Goal: Complete application form: Complete application form

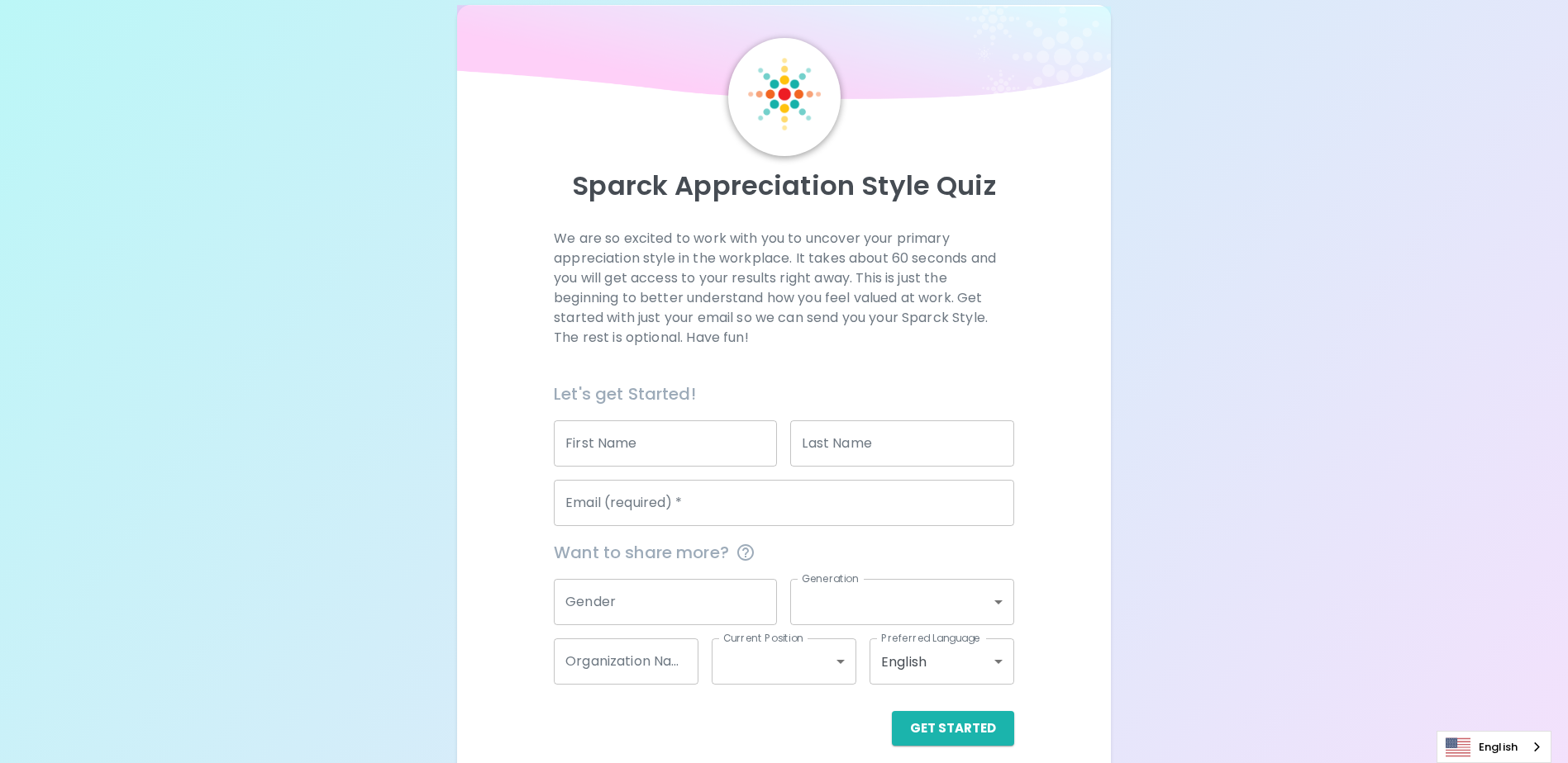
scroll to position [44, 0]
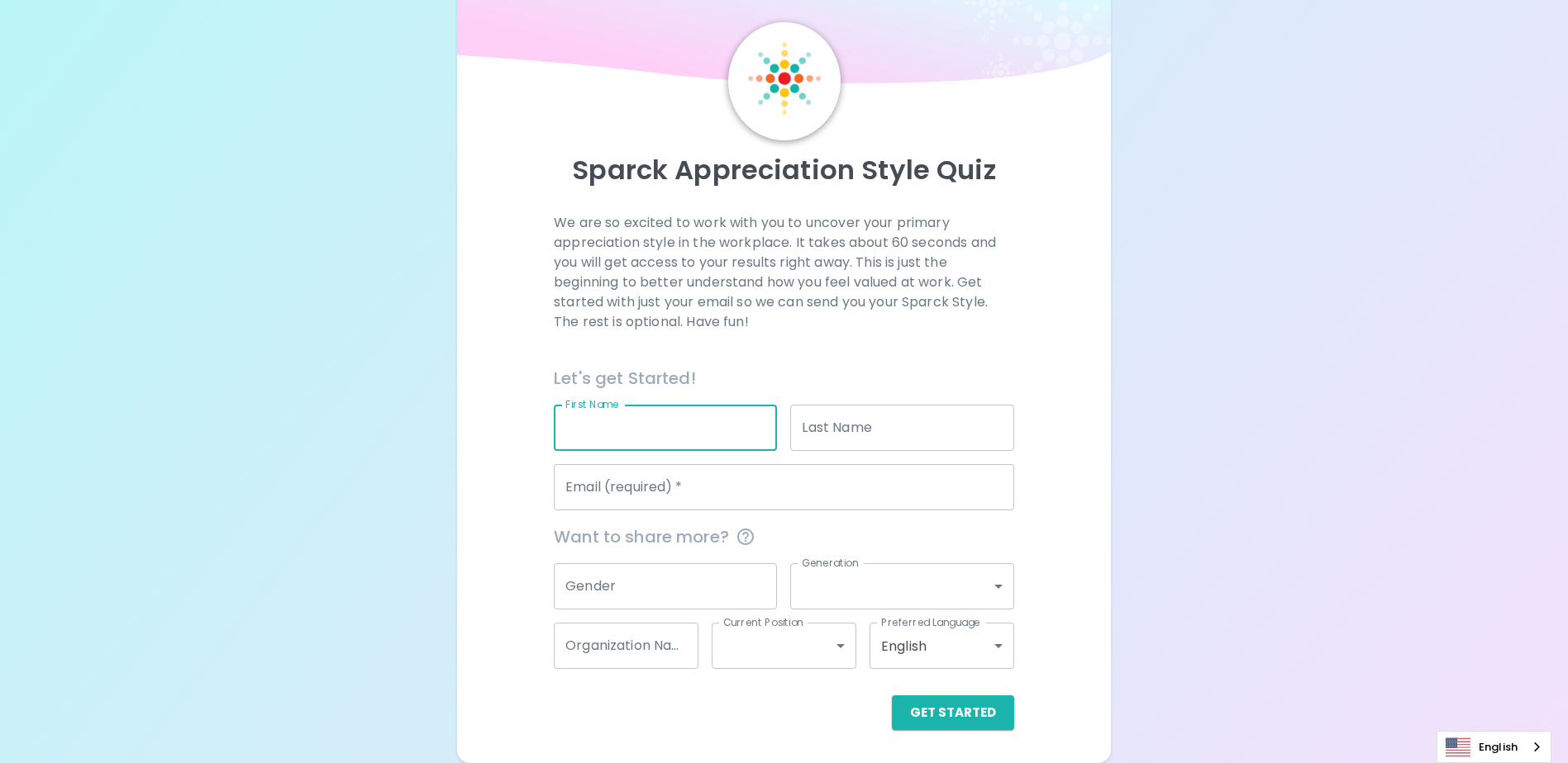
click at [681, 427] on input "First Name" at bounding box center [665, 427] width 223 height 46
type input "?"
type input "Mulchupat"
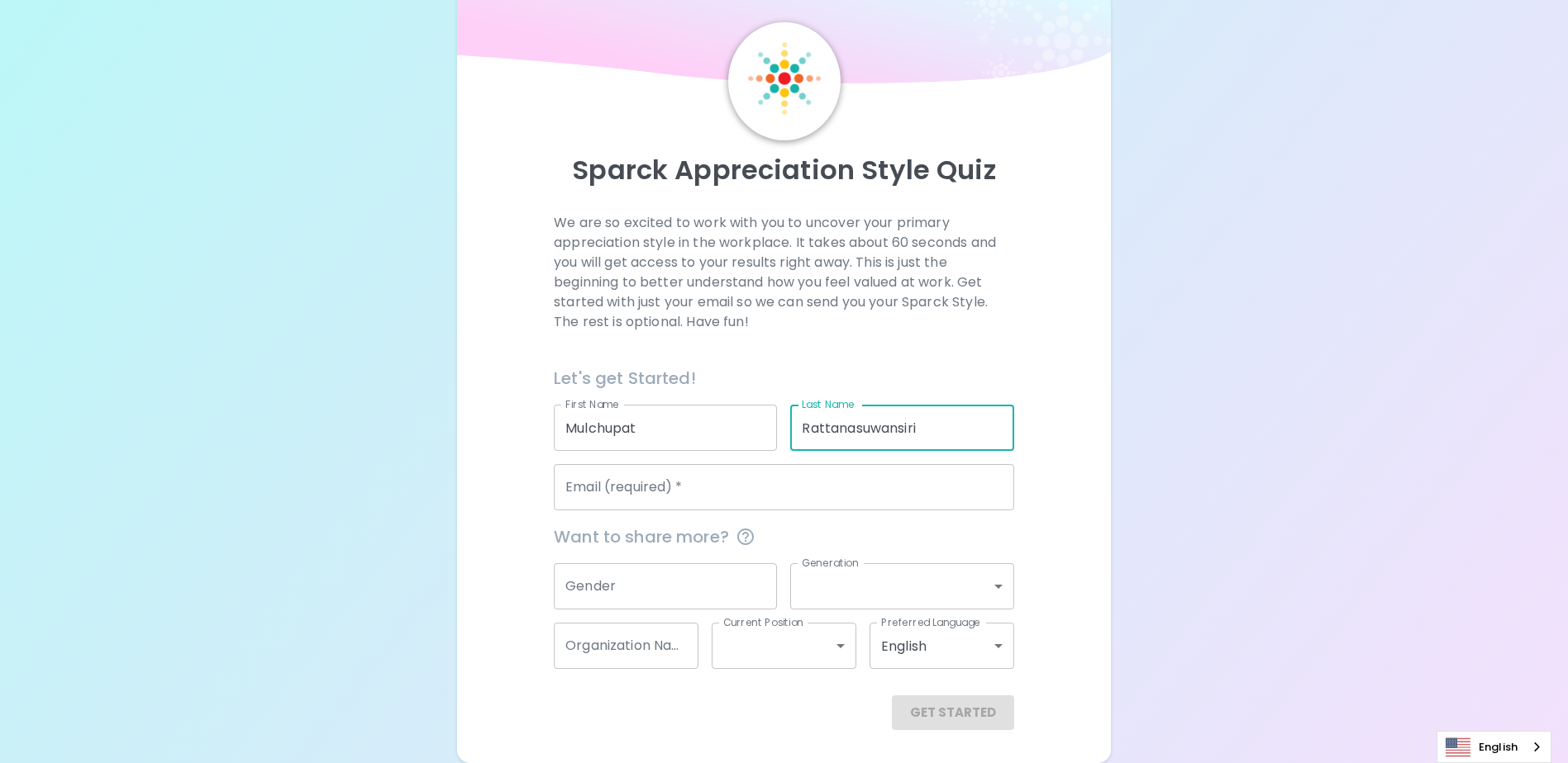
type input "Rattanasuwansiri"
click at [699, 496] on input "Email (required)   *" at bounding box center [784, 487] width 460 height 46
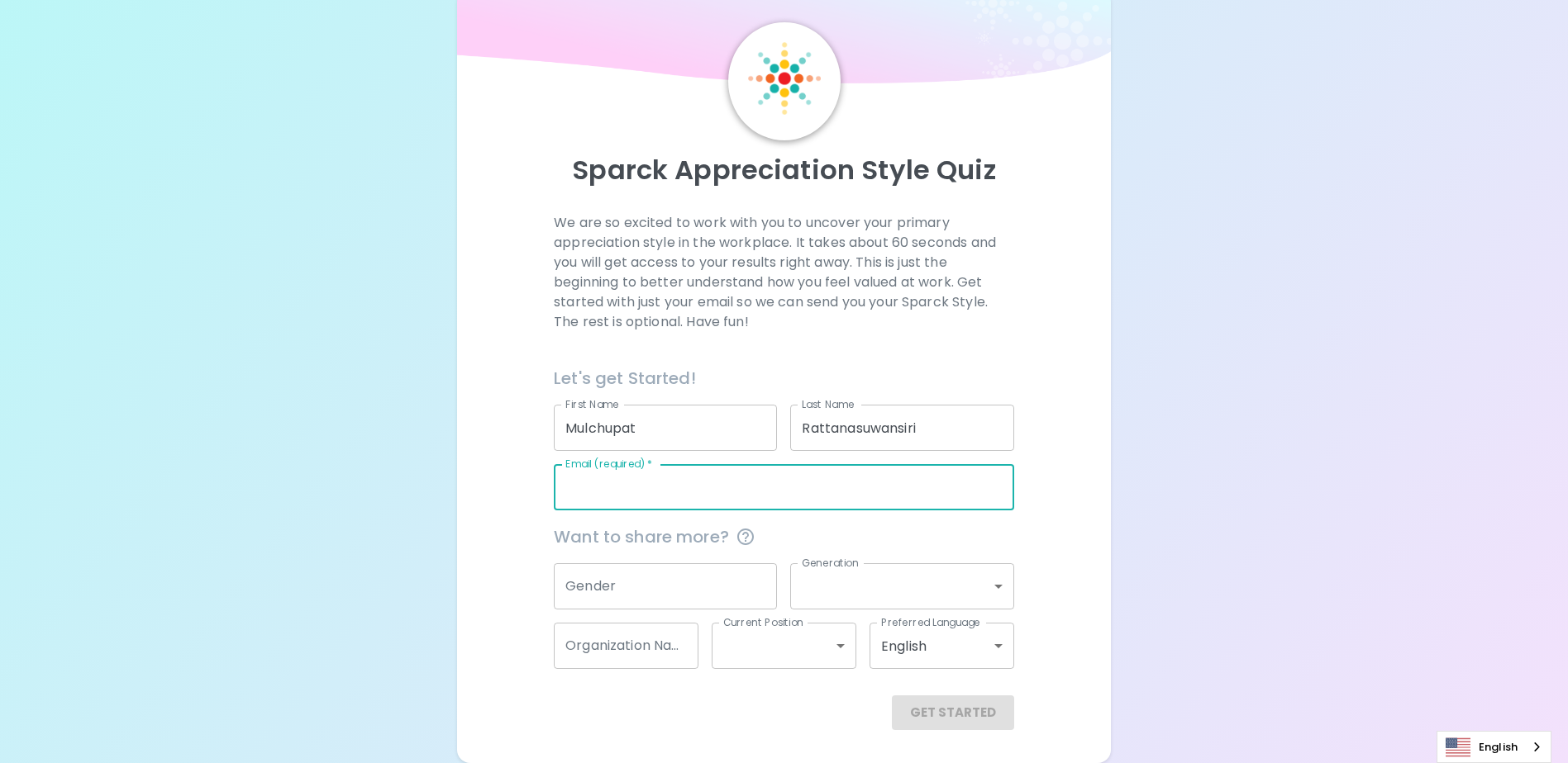
type input "[EMAIL_ADDRESS][DOMAIN_NAME]"
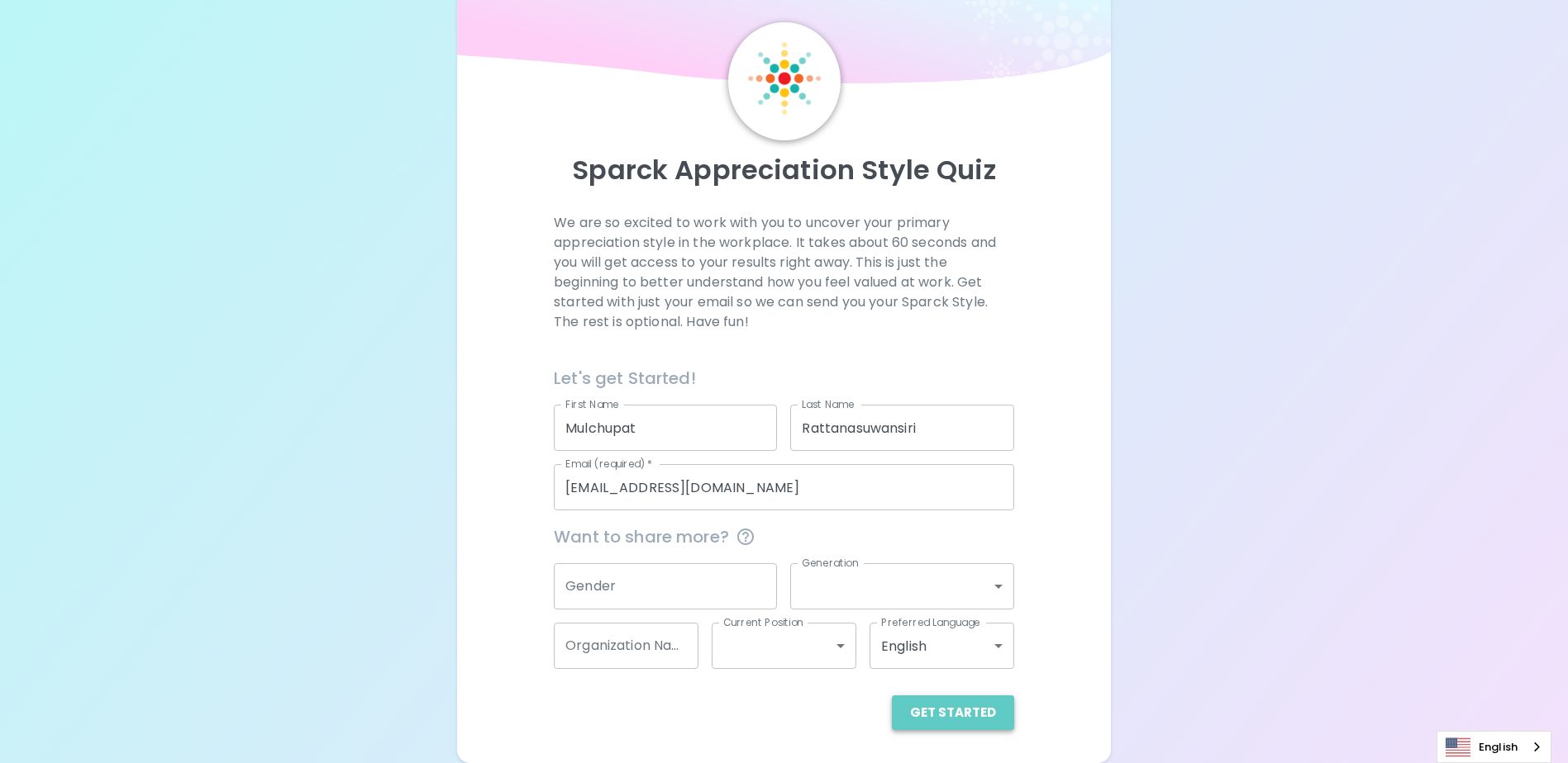
click at [956, 708] on button "Get Started" at bounding box center [953, 713] width 122 height 35
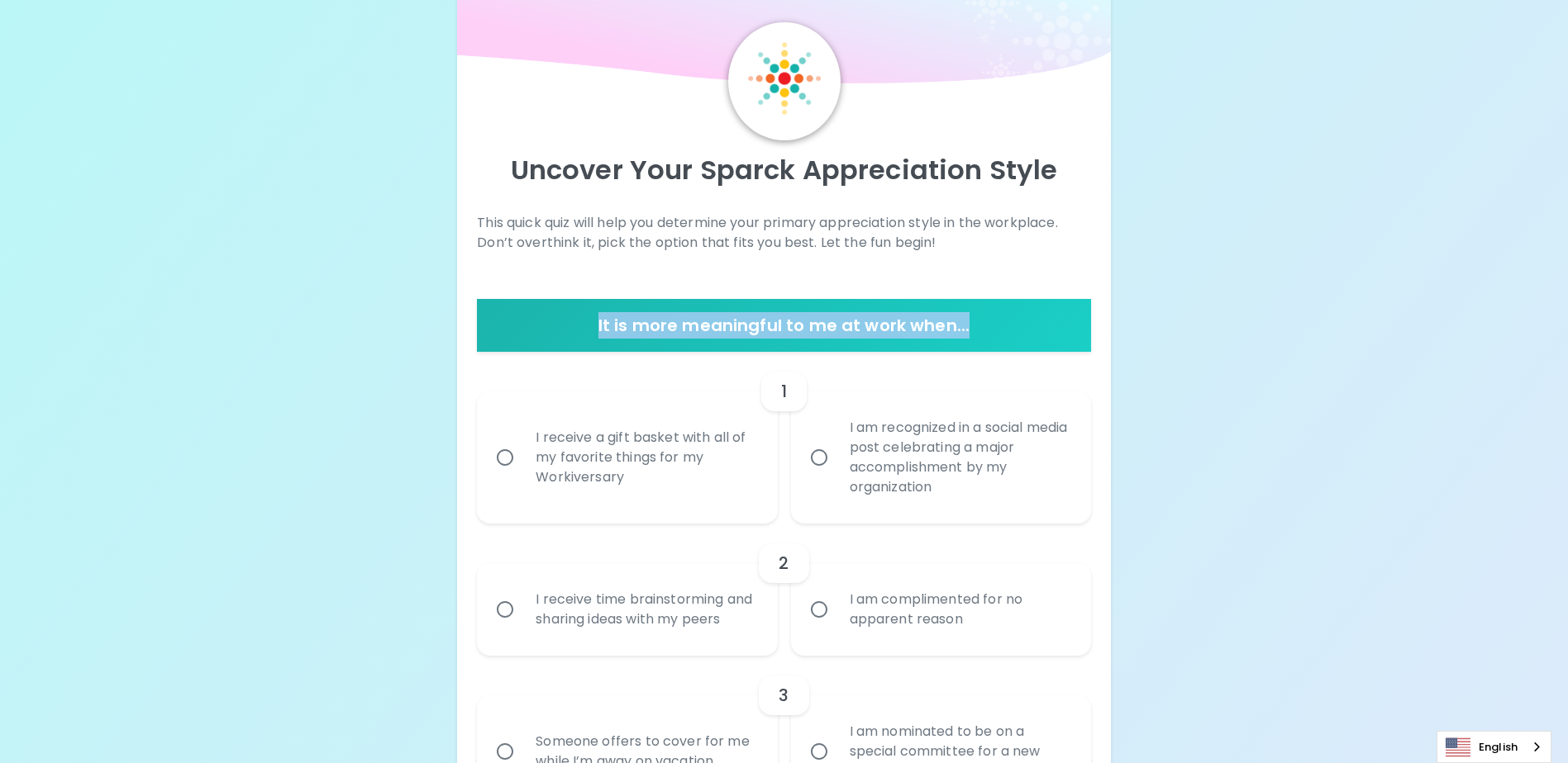
drag, startPoint x: 592, startPoint y: 322, endPoint x: 1012, endPoint y: 326, distance: 420.0
click at [1012, 326] on h6 "It is more meaningful to me at work when..." at bounding box center [783, 324] width 600 height 26
click at [512, 461] on input "I receive a gift basket with all of my favorite things for my Workiversary" at bounding box center [504, 457] width 35 height 35
radio input "true"
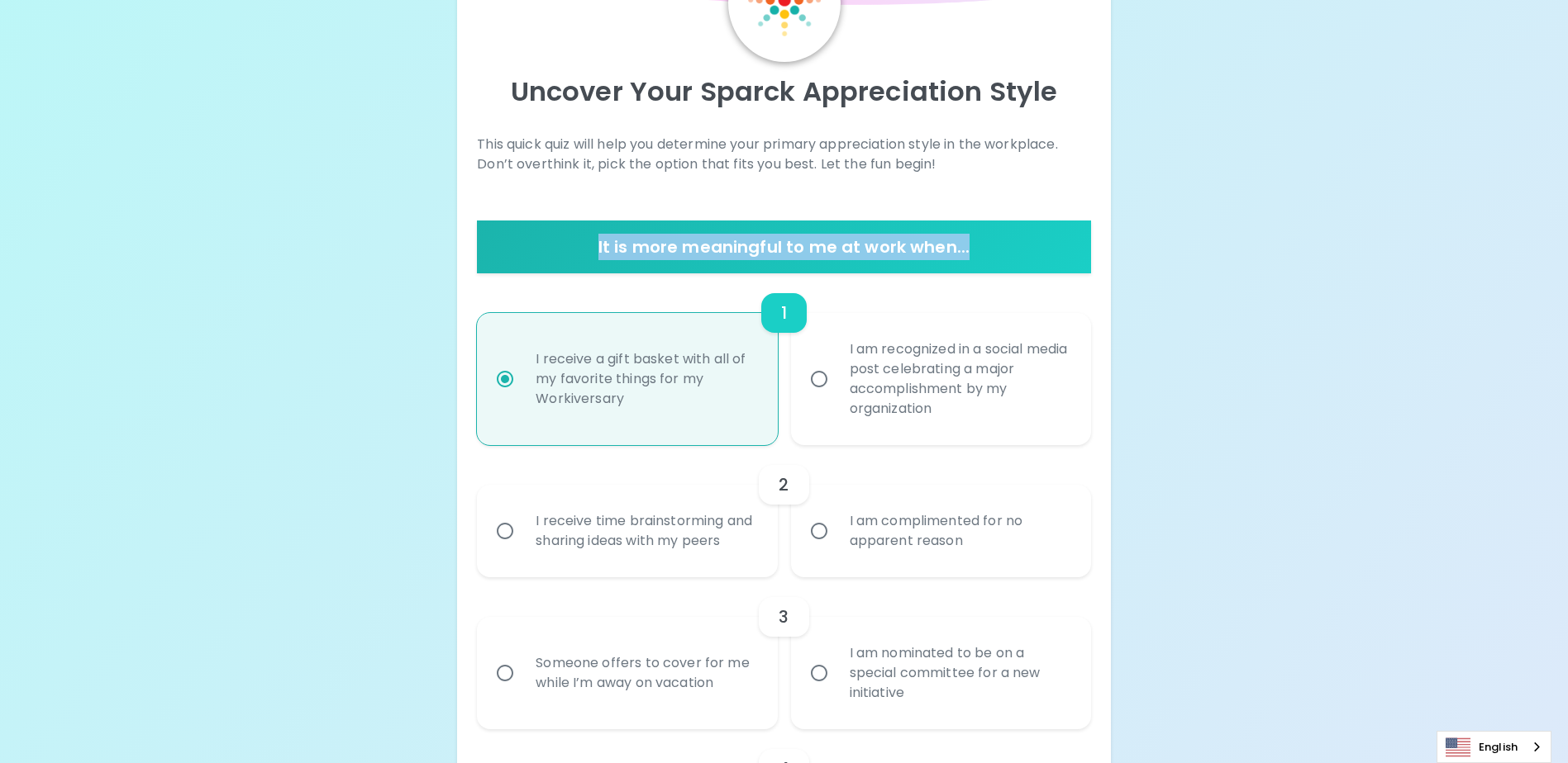
scroll to position [176, 0]
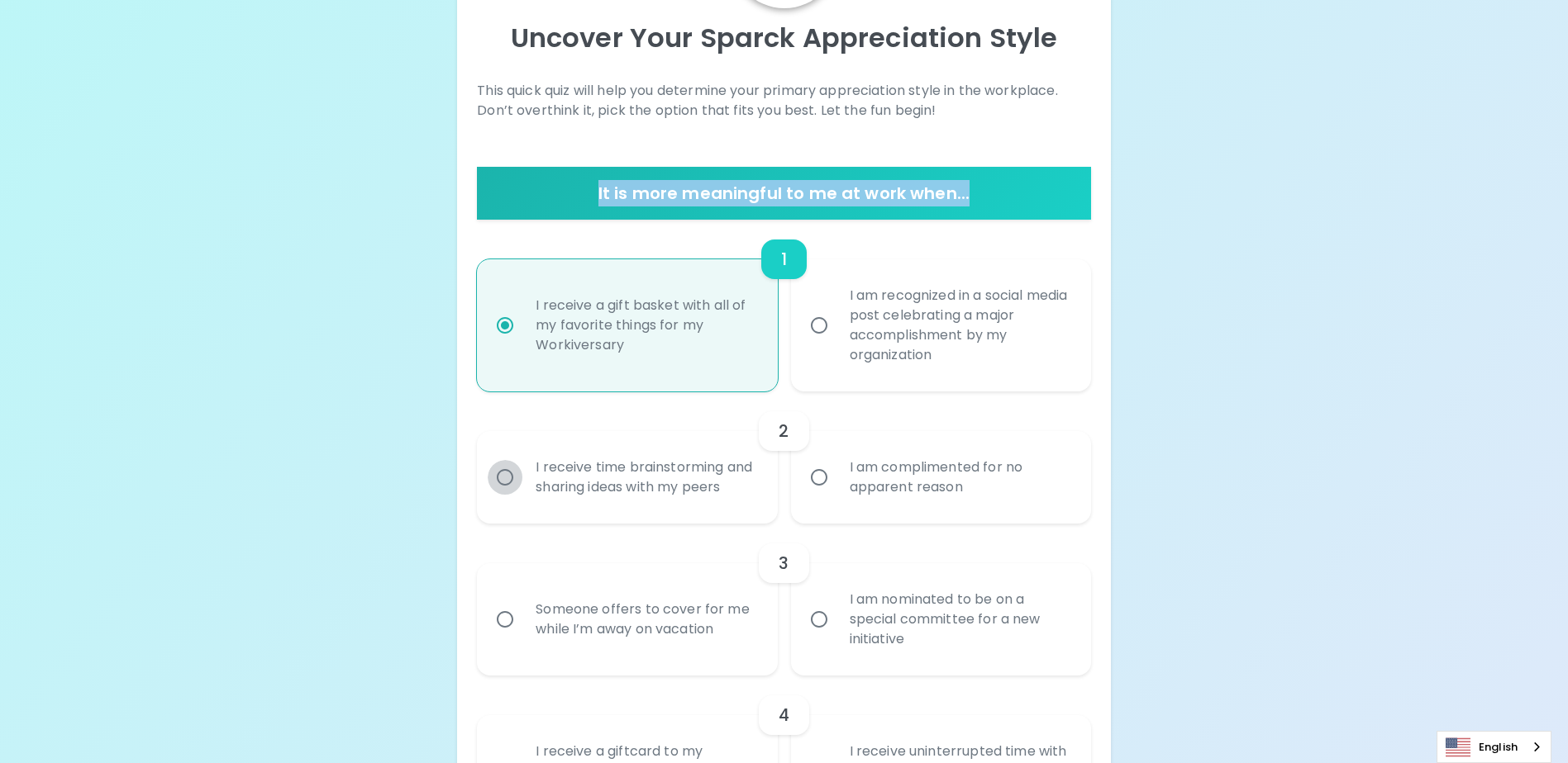
click at [493, 487] on input "I receive time brainstorming and sharing ideas with my peers" at bounding box center [504, 477] width 35 height 35
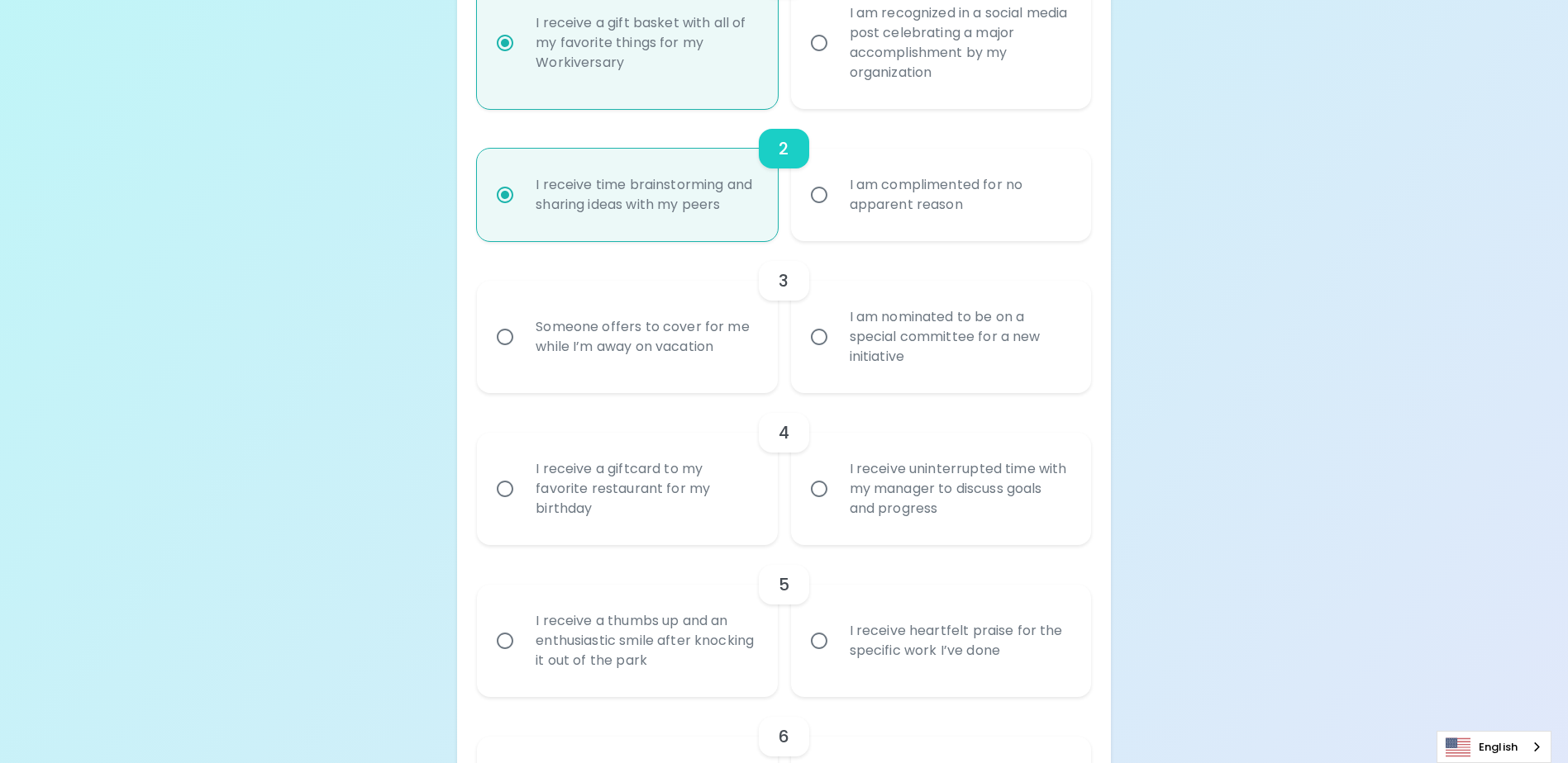
scroll to position [474, 0]
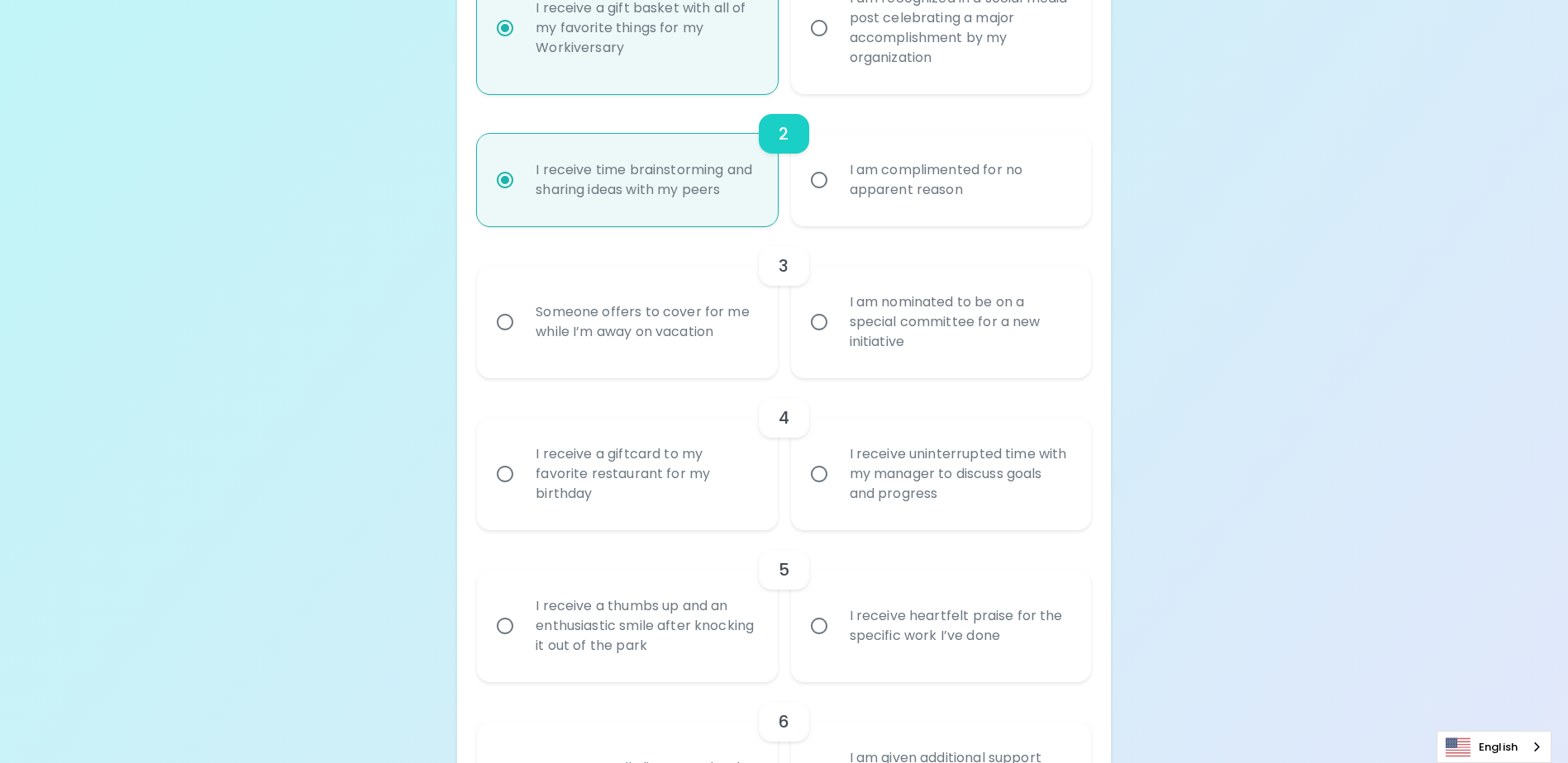
radio input "true"
drag, startPoint x: 915, startPoint y: 362, endPoint x: 842, endPoint y: 322, distance: 83.2
click at [842, 322] on div "I am nominated to be on a special committee for a new initiative" at bounding box center [958, 322] width 245 height 99
copy div "I am nominated to be on a special committee for a new initiative"
click at [817, 340] on input "I am nominated to be on a special committee for a new initiative" at bounding box center [819, 322] width 35 height 35
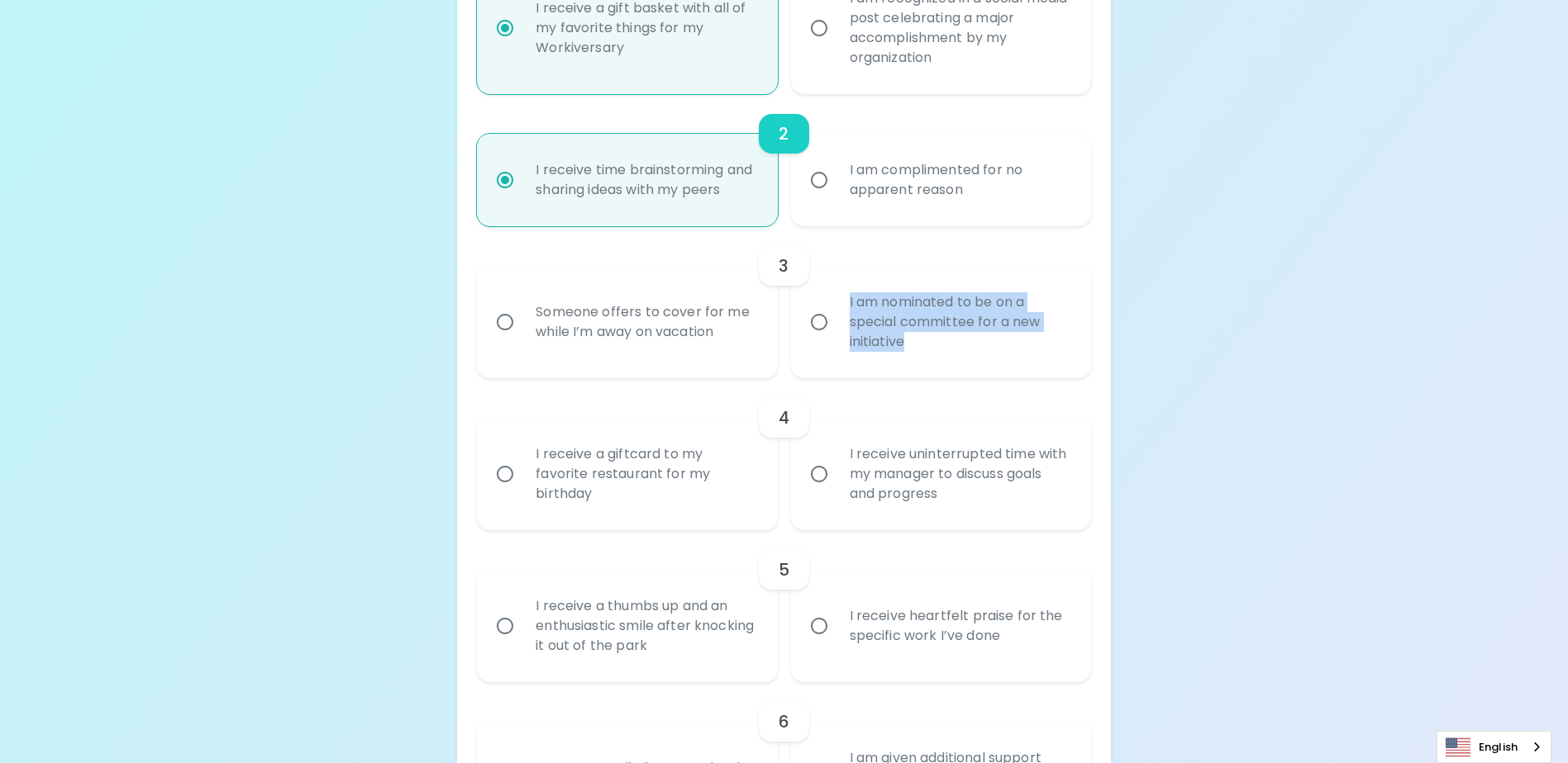
radio input "false"
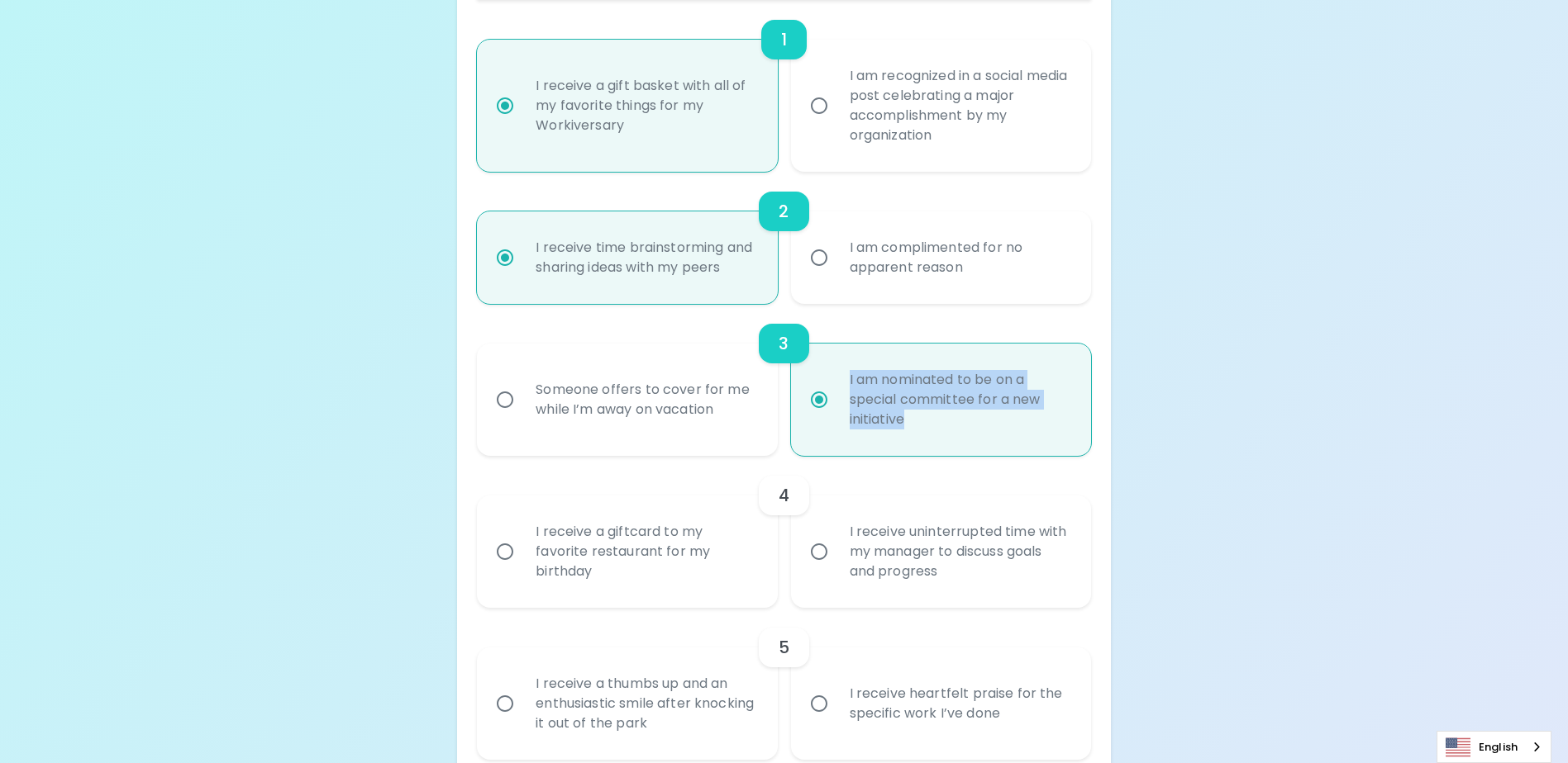
scroll to position [358, 0]
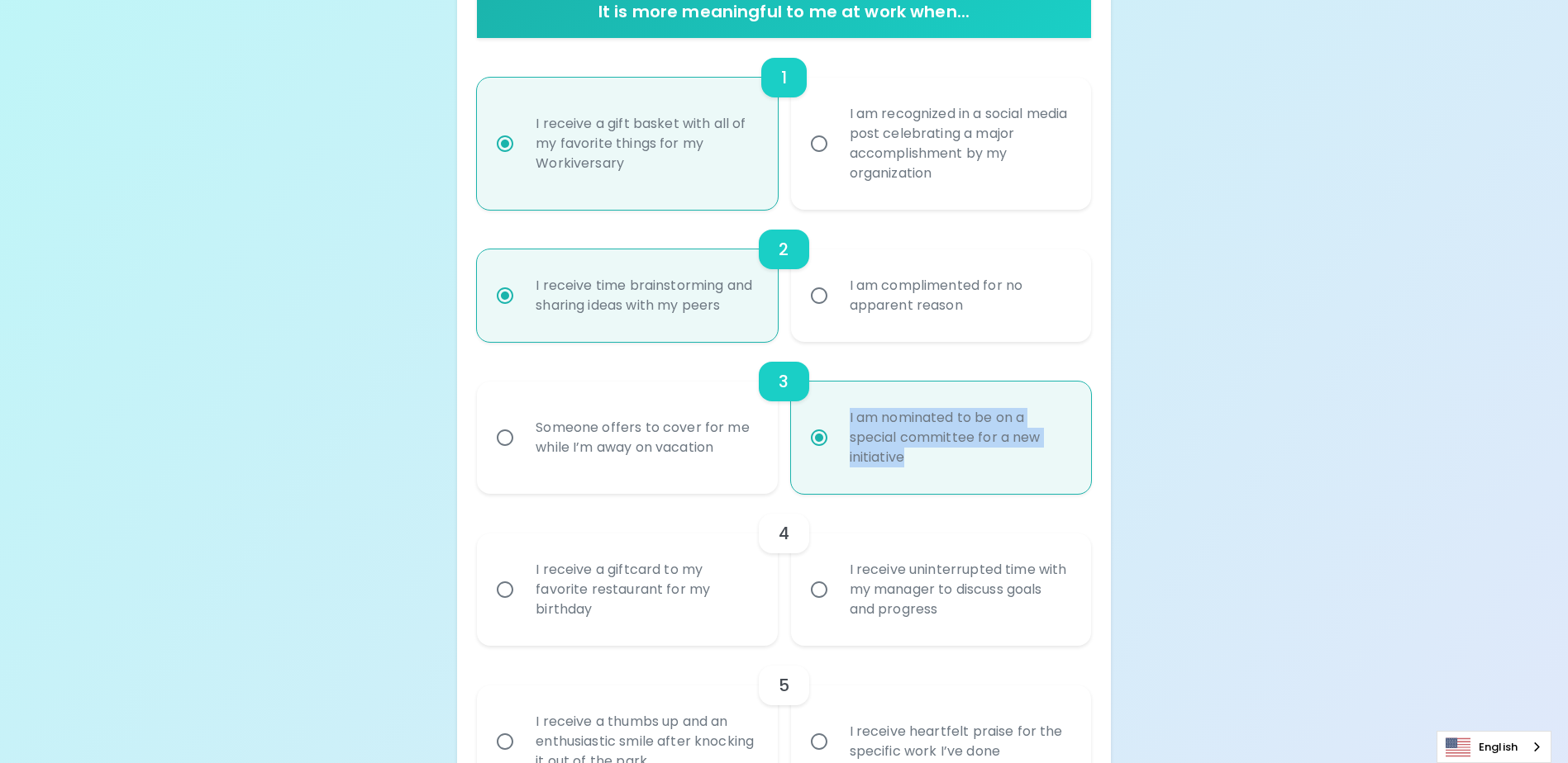
radio input "true"
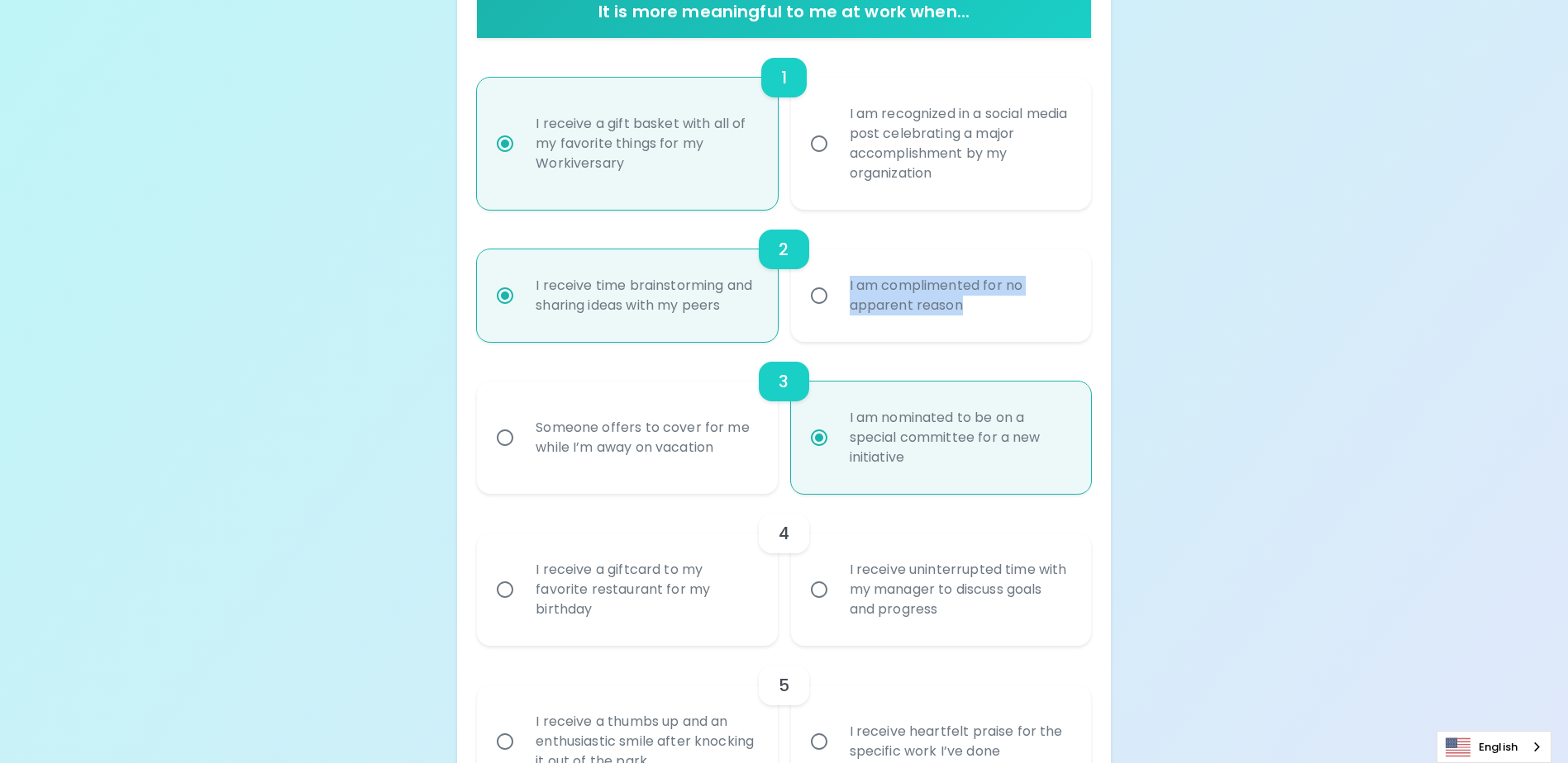
drag, startPoint x: 946, startPoint y: 315, endPoint x: 850, endPoint y: 300, distance: 97.2
click at [850, 300] on div "I am complimented for no apparent reason" at bounding box center [958, 296] width 245 height 79
copy div "I am complimented for no apparent reason"
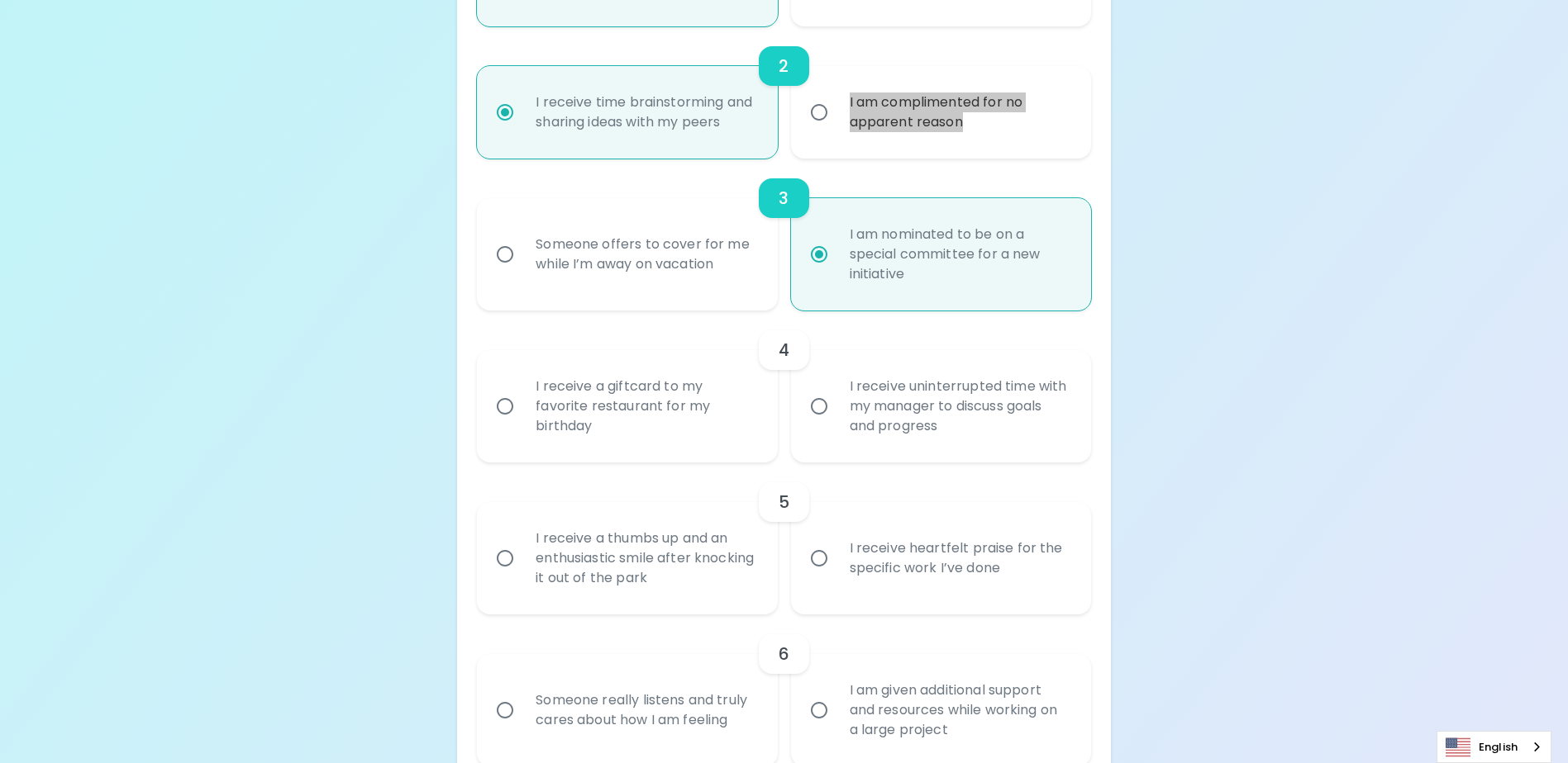
scroll to position [440, 0]
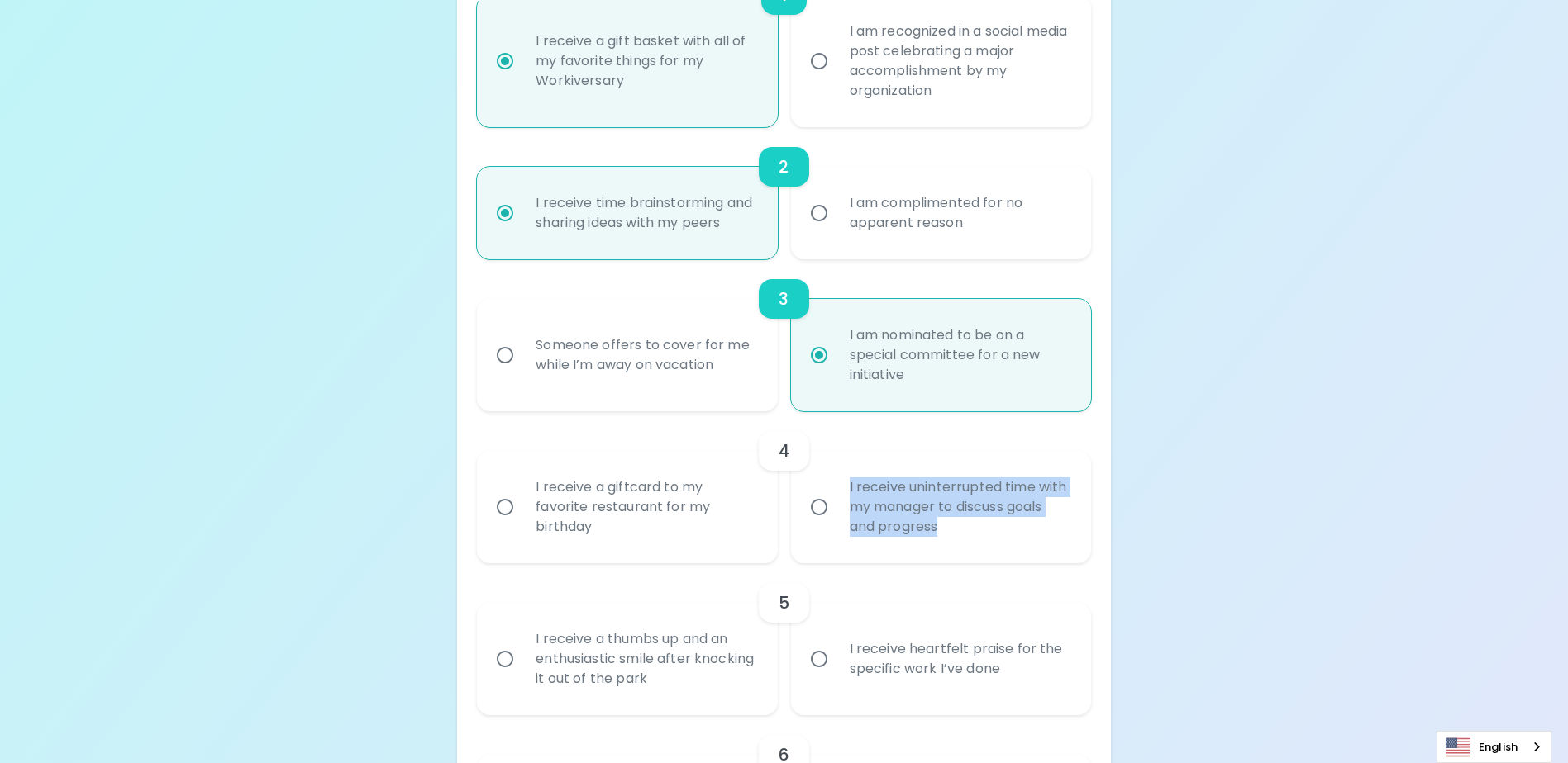
drag, startPoint x: 983, startPoint y: 537, endPoint x: 848, endPoint y: 507, distance: 138.3
click at [848, 507] on div "I receive uninterrupted time with my manager to discuss goals and progress" at bounding box center [958, 507] width 245 height 99
copy div "I receive uninterrupted time with my manager to discuss goals and progress"
click at [817, 525] on input "I receive uninterrupted time with my manager to discuss goals and progress" at bounding box center [819, 507] width 35 height 35
radio input "false"
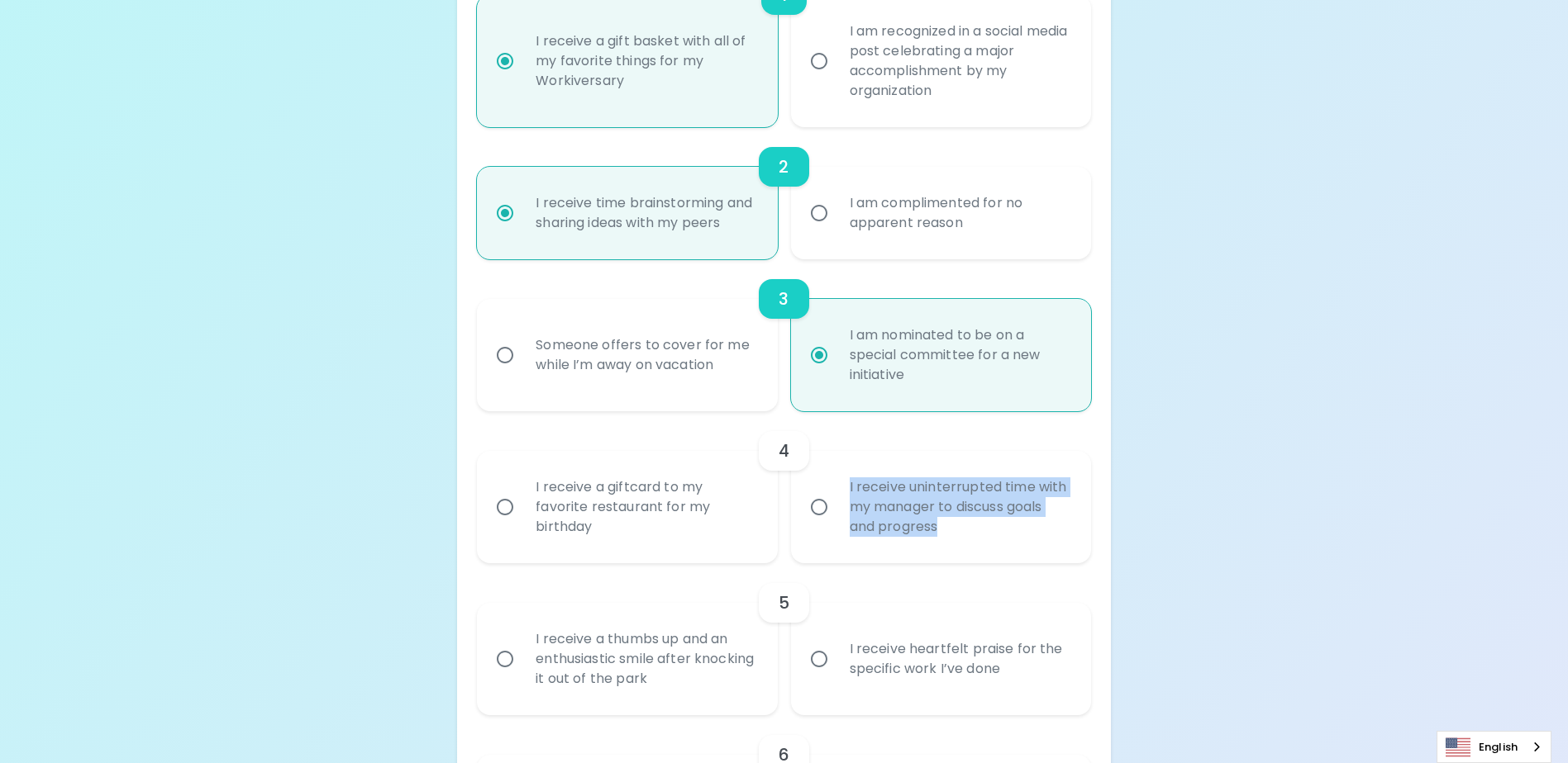
radio input "false"
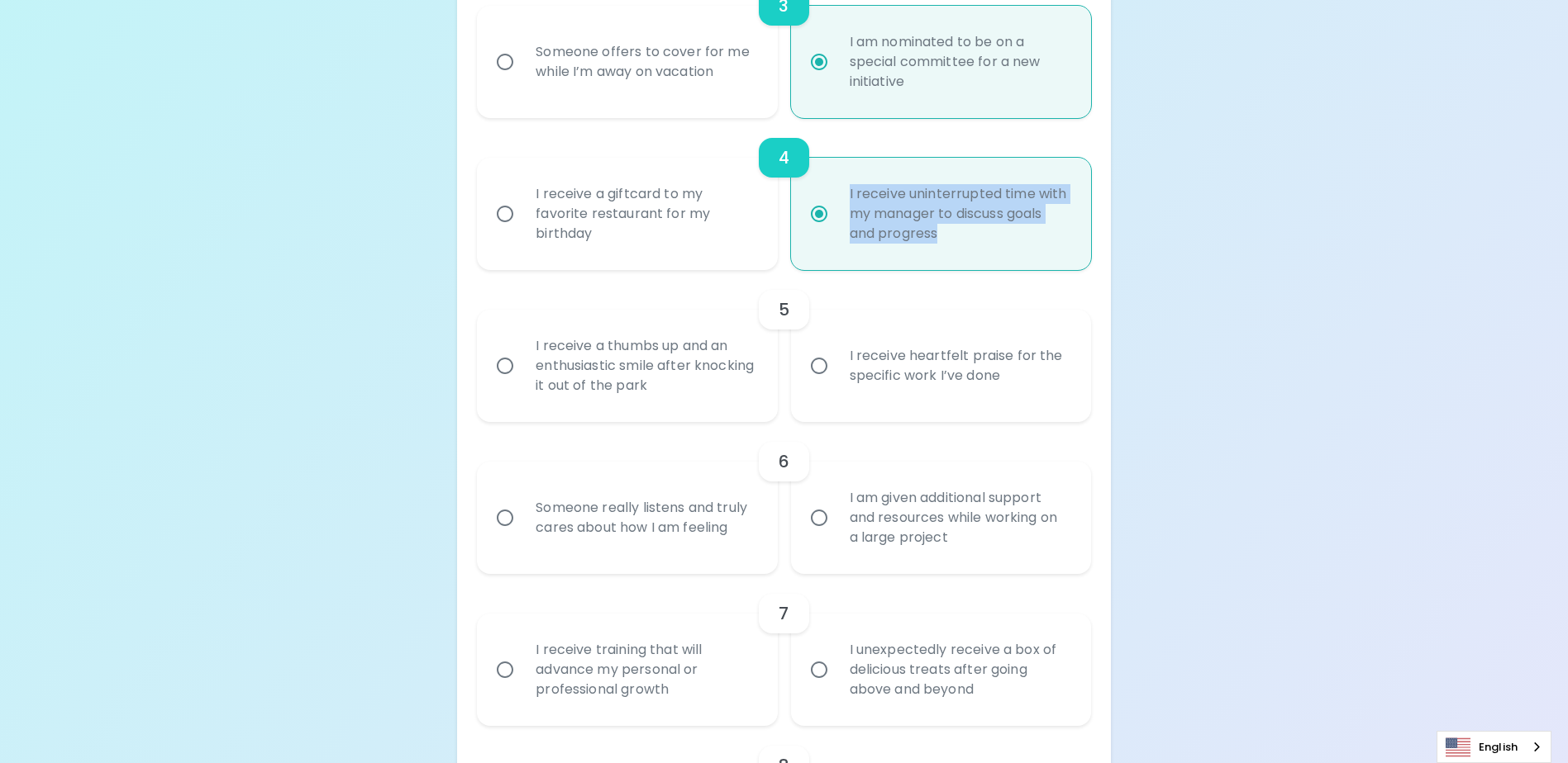
scroll to position [738, 0]
radio input "true"
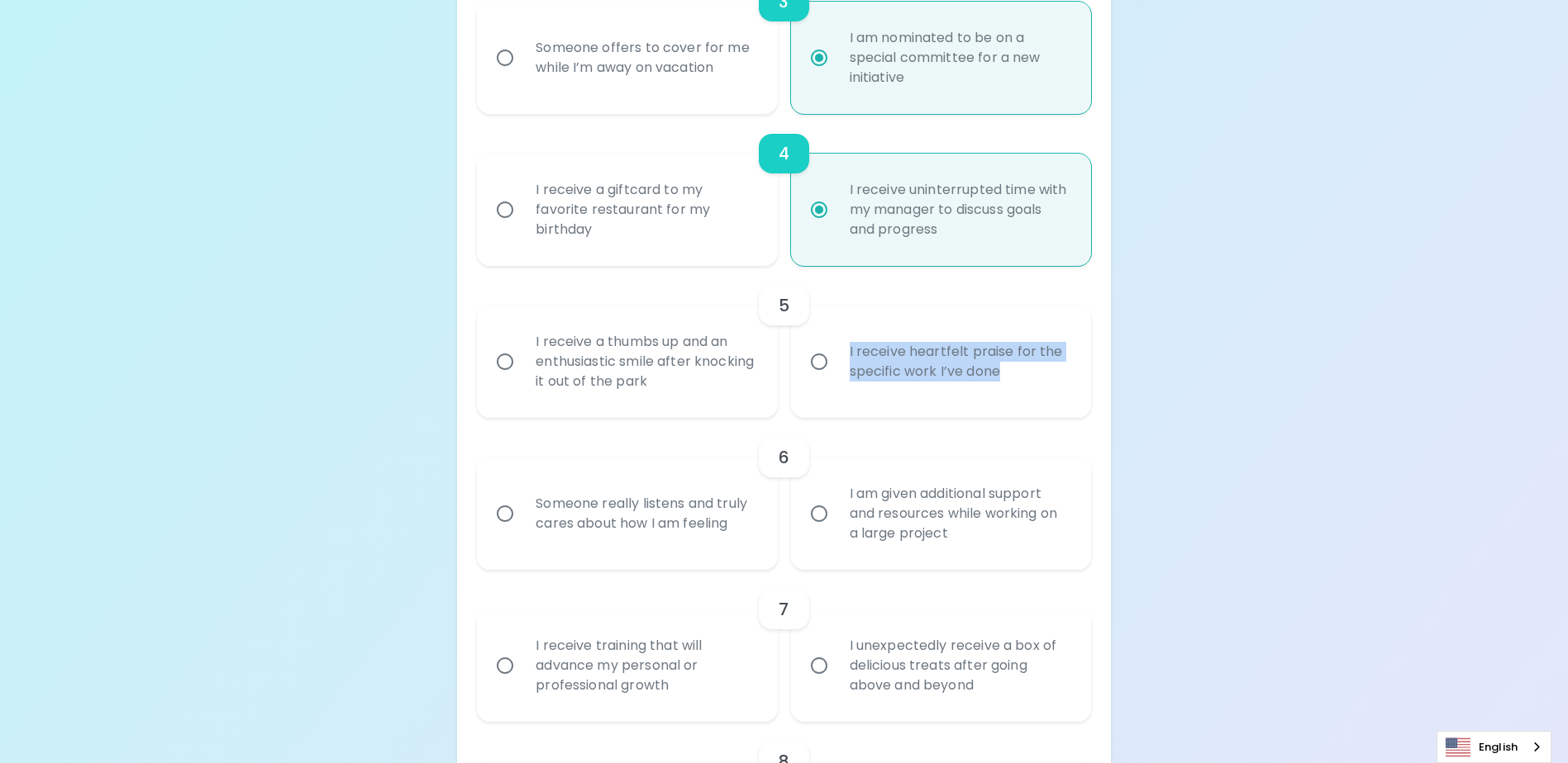
drag, startPoint x: 1038, startPoint y: 383, endPoint x: 846, endPoint y: 372, distance: 192.3
click at [846, 372] on div "I receive heartfelt praise for the specific work I’ve done" at bounding box center [958, 361] width 245 height 79
copy div "I receive heartfelt praise for the specific work I’ve done"
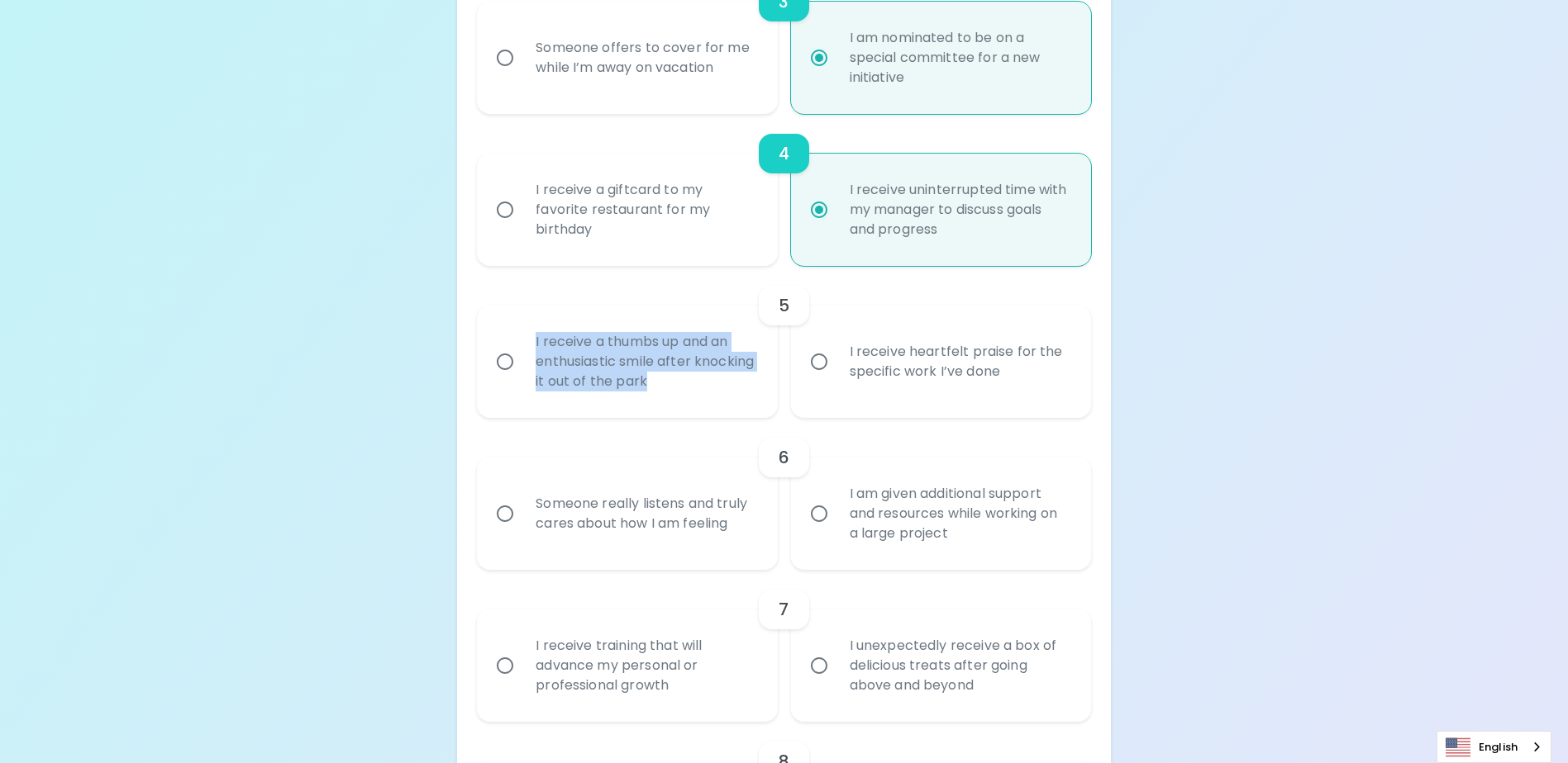
drag, startPoint x: 726, startPoint y: 397, endPoint x: 517, endPoint y: 354, distance: 213.4
click at [517, 354] on label "I receive a thumbs up and an enthusiastic smile after knocking it out of the pa…" at bounding box center [618, 361] width 300 height 112
copy div "I receive a thumbs up and an enthusiastic smile after knocking it out of the pa…"
drag, startPoint x: 815, startPoint y: 383, endPoint x: 548, endPoint y: 726, distance: 434.7
click at [815, 379] on input "I receive heartfelt praise for the specific work I’ve done" at bounding box center [819, 361] width 35 height 35
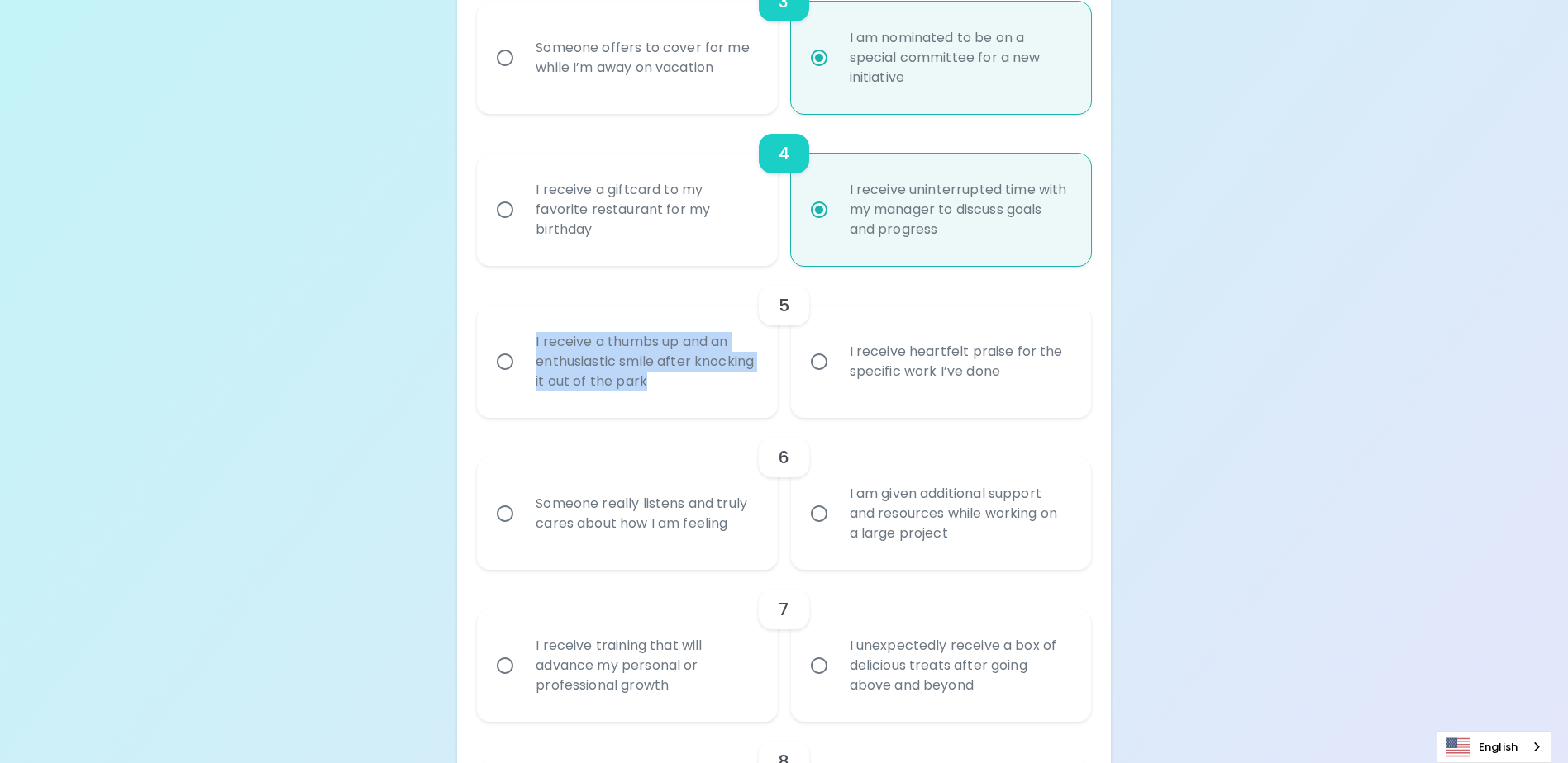
radio input "false"
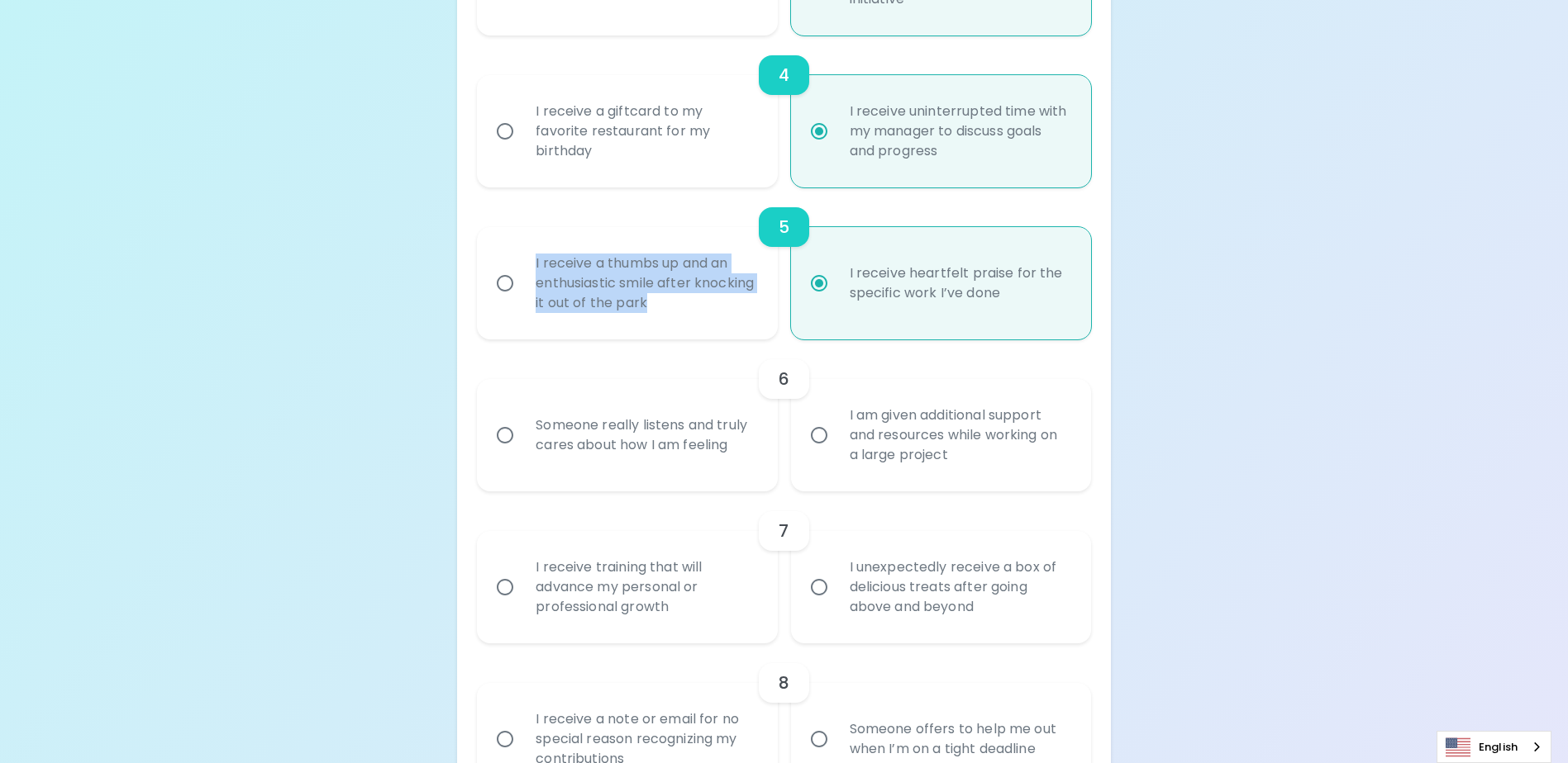
scroll to position [870, 0]
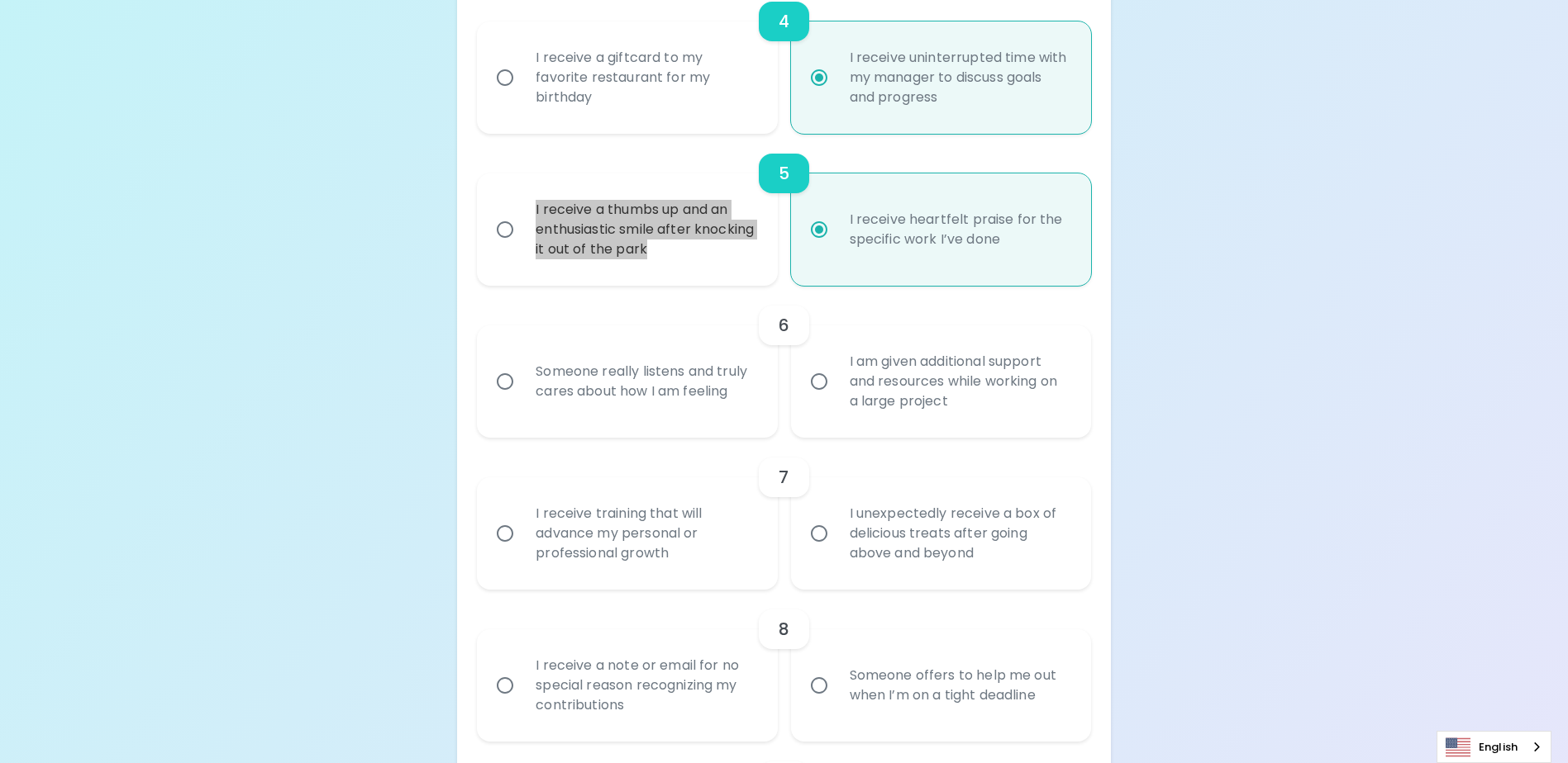
radio input "true"
click at [1122, 528] on div "Uncover Your Sparck Appreciation Style This quick quiz will help you determine …" at bounding box center [784, 518] width 1568 height 2776
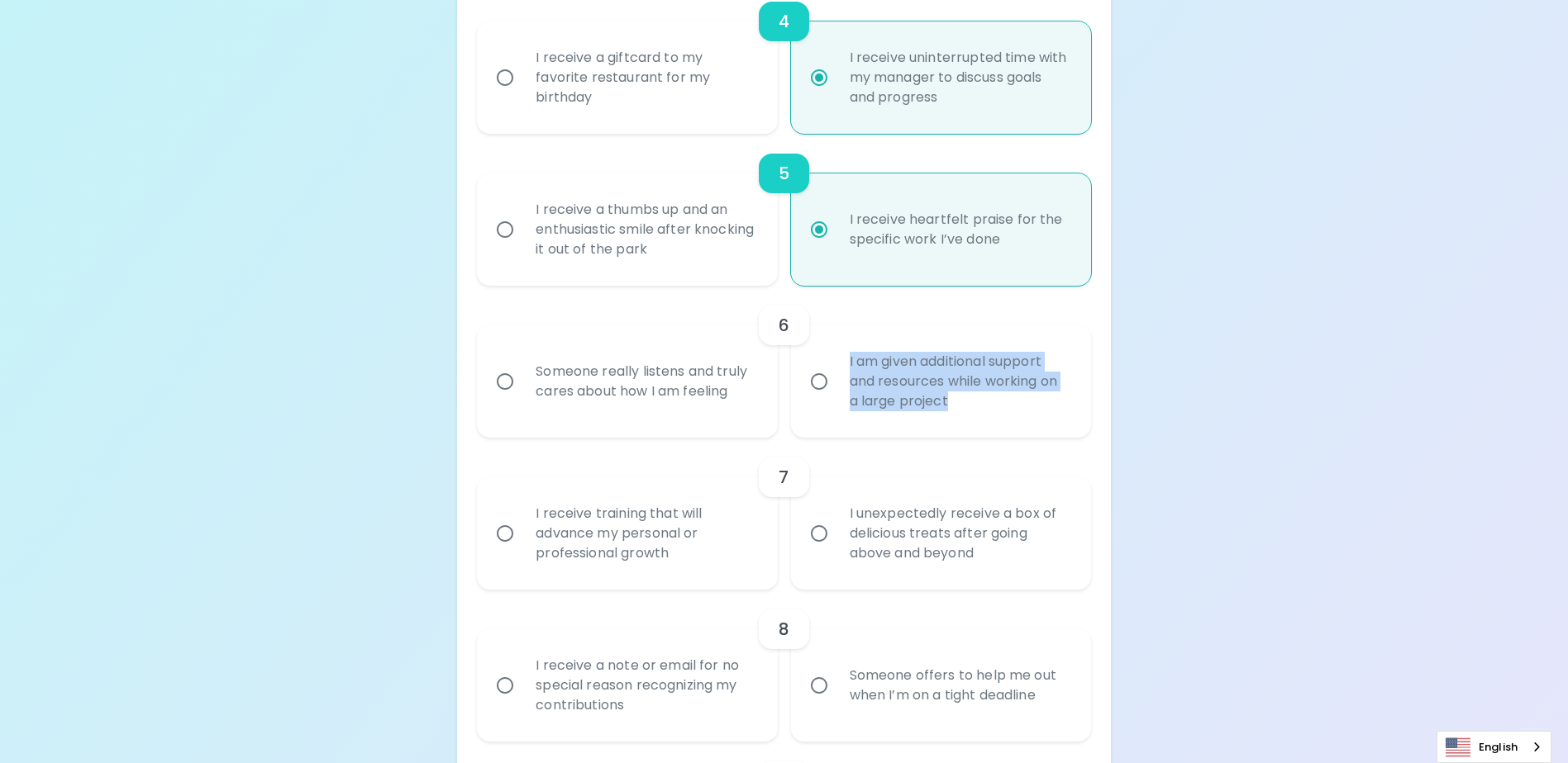
drag, startPoint x: 971, startPoint y: 423, endPoint x: 820, endPoint y: 425, distance: 151.0
click at [820, 425] on label "I am given additional support and resources while working on a large project" at bounding box center [931, 381] width 300 height 112
copy div "I am given additional support and resources while working on a large project"
click at [820, 399] on input "I am given additional support and resources while working on a large project" at bounding box center [819, 381] width 35 height 35
radio input "false"
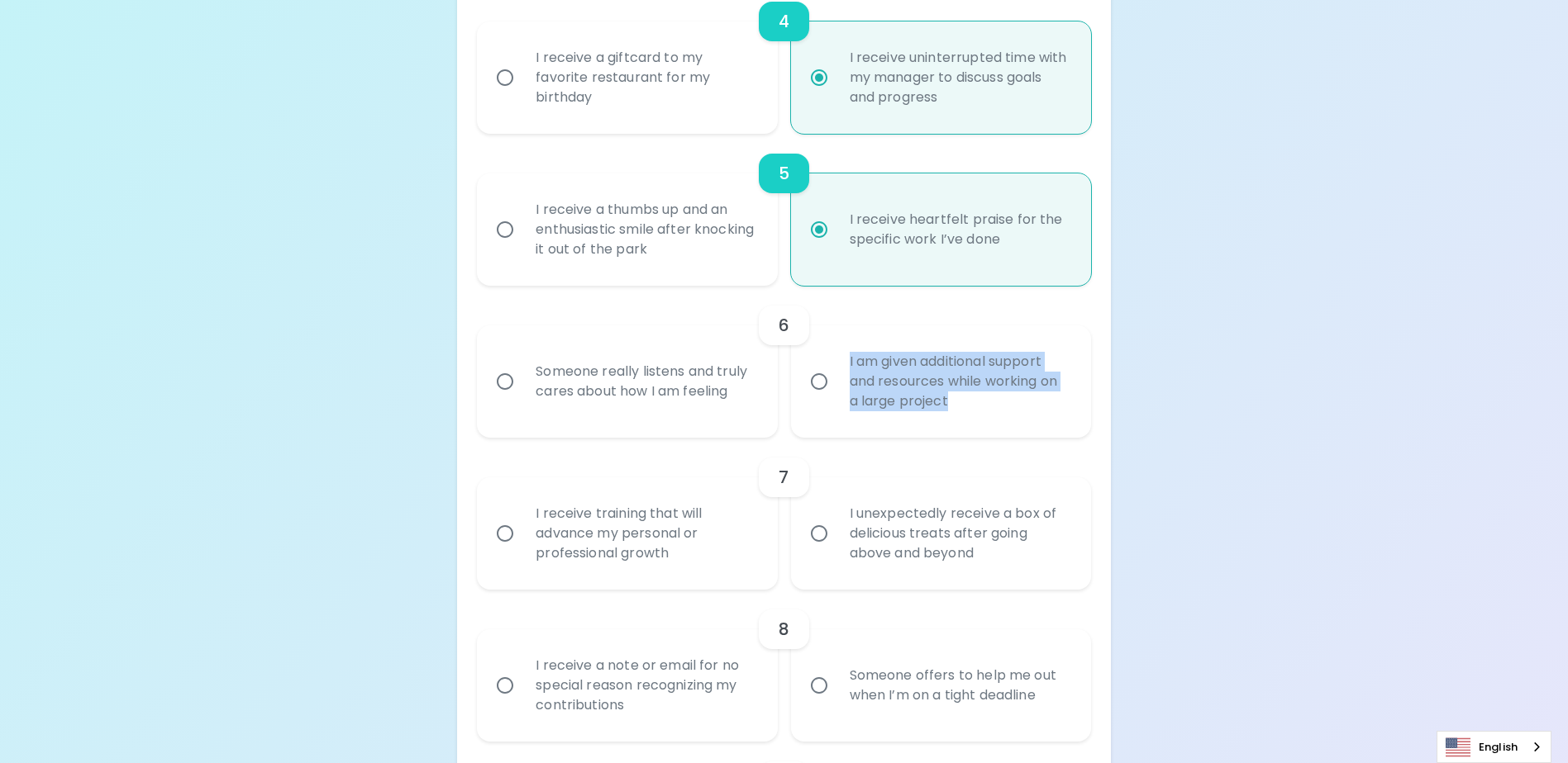
radio input "false"
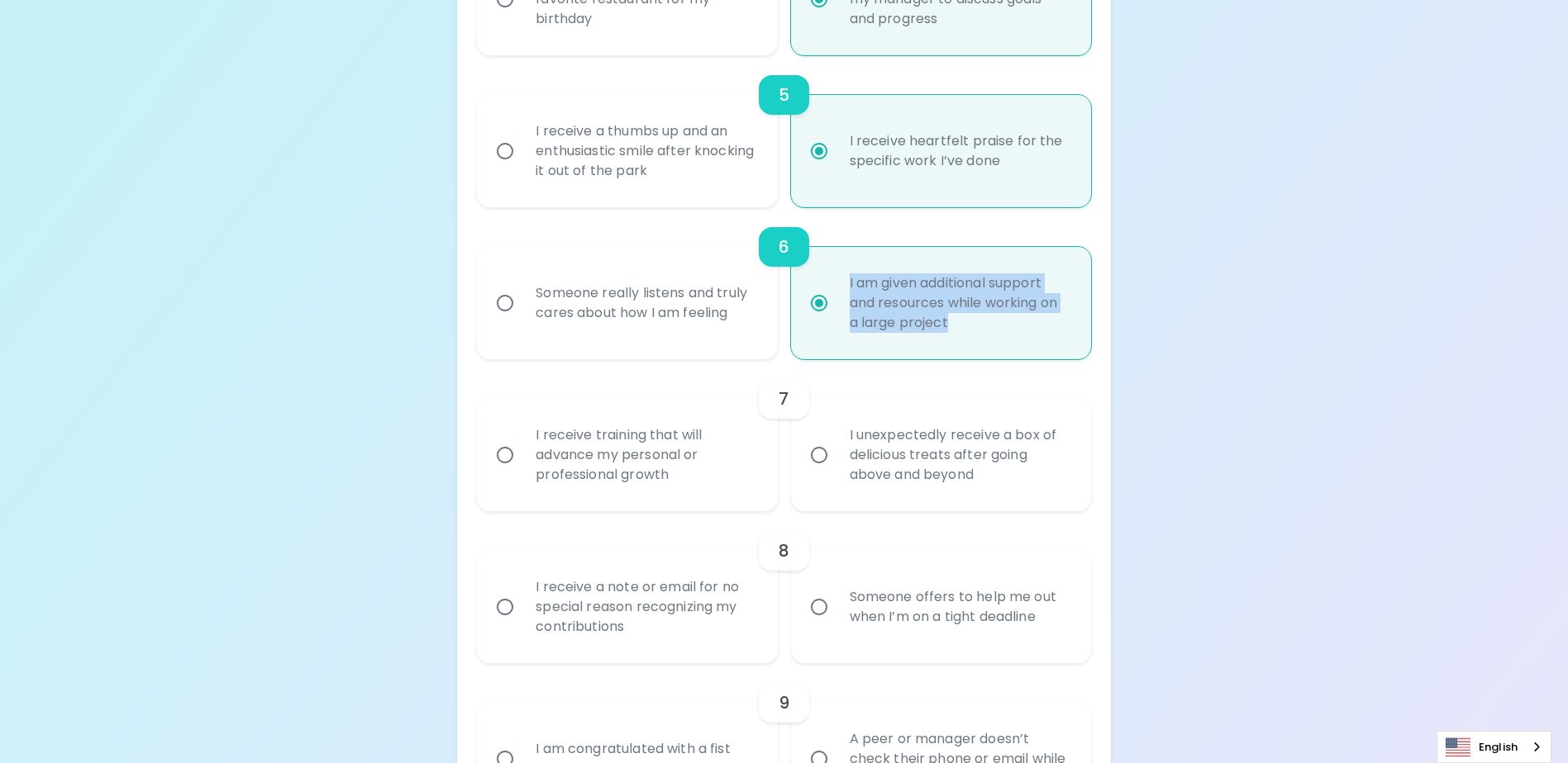
scroll to position [1002, 0]
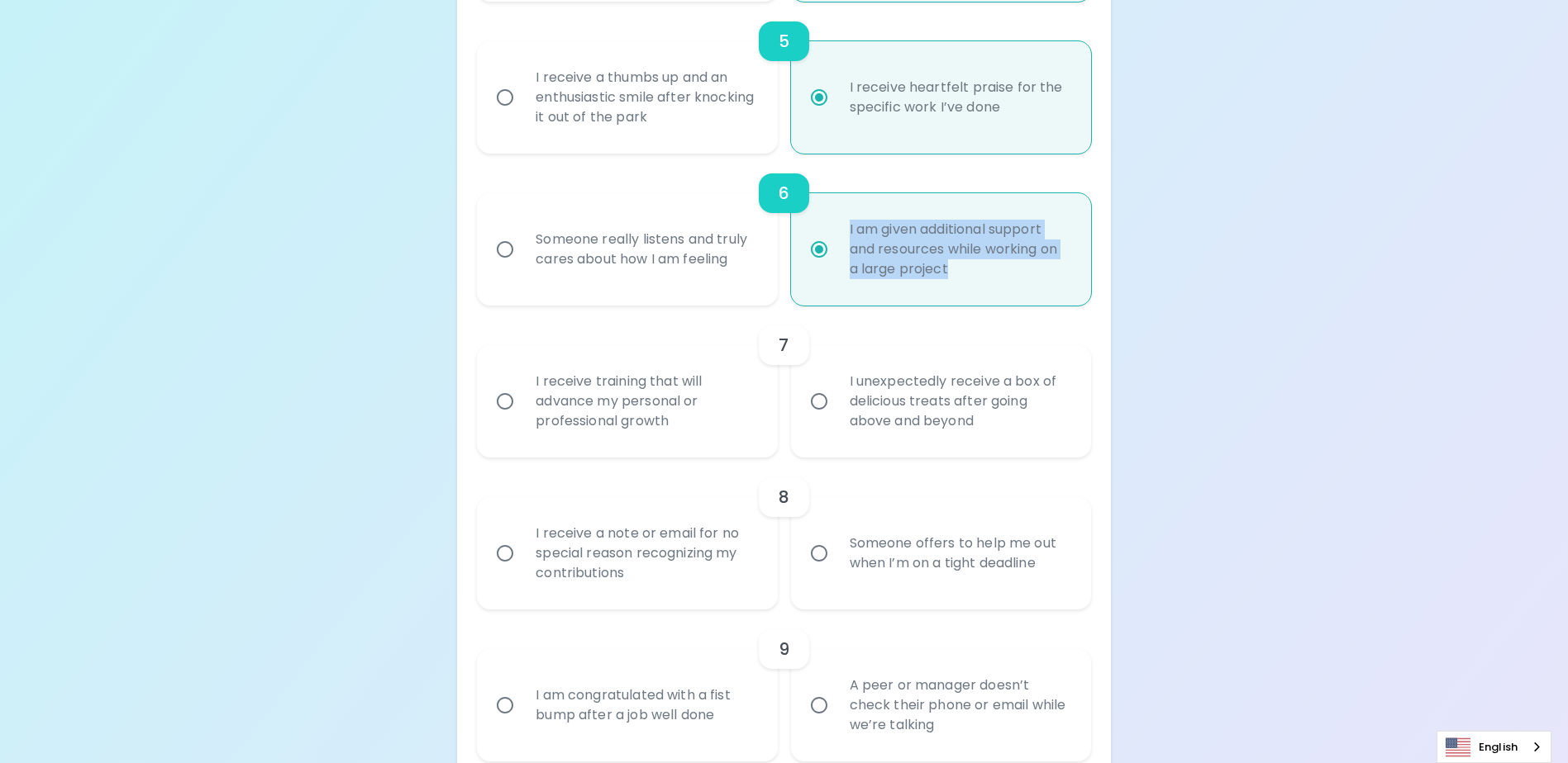
radio input "true"
click at [502, 419] on input "I receive training that will advance my personal or professional growth" at bounding box center [504, 401] width 35 height 35
radio input "false"
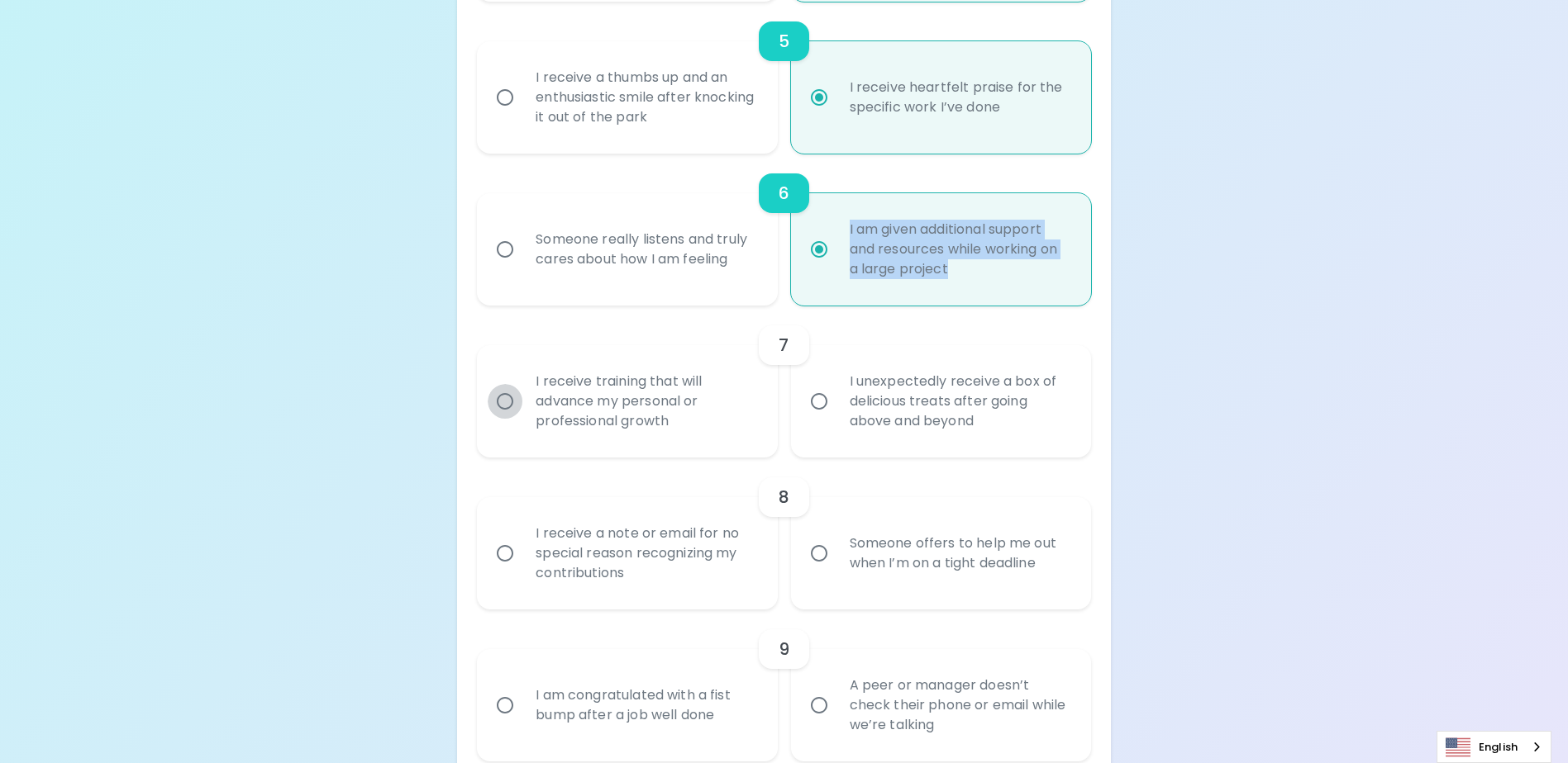
radio input "false"
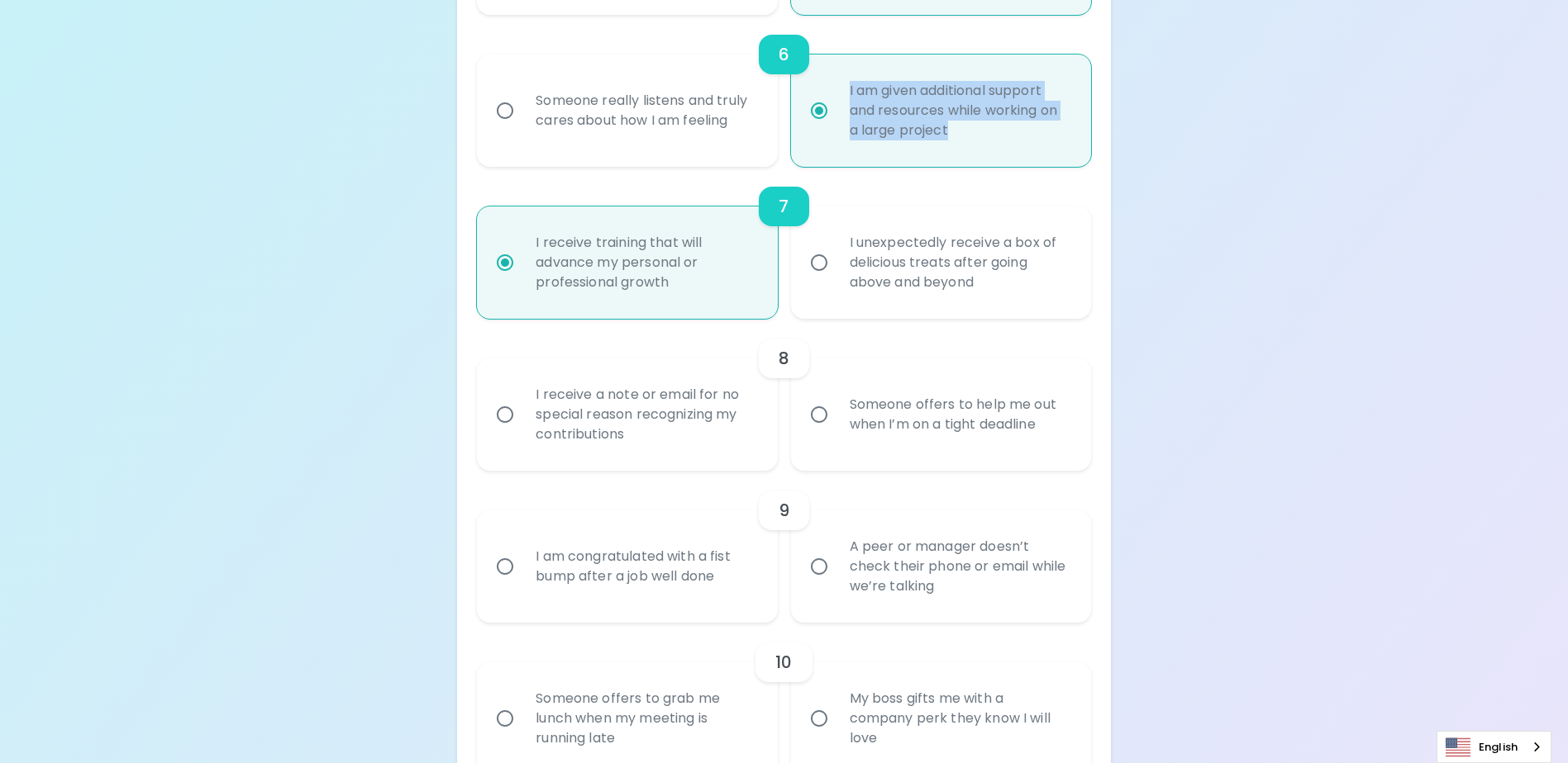
scroll to position [1295, 0]
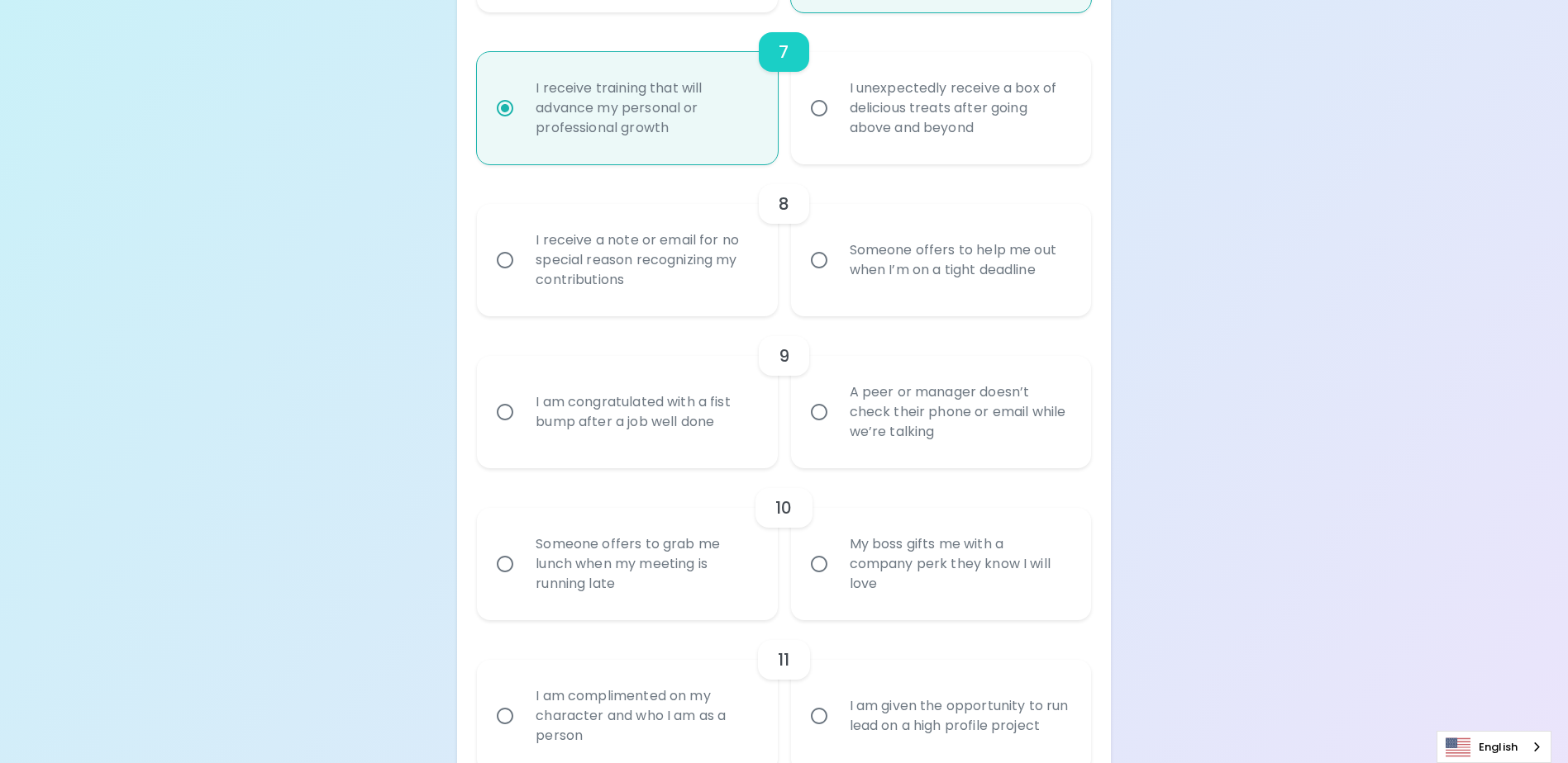
radio input "true"
click at [823, 278] on input "Someone offers to help me out when I’m on a tight deadline" at bounding box center [819, 260] width 35 height 35
radio input "false"
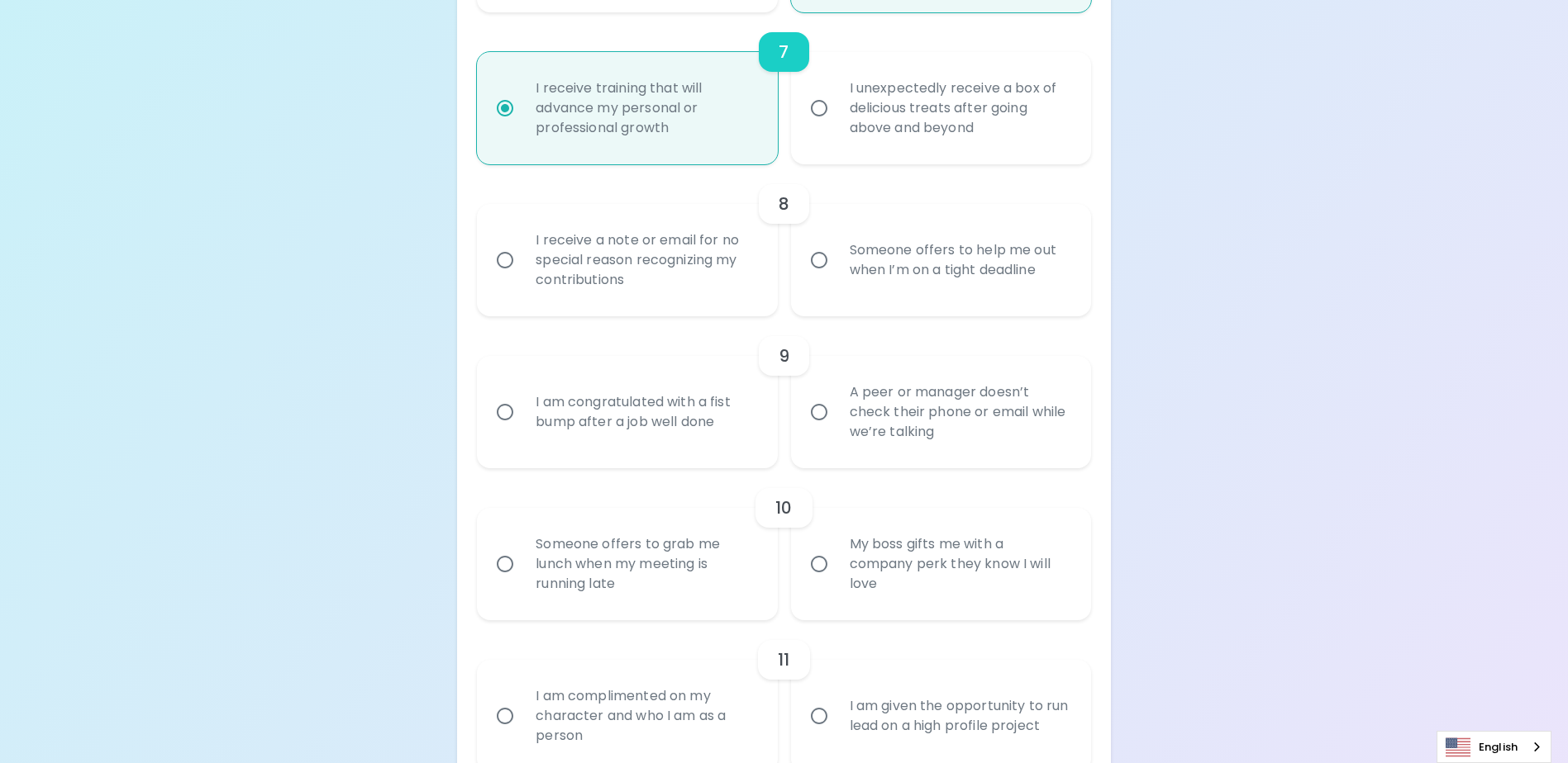
radio input "false"
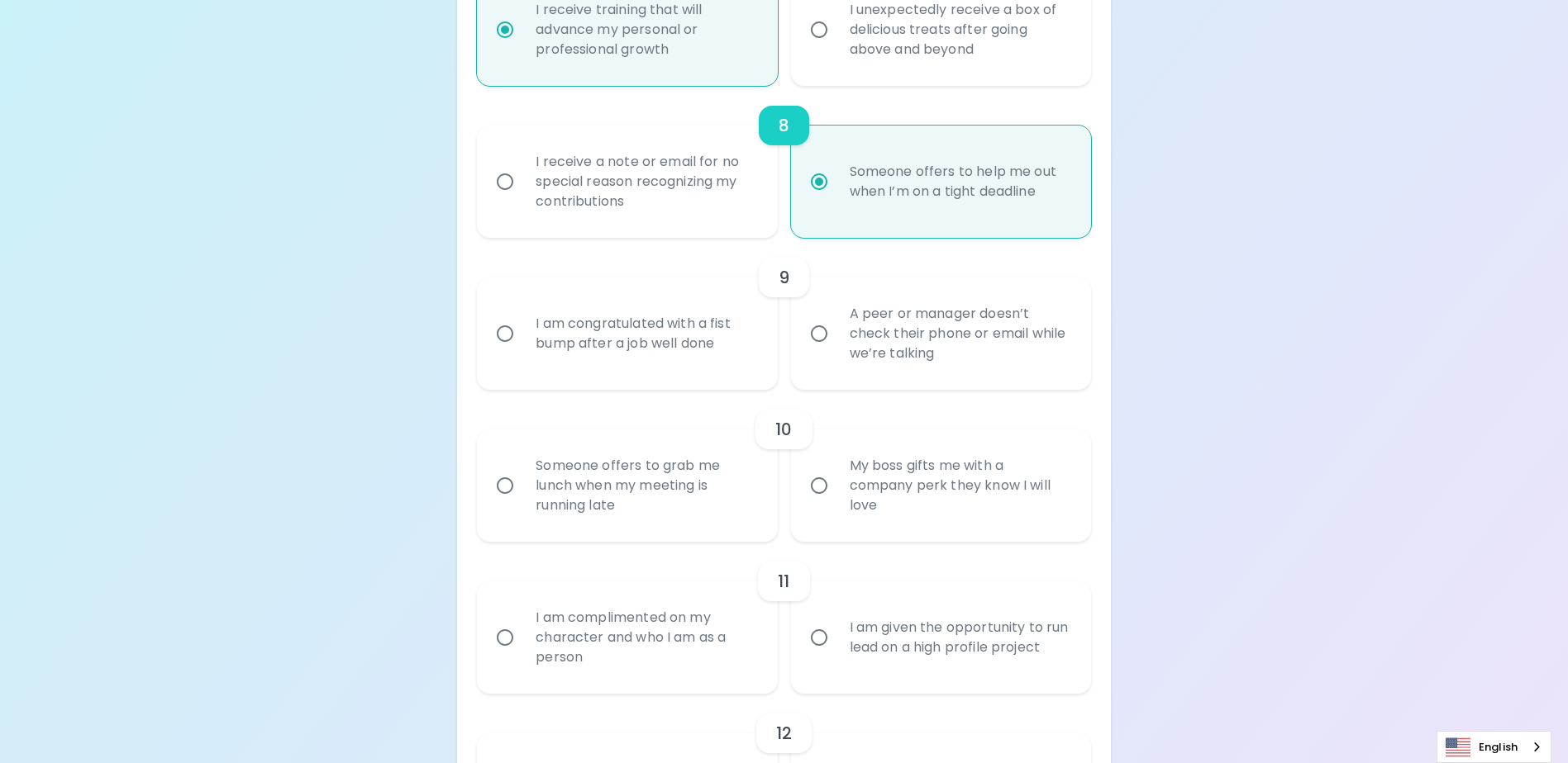
scroll to position [1427, 0]
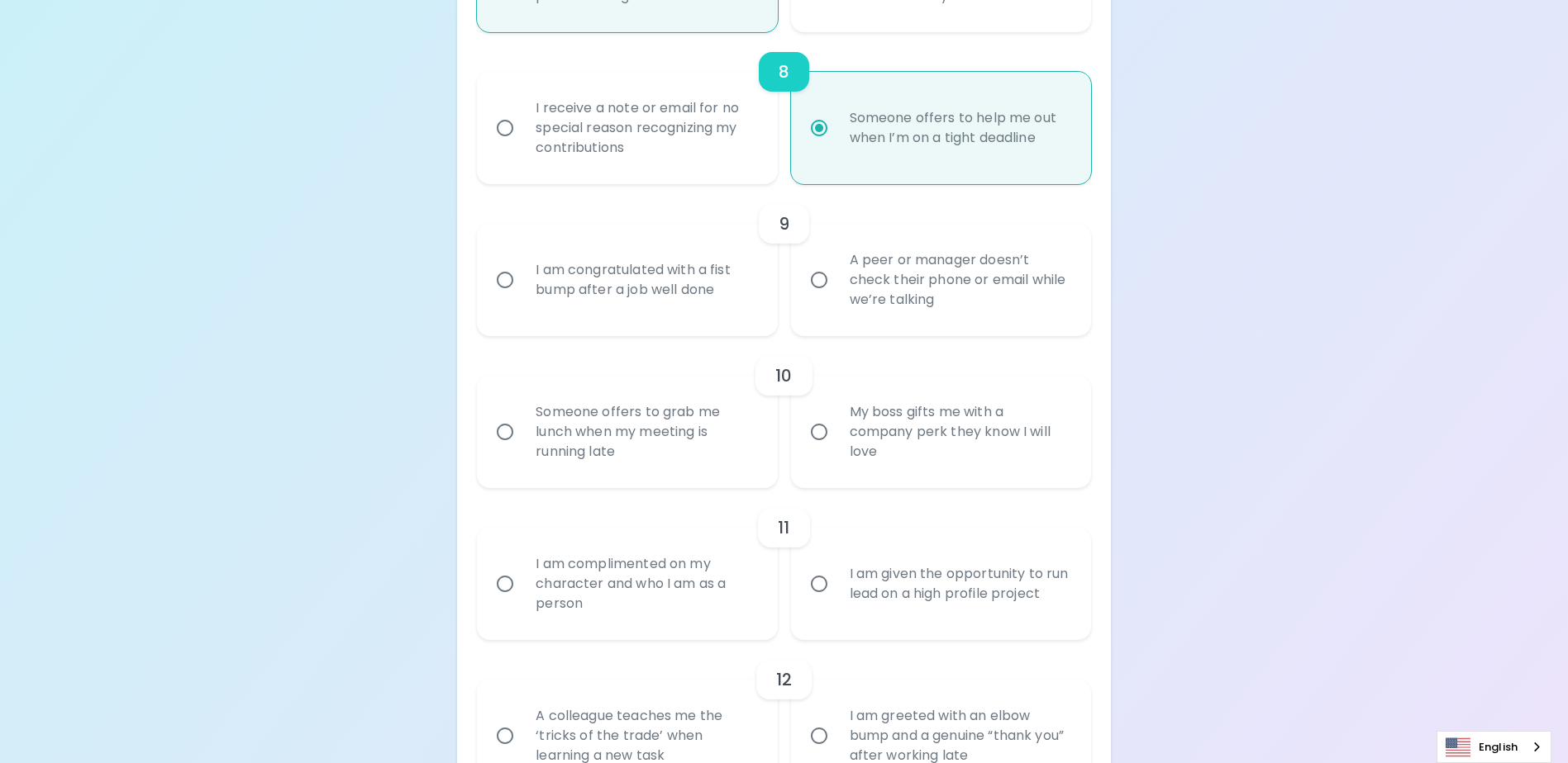
radio input "true"
drag, startPoint x: 638, startPoint y: 163, endPoint x: 534, endPoint y: 129, distance: 109.4
click at [534, 129] on div "I receive a note or email for no special reason recognizing my contributions" at bounding box center [645, 128] width 245 height 99
copy div "I receive a note or email for no special reason recognizing my contributions"
click at [497, 297] on input "I am congratulated with a fist bump after a job well done" at bounding box center [504, 279] width 35 height 35
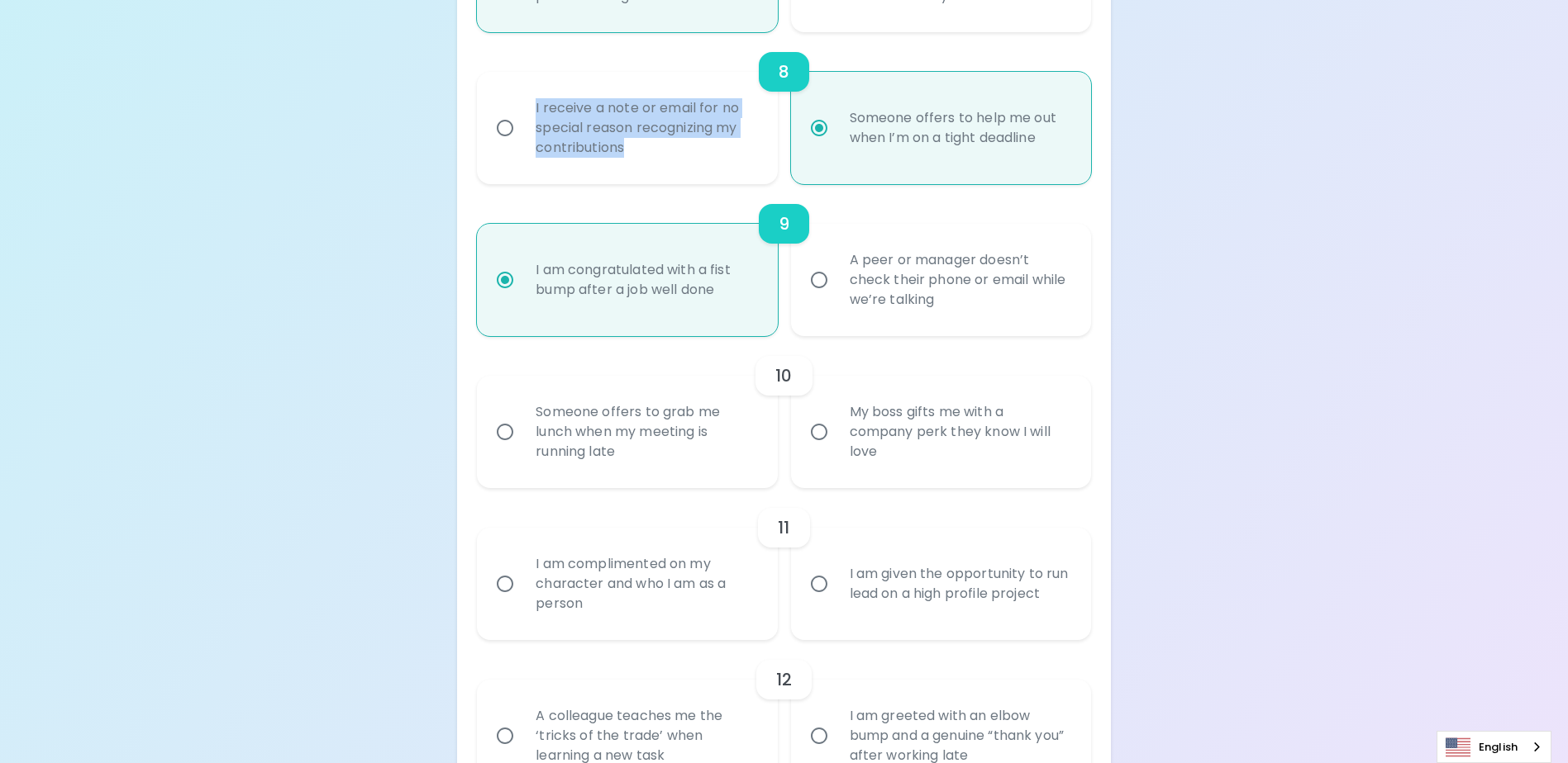
radio input "false"
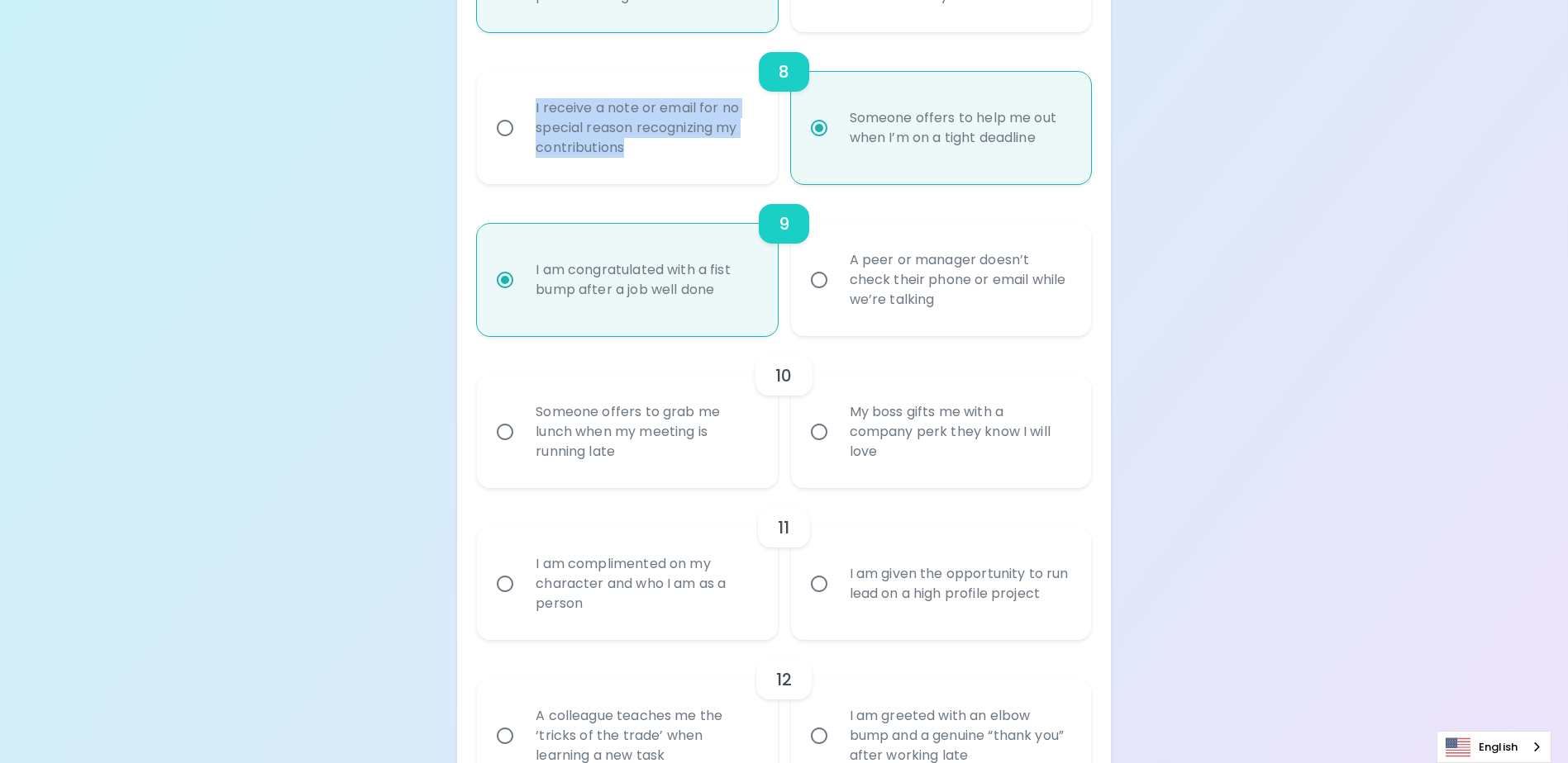
radio input "false"
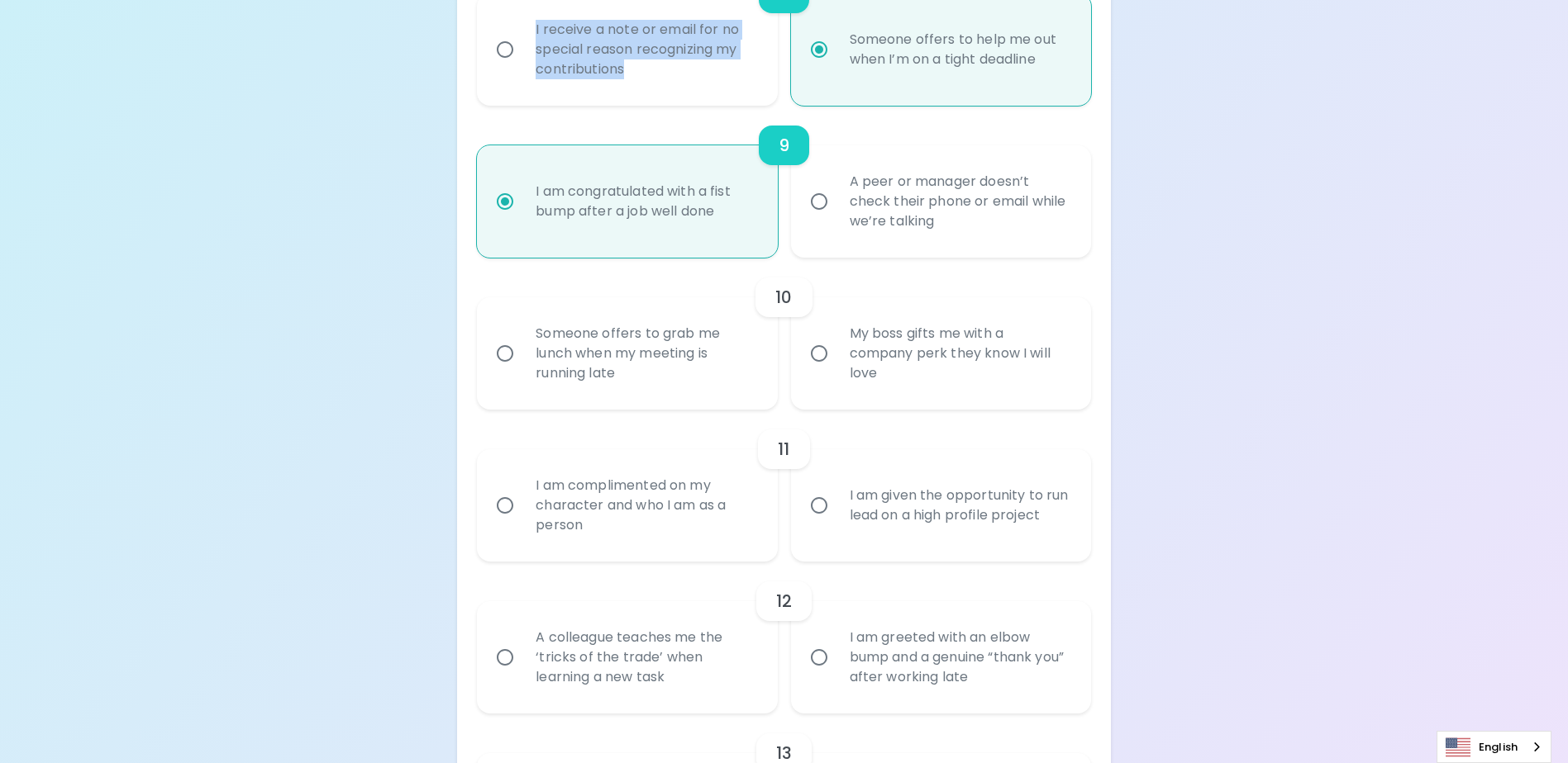
scroll to position [1559, 0]
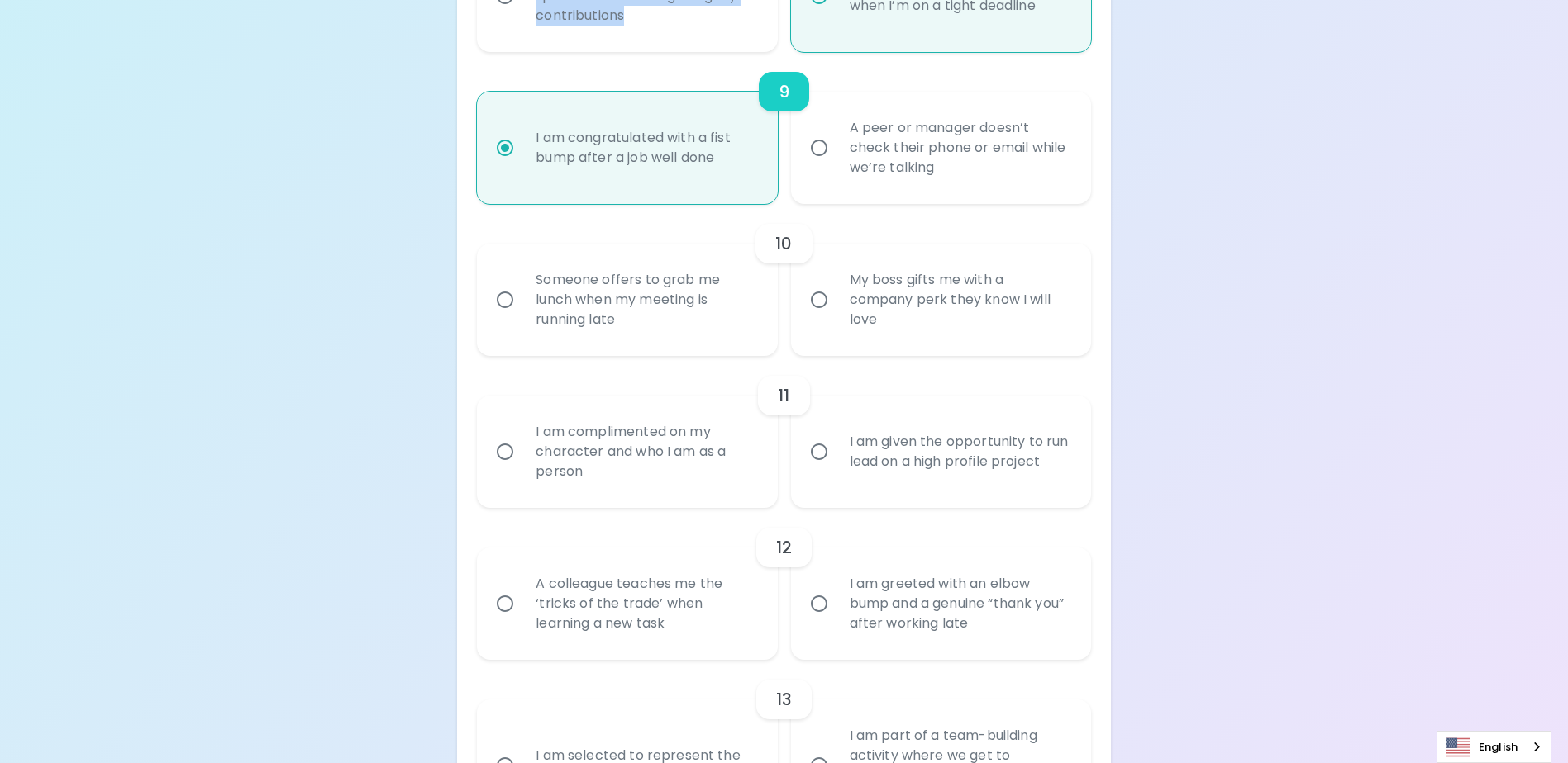
radio input "true"
click at [828, 161] on input "A peer or manager doesn’t check their phone or email while we’re talking" at bounding box center [819, 147] width 35 height 35
radio input "false"
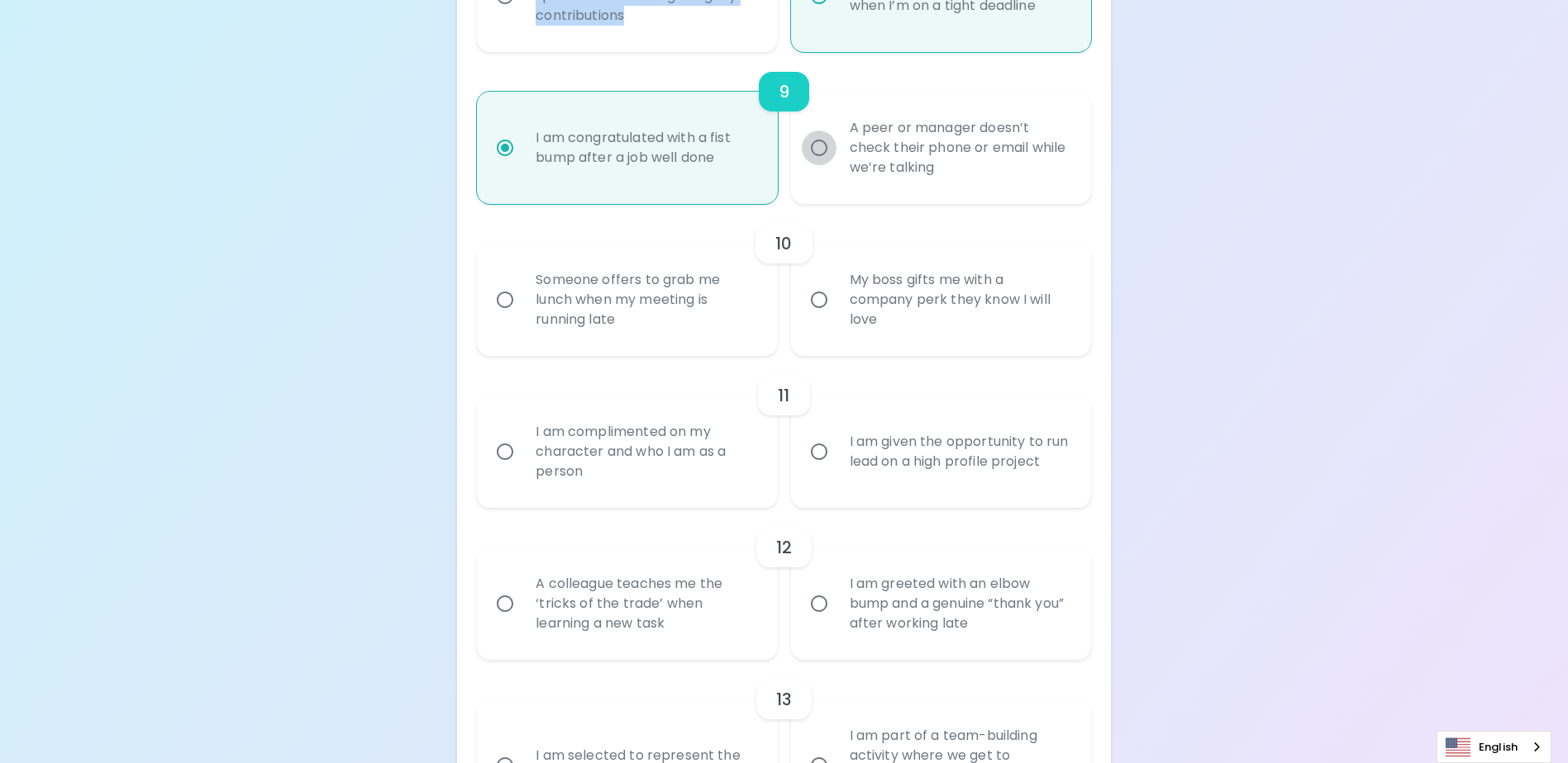
radio input "false"
radio input "true"
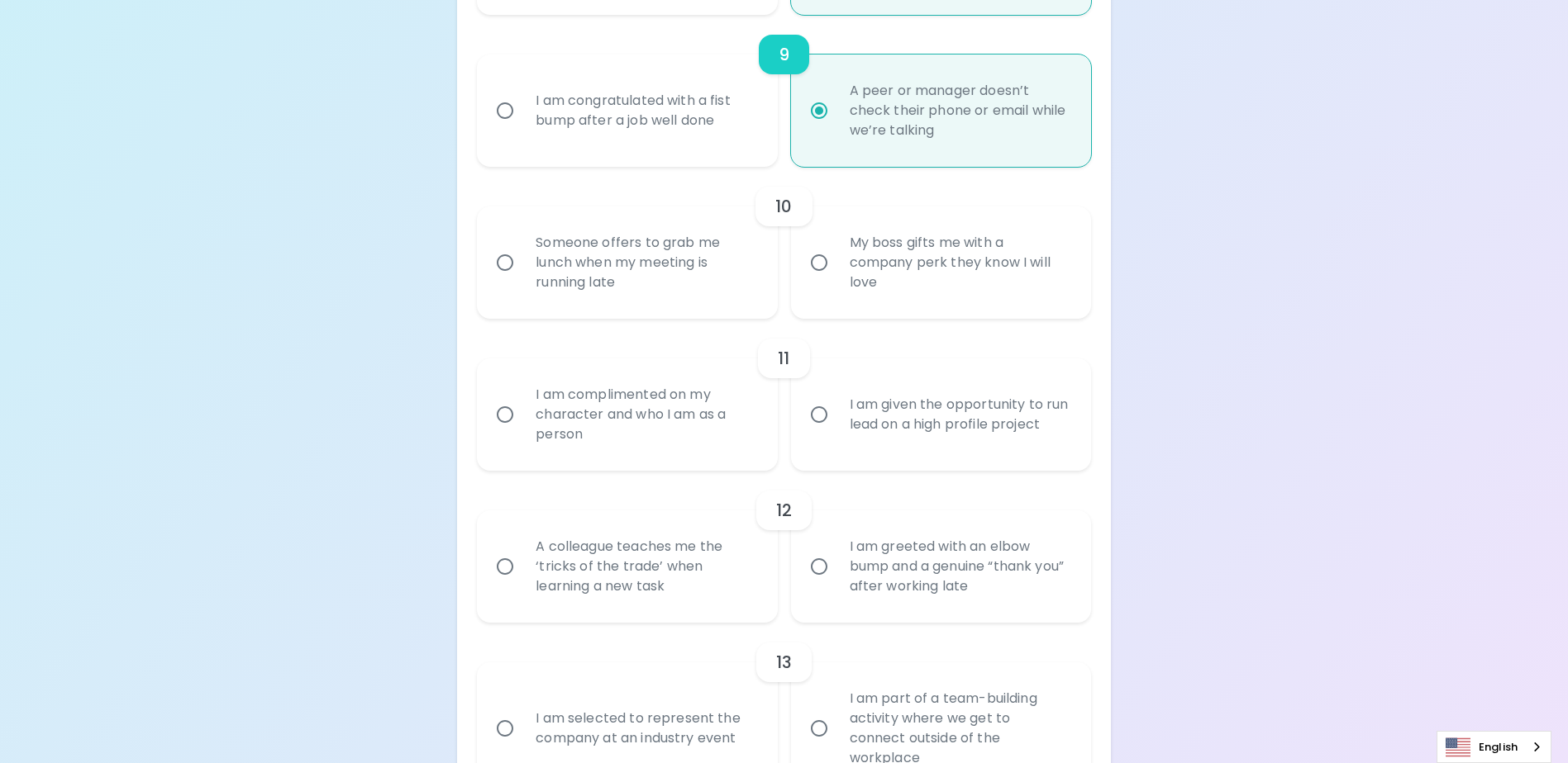
scroll to position [1517, 0]
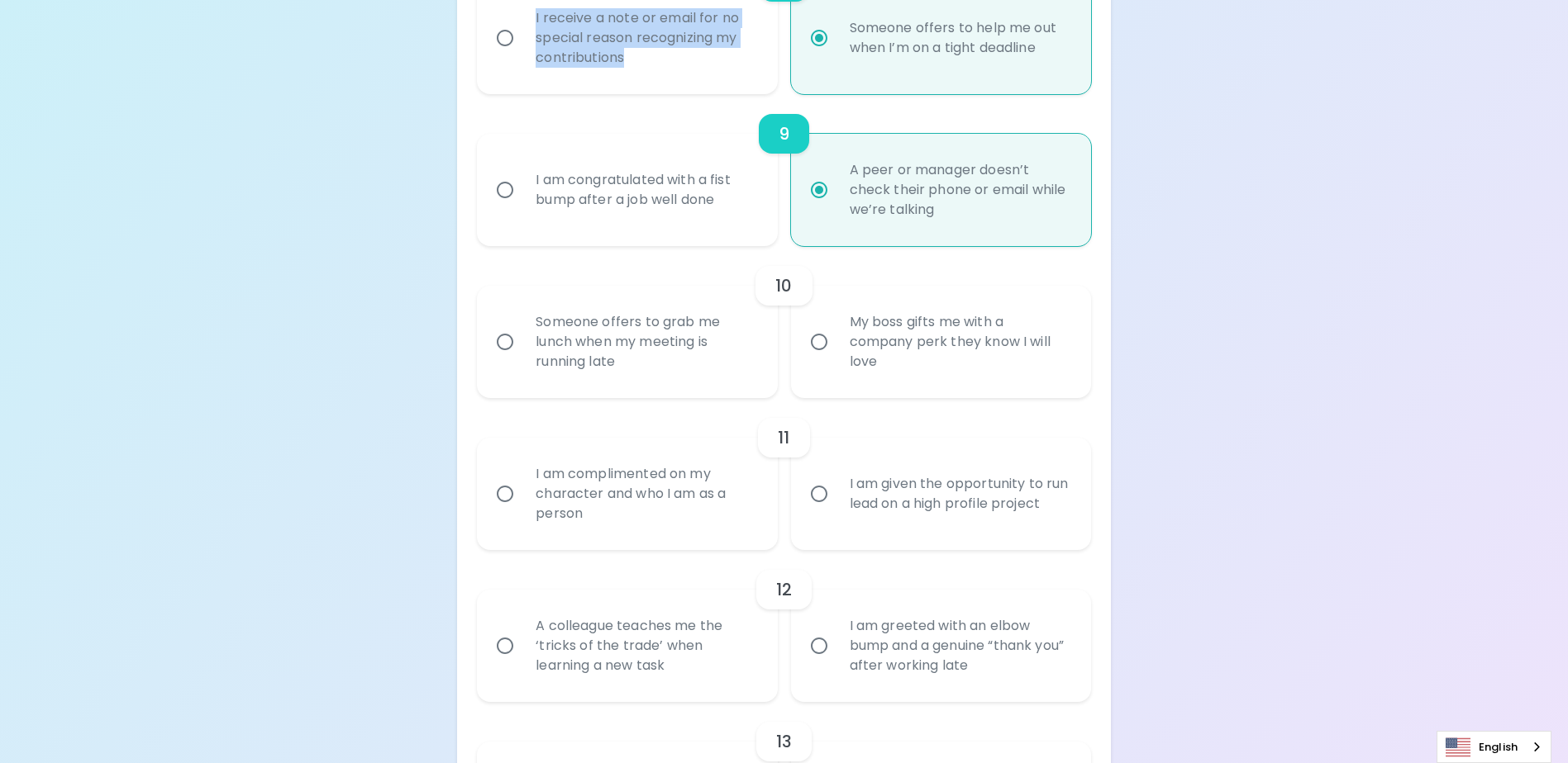
radio input "true"
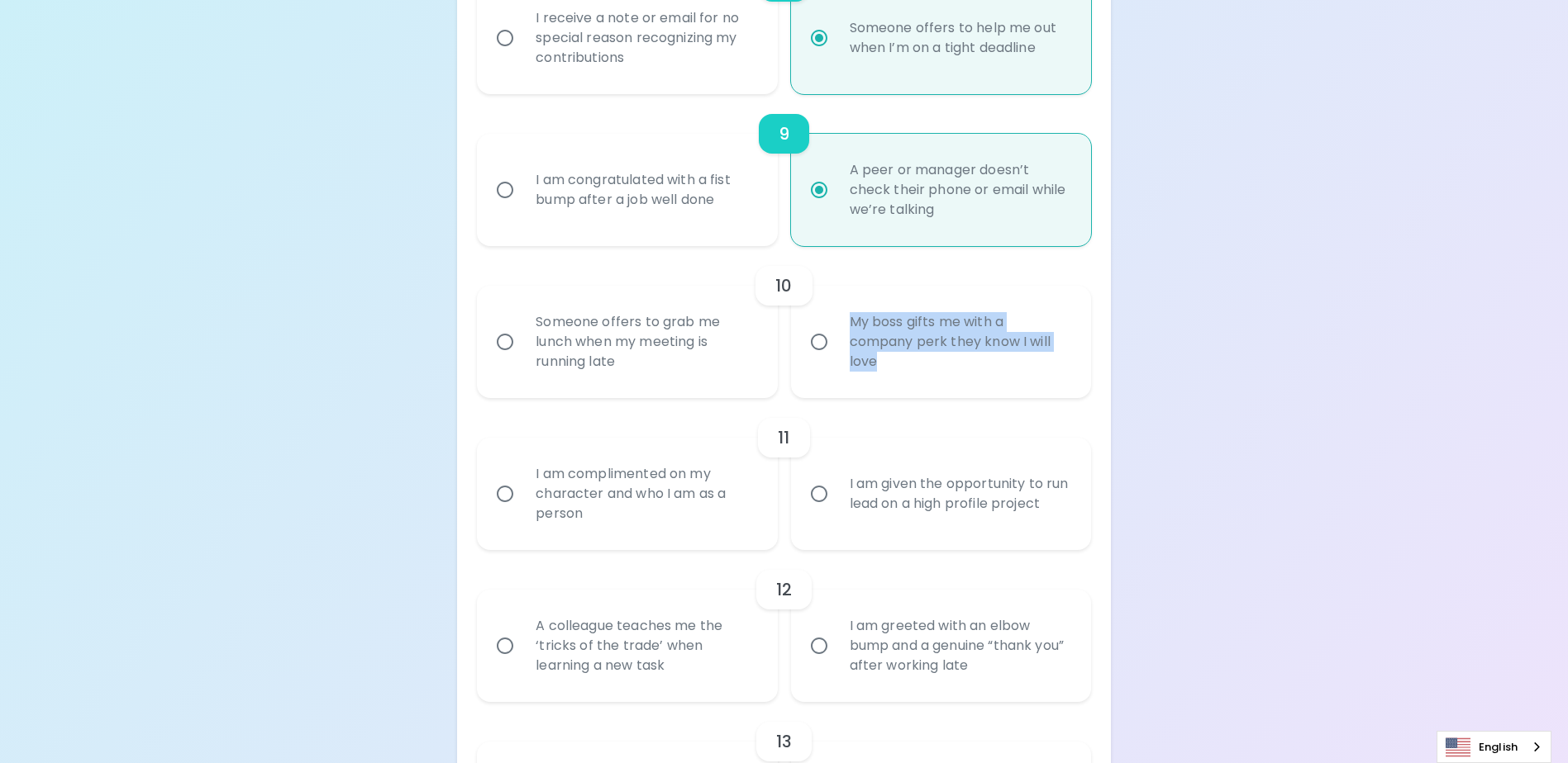
drag, startPoint x: 941, startPoint y: 383, endPoint x: 843, endPoint y: 333, distance: 110.0
click at [843, 333] on div "My boss gifts me with a company perk they know I will love" at bounding box center [958, 342] width 245 height 99
copy div "My boss gifts me with a company perk they know I will love"
click at [503, 359] on input "Someone offers to grab me lunch when my meeting is running late" at bounding box center [504, 342] width 35 height 35
radio input "false"
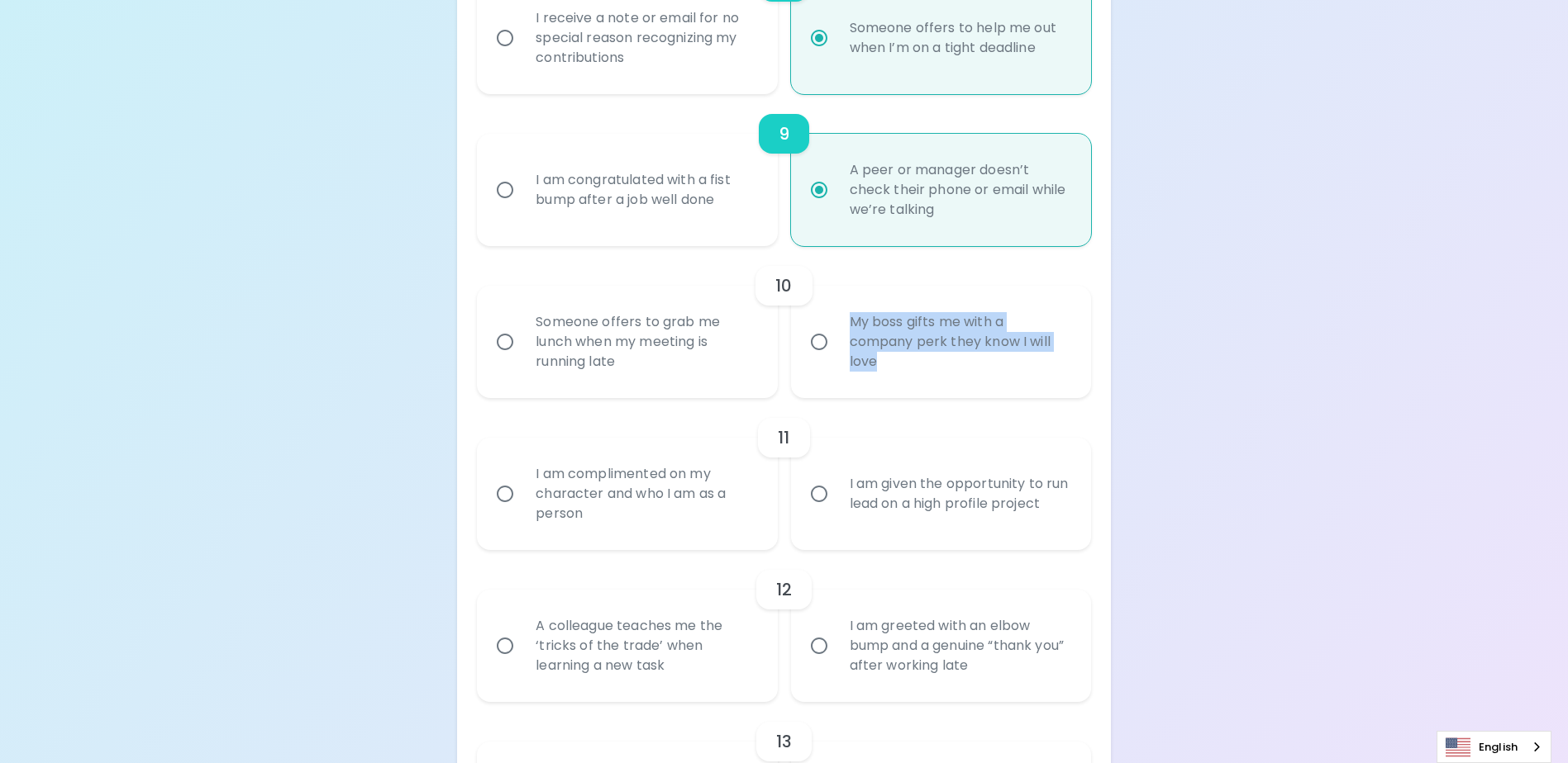
radio input "false"
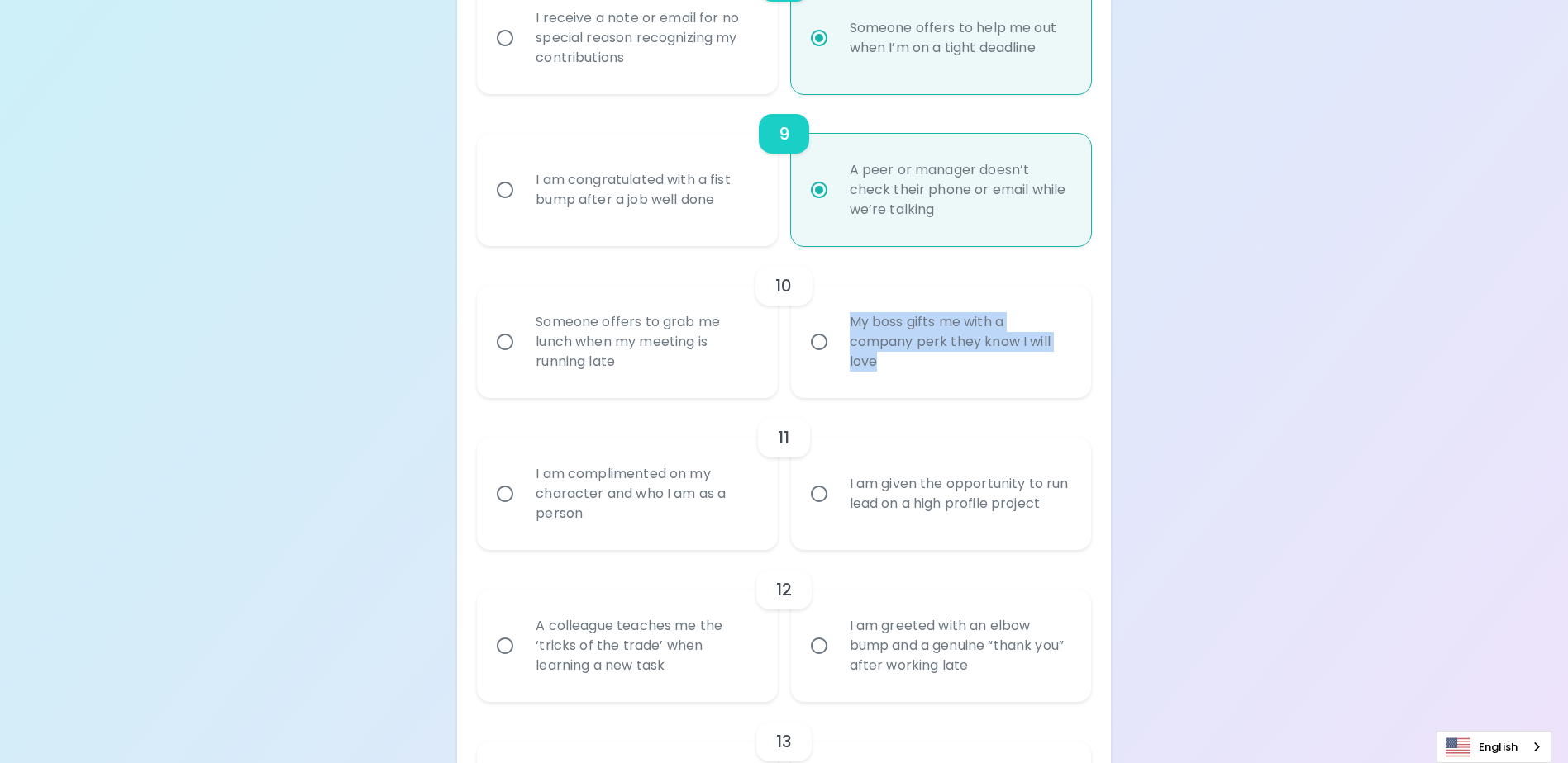
radio input "false"
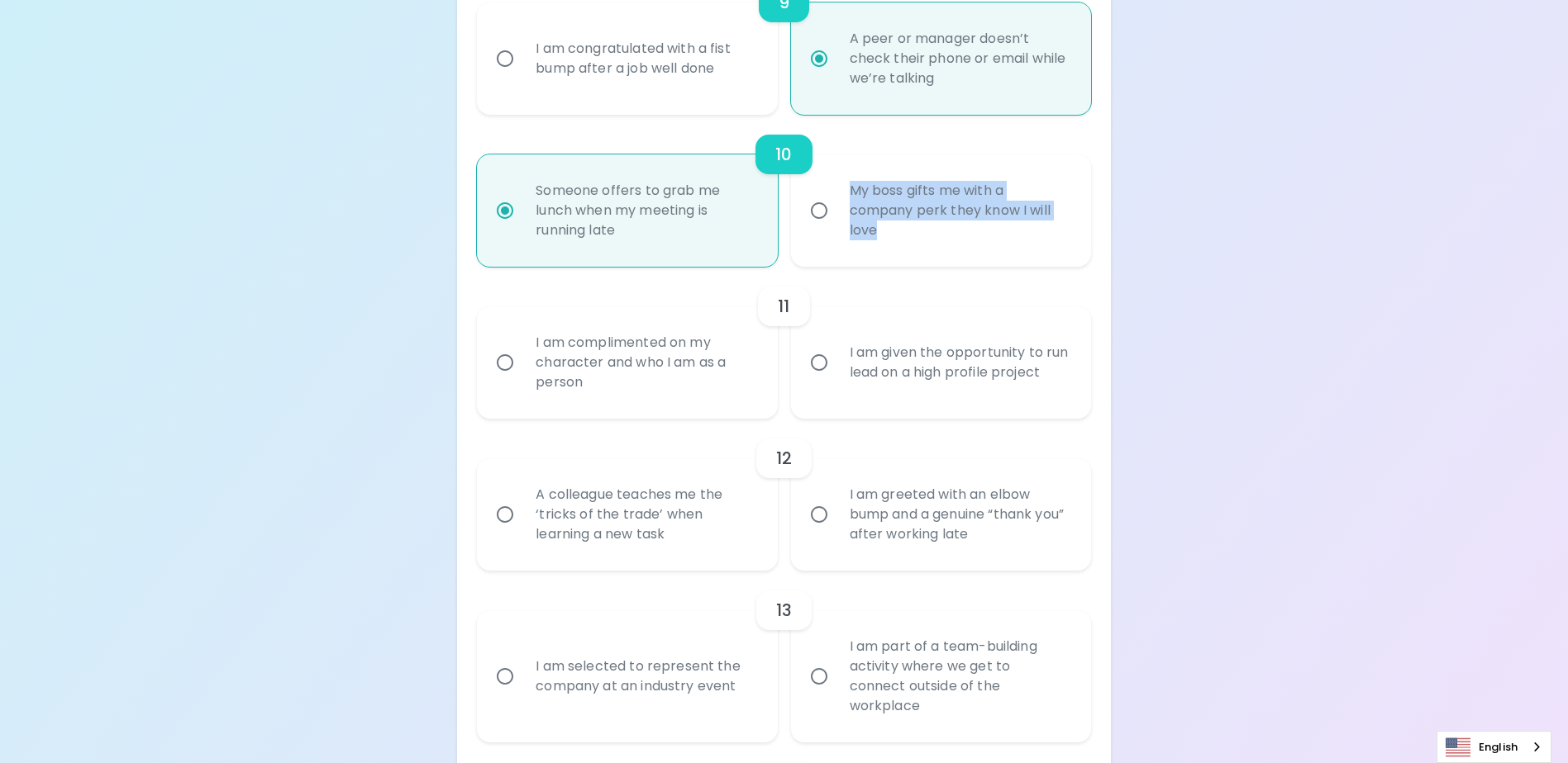
scroll to position [1649, 0]
radio input "true"
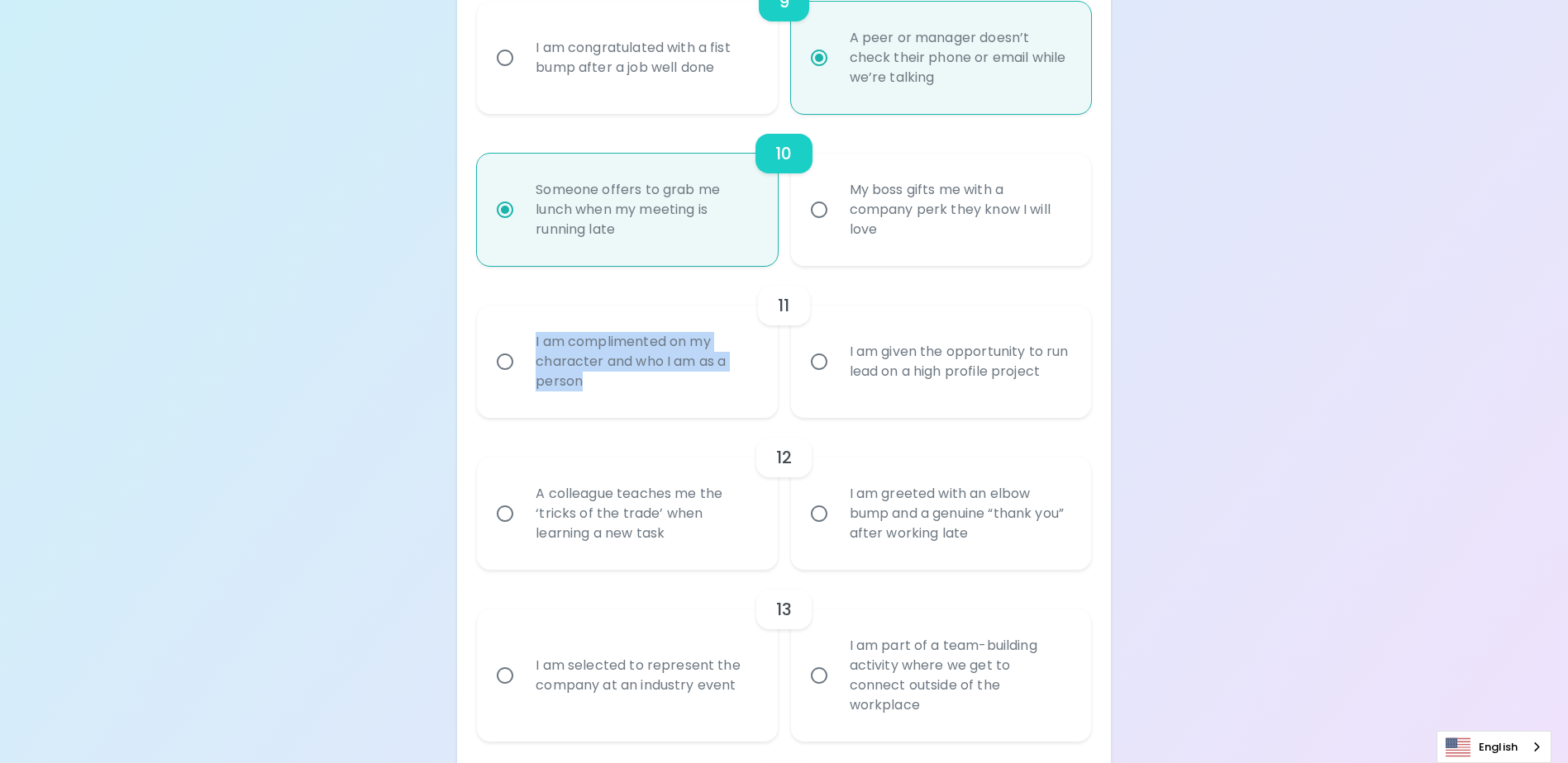
drag, startPoint x: 592, startPoint y: 404, endPoint x: 530, endPoint y: 360, distance: 76.0
click at [530, 360] on div "I am complimented on my character and who I am as a person" at bounding box center [645, 361] width 245 height 99
click at [506, 379] on input "I am complimented on my character and who I am as a person" at bounding box center [504, 361] width 35 height 35
radio input "false"
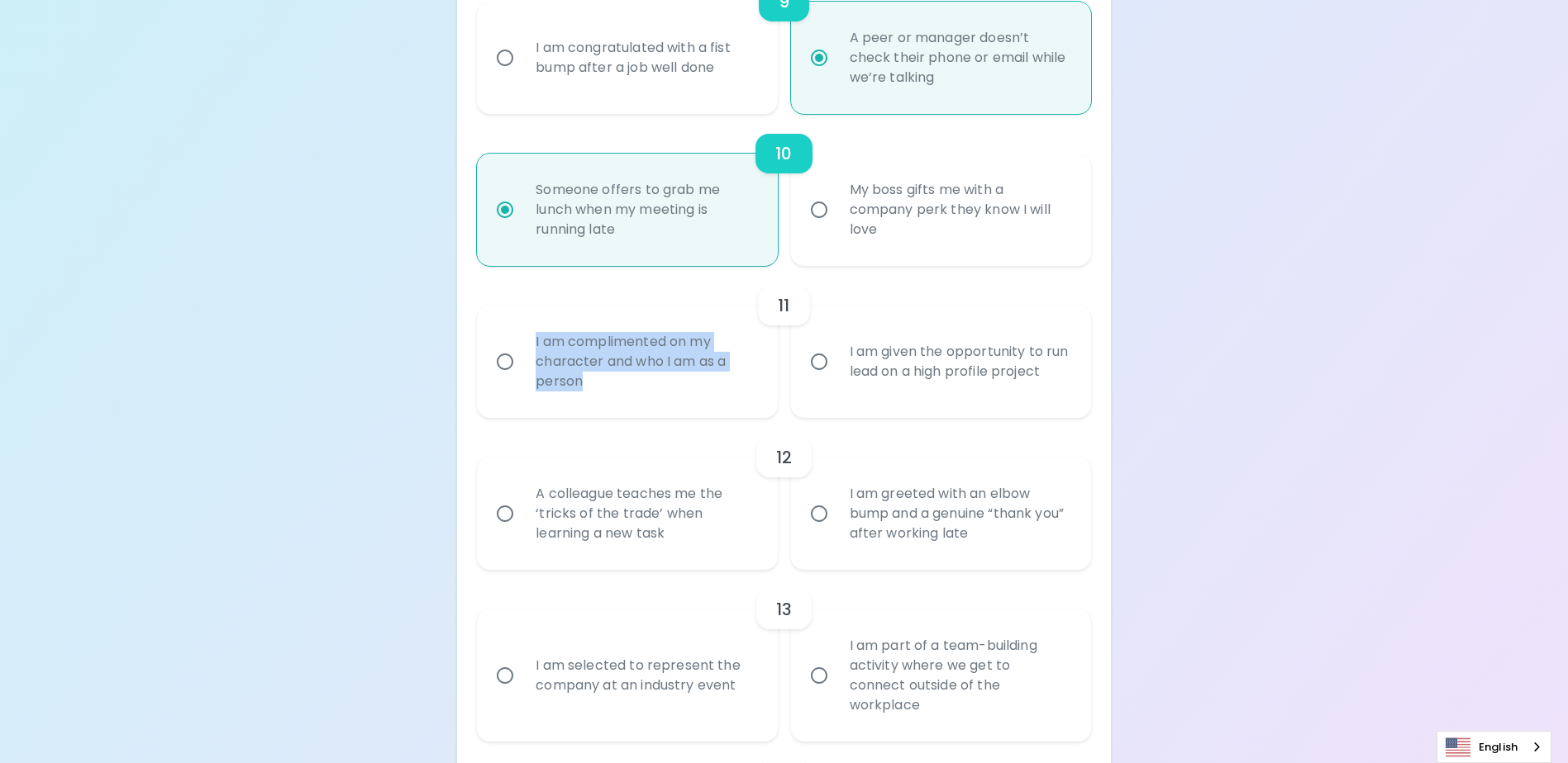
radio input "false"
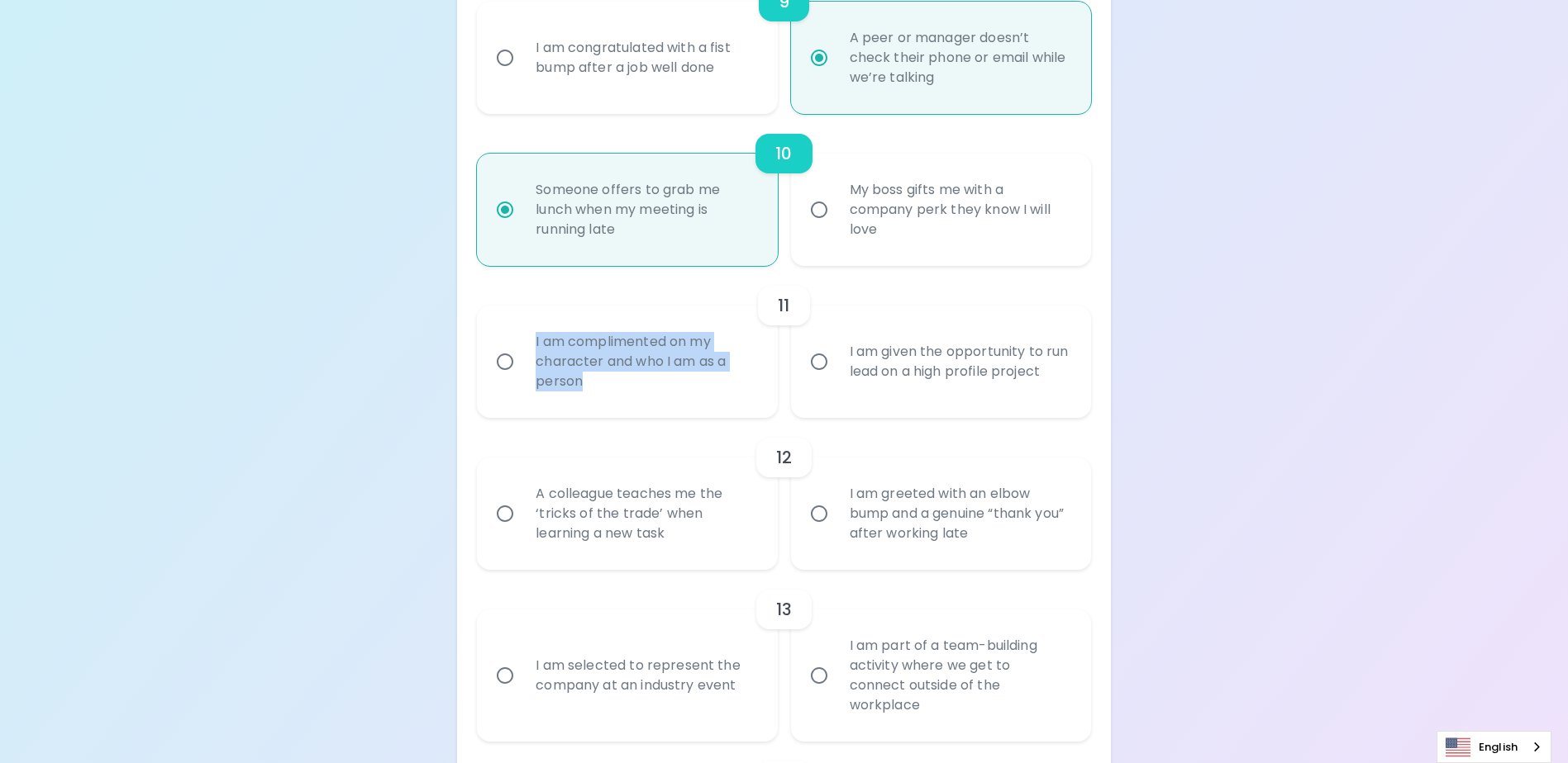
radio input "false"
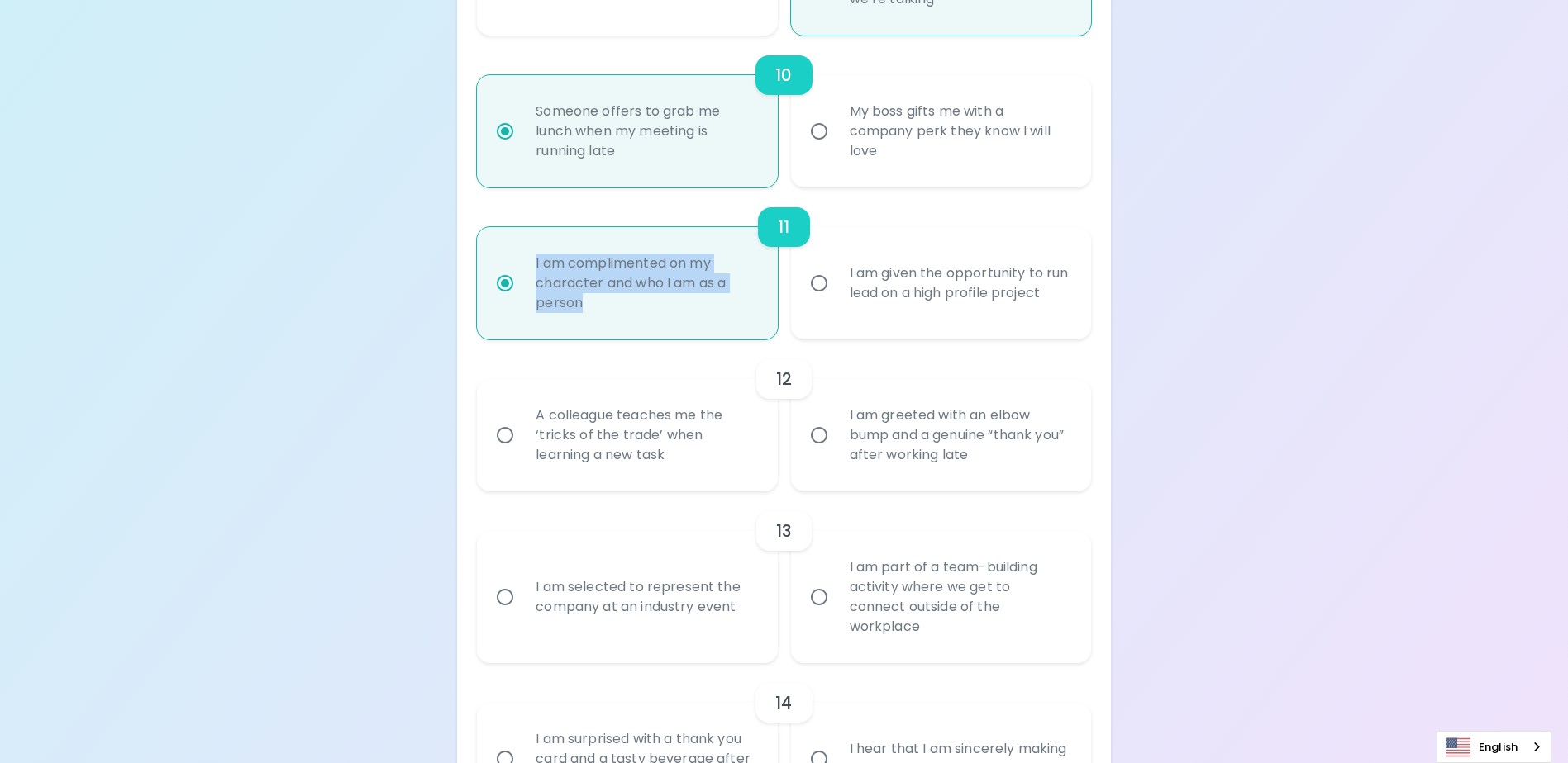
scroll to position [1781, 0]
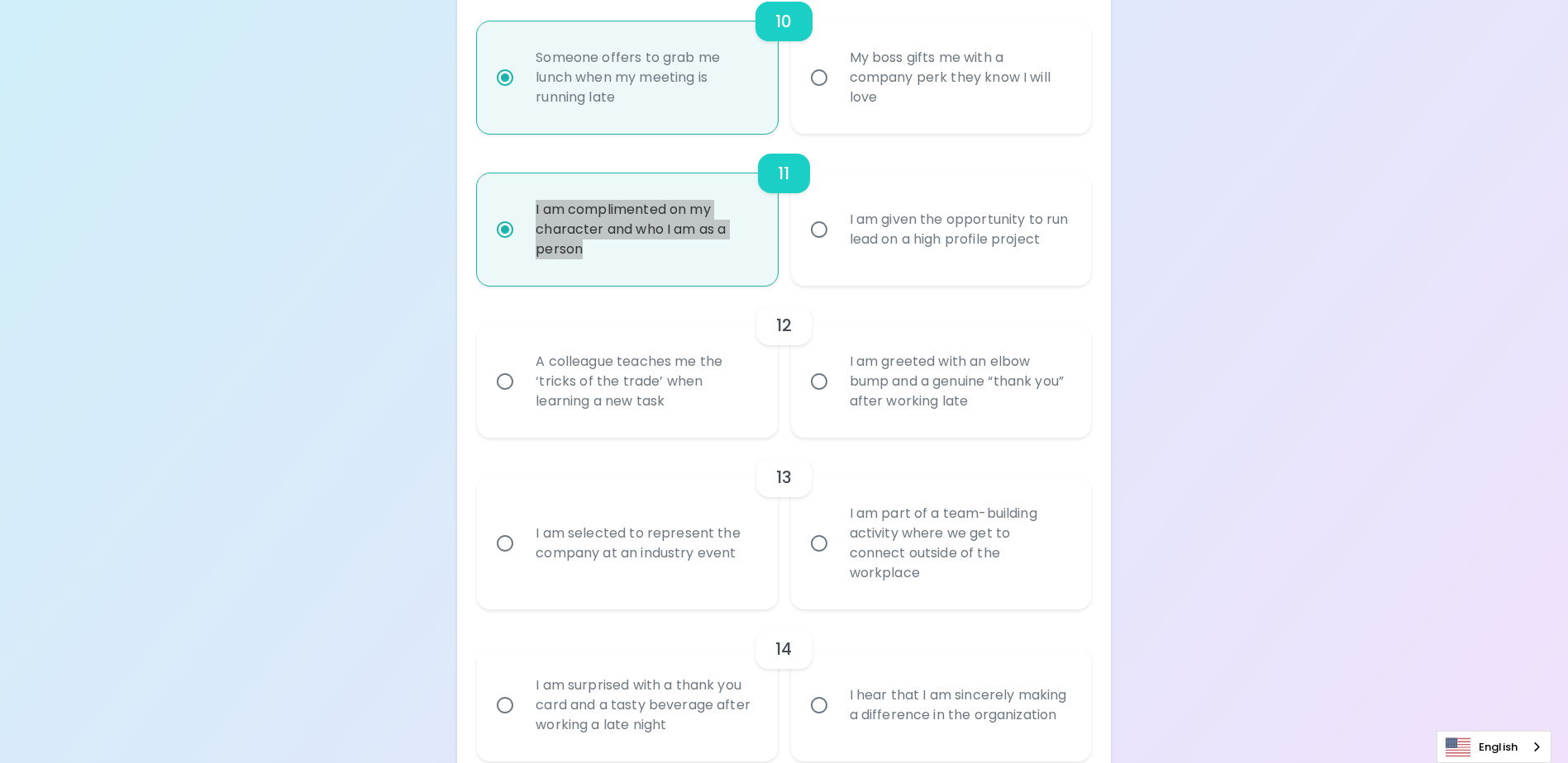
radio input "true"
click at [600, 279] on div "I am complimented on my character and who I am as a person" at bounding box center [645, 229] width 245 height 99
click at [522, 247] on input "I am complimented on my character and who I am as a person" at bounding box center [504, 229] width 35 height 35
drag, startPoint x: 572, startPoint y: 280, endPoint x: 515, endPoint y: 230, distance: 75.8
click at [515, 230] on label "I am complimented on my character and who I am as a person" at bounding box center [618, 229] width 300 height 112
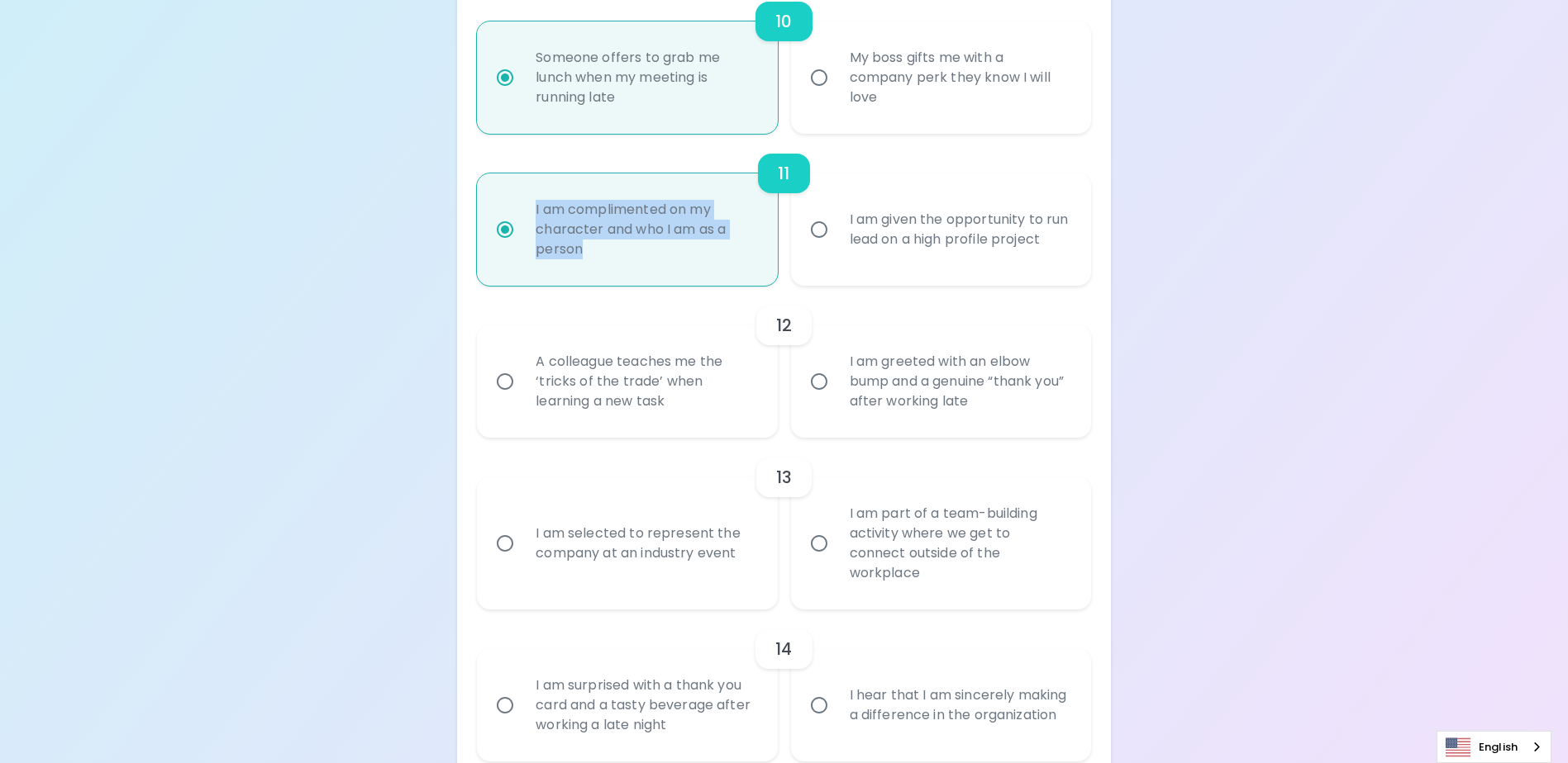
copy div "I am complimented on my character and who I am as a person"
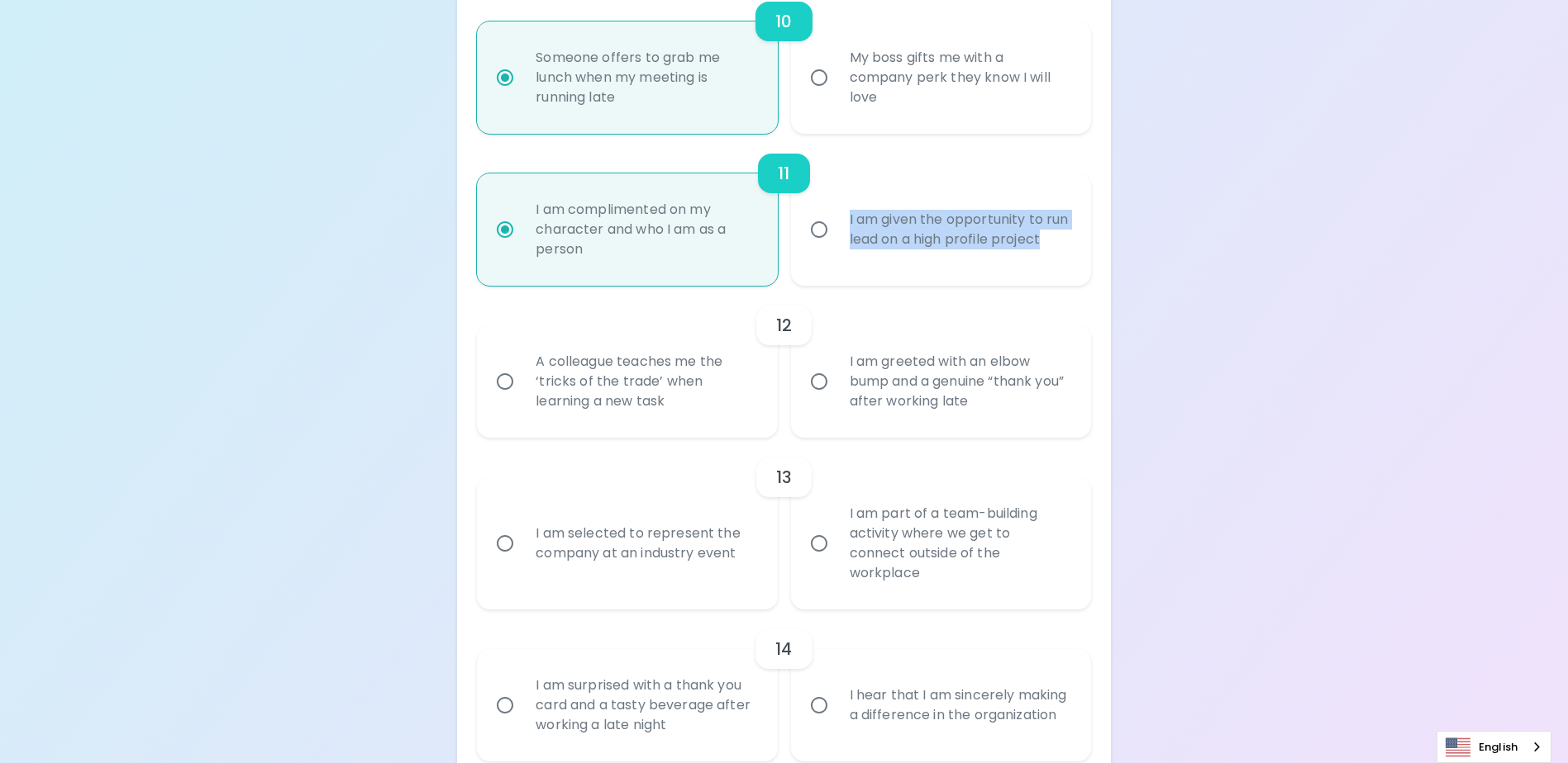
drag, startPoint x: 942, startPoint y: 275, endPoint x: 842, endPoint y: 229, distance: 110.1
click at [842, 229] on div "I am given the opportunity to run lead on a high profile project" at bounding box center [958, 229] width 245 height 79
copy div "I am given the opportunity to run lead on a high profile project"
click at [812, 247] on input "I am given the opportunity to run lead on a high profile project" at bounding box center [819, 229] width 35 height 35
radio input "false"
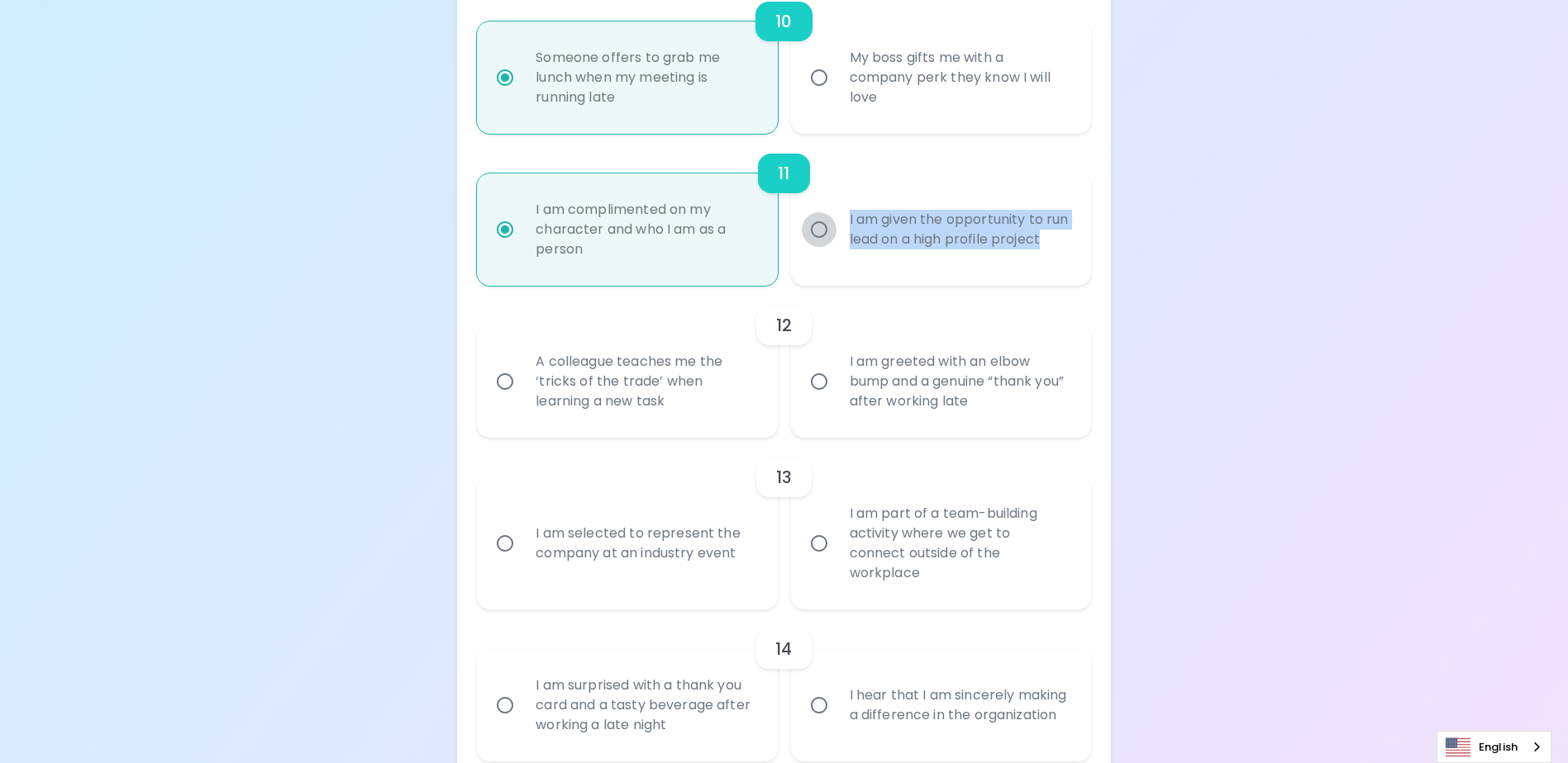
radio input "false"
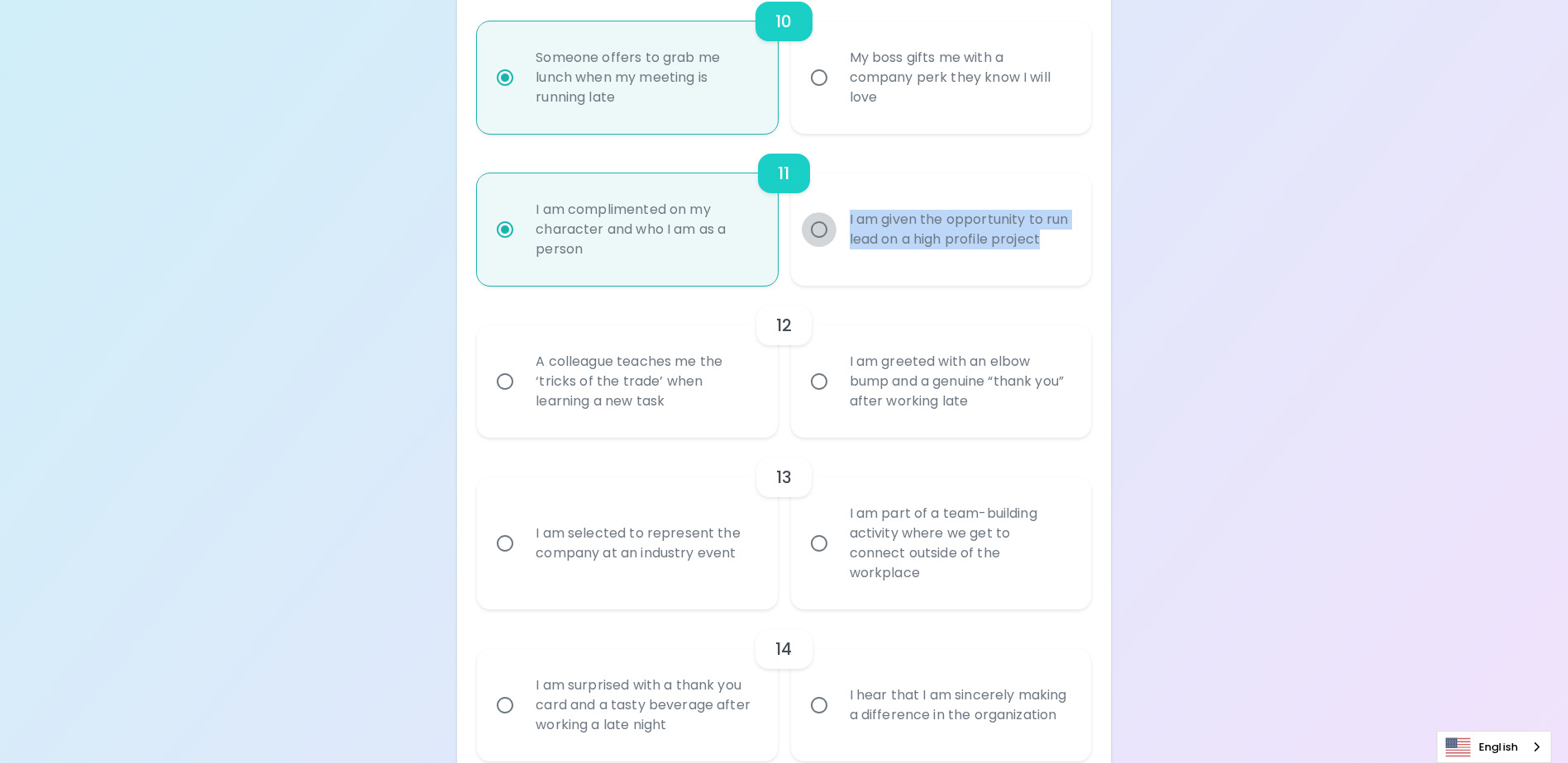
radio input "false"
radio input "true"
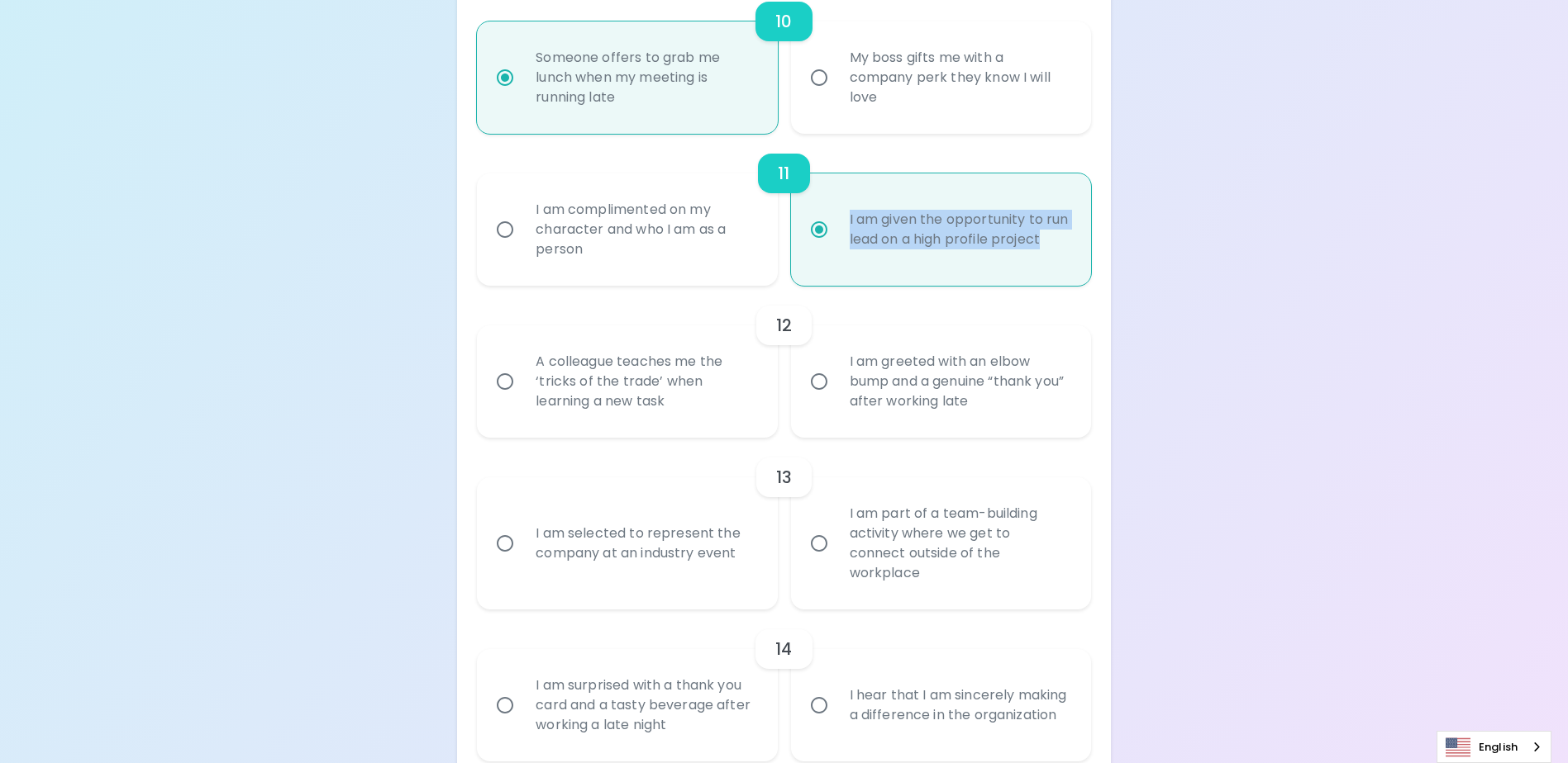
radio input "true"
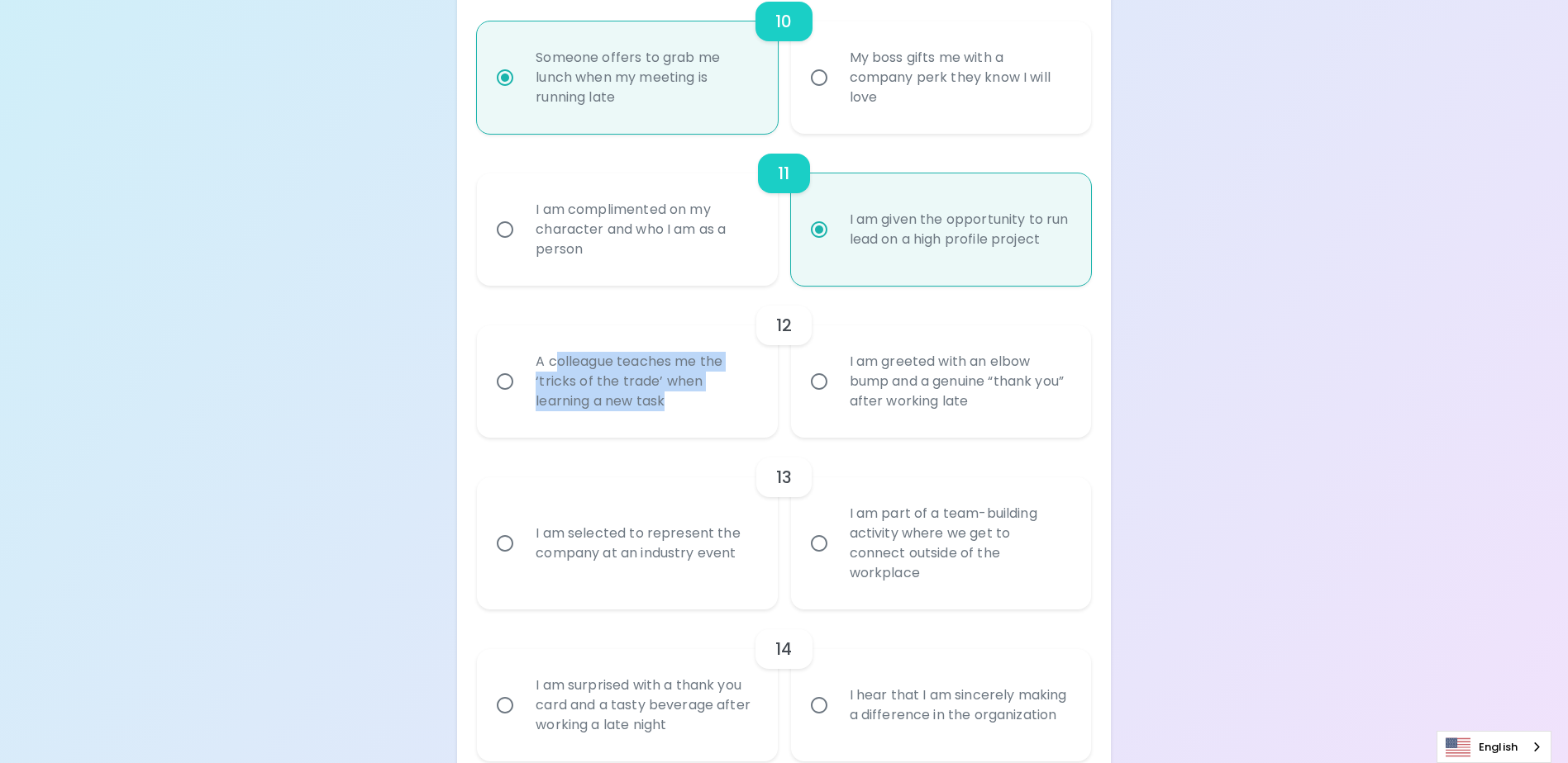
drag, startPoint x: 564, startPoint y: 404, endPoint x: 708, endPoint y: 429, distance: 146.2
click at [708, 429] on div "A colleague teaches me the ‘tricks of the trade’ when learning a new task" at bounding box center [645, 381] width 245 height 99
drag, startPoint x: 708, startPoint y: 429, endPoint x: 664, endPoint y: 445, distance: 46.8
click at [664, 431] on div "A colleague teaches me the ‘tricks of the trade’ when learning a new task" at bounding box center [645, 381] width 245 height 99
click at [522, 399] on input "A colleague teaches me the ‘tricks of the trade’ when learning a new task" at bounding box center [504, 381] width 35 height 35
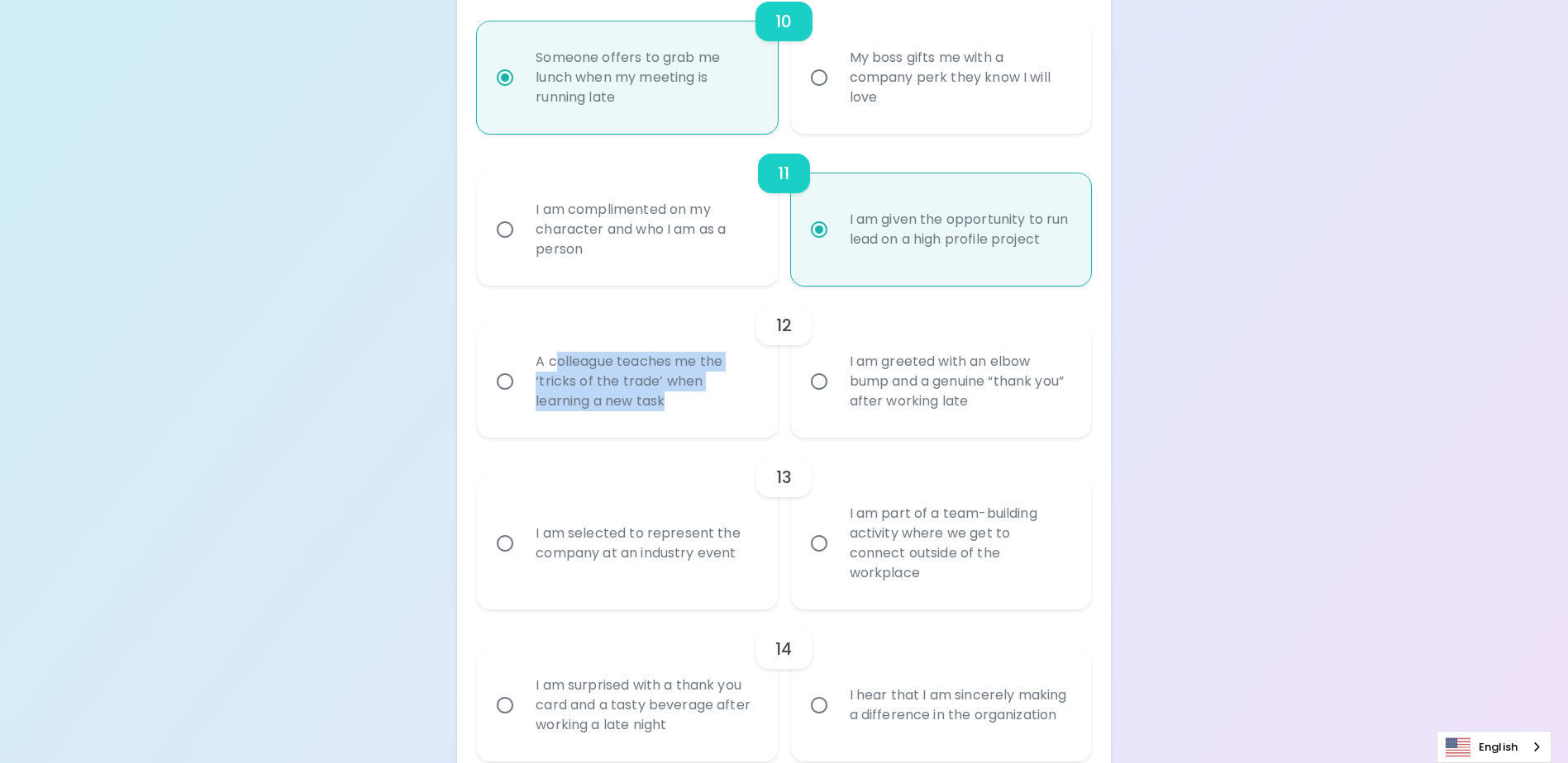
radio input "false"
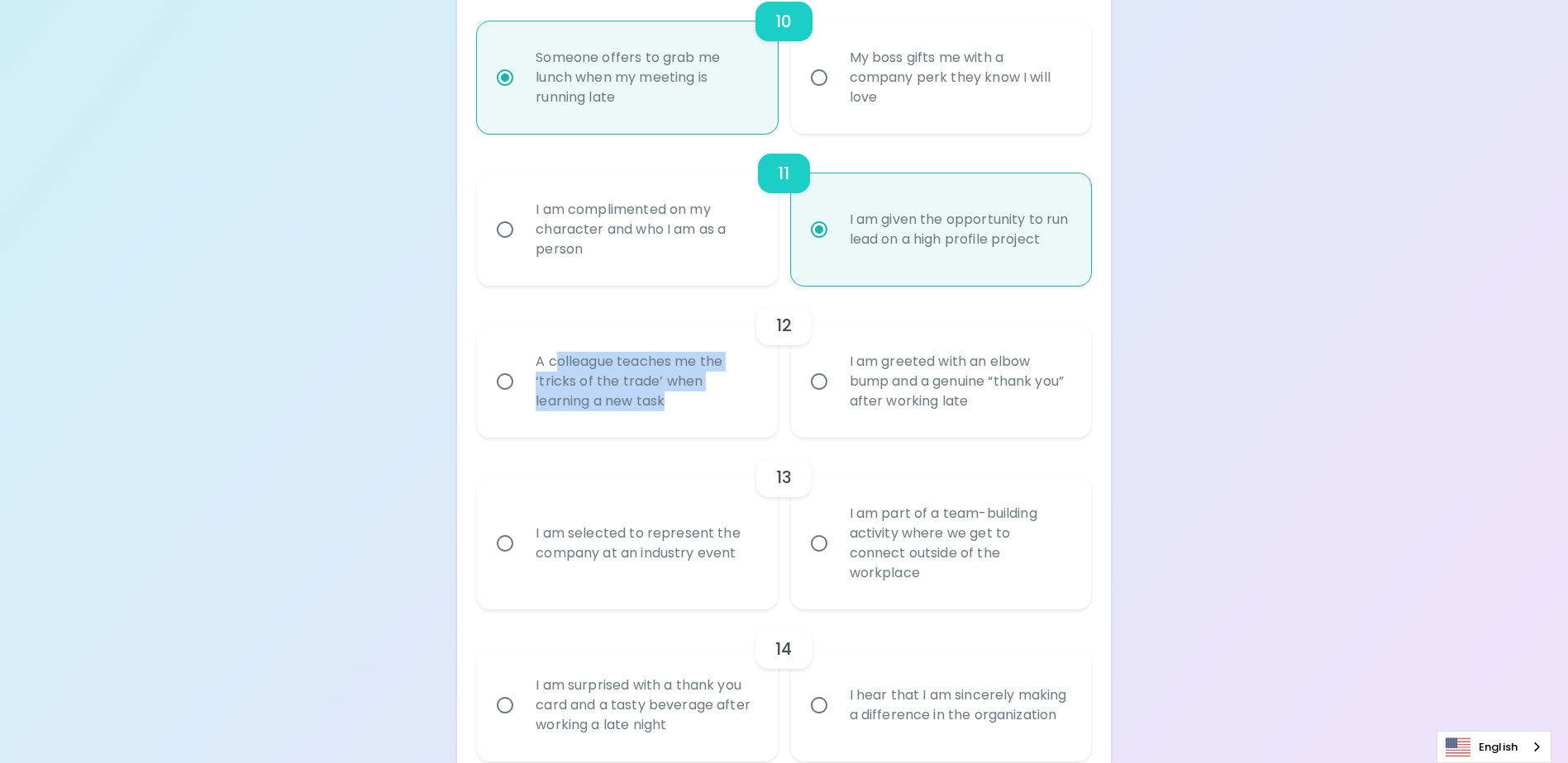
radio input "false"
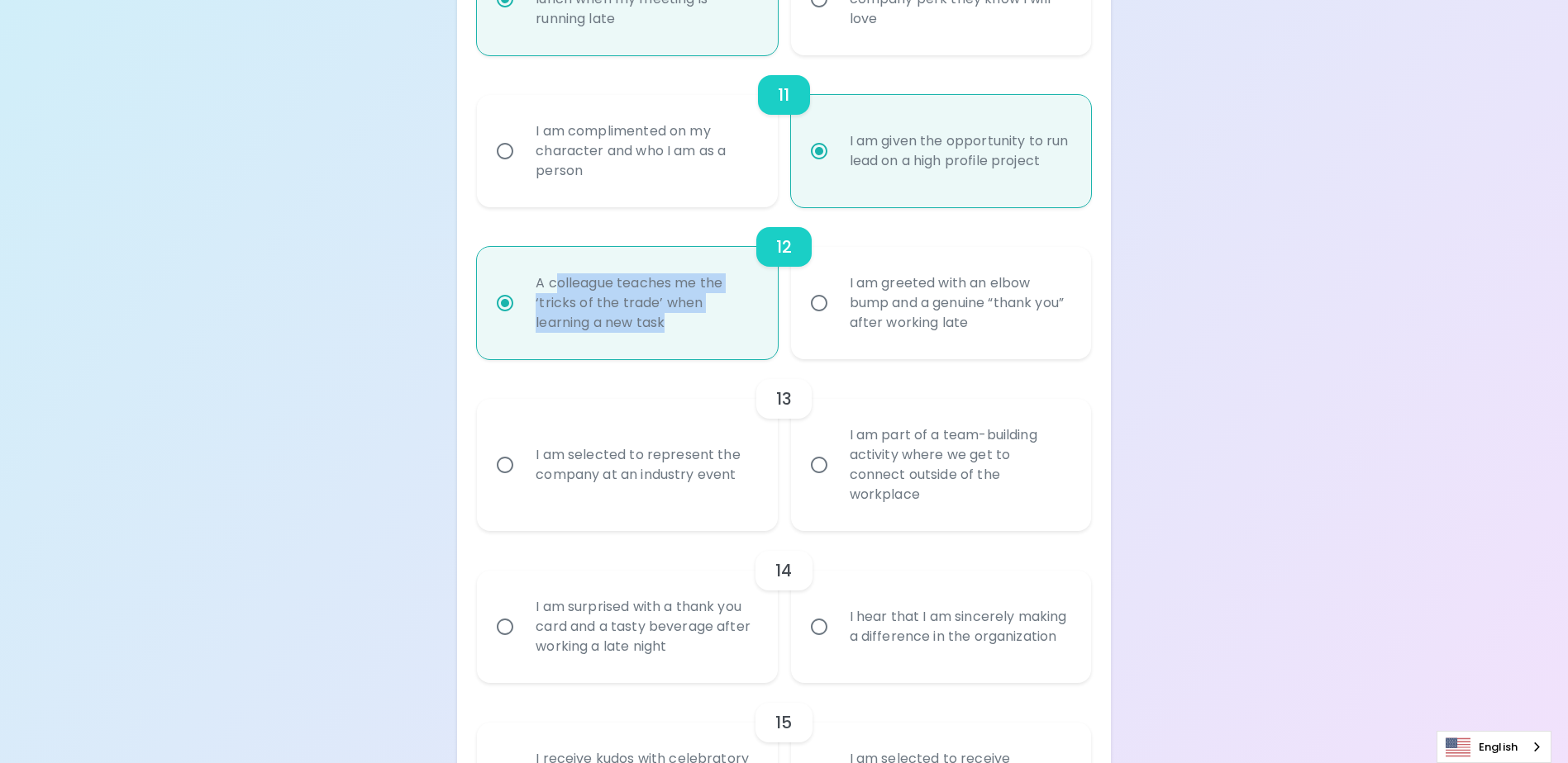
scroll to position [1914, 0]
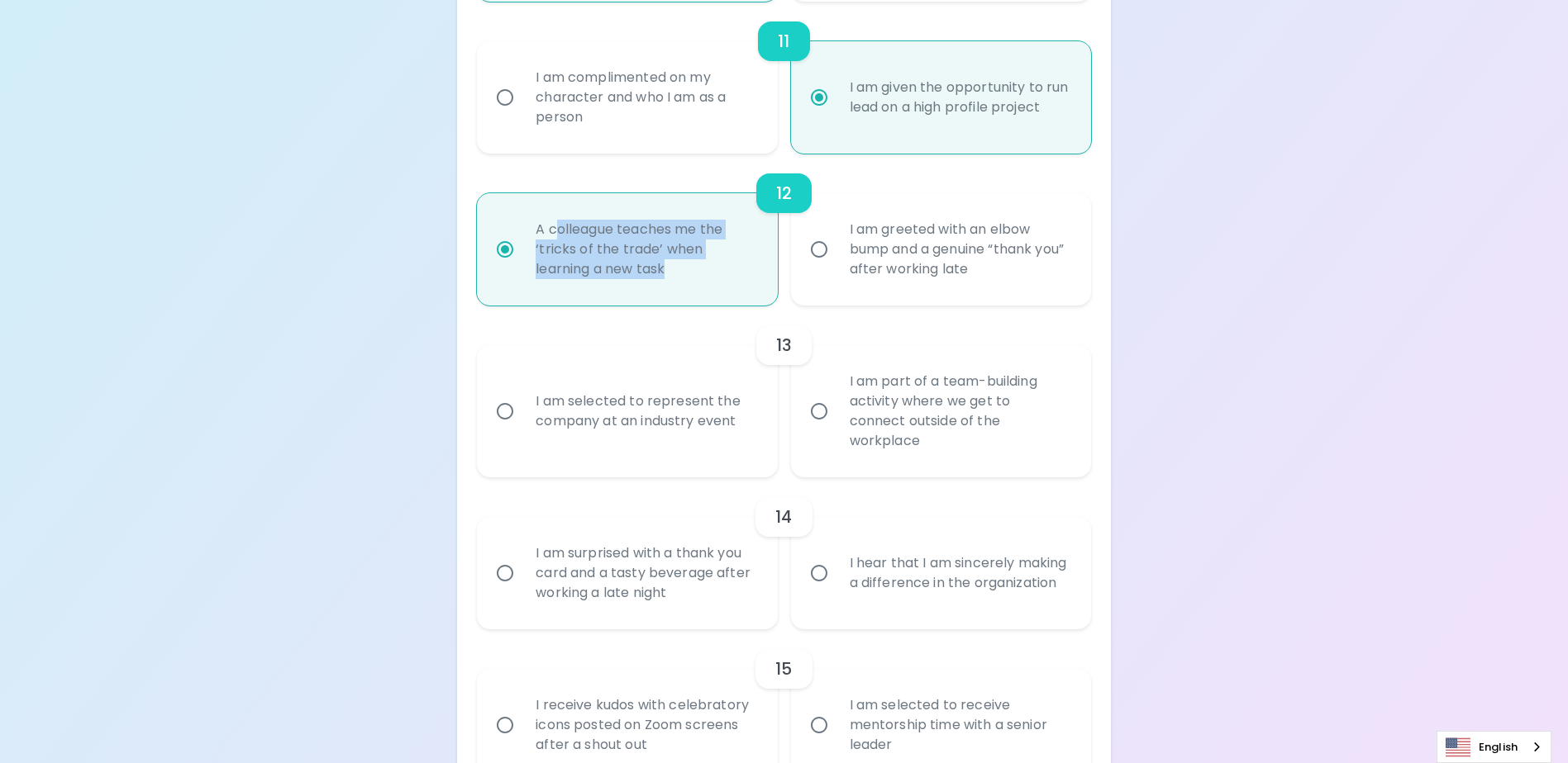
radio input "true"
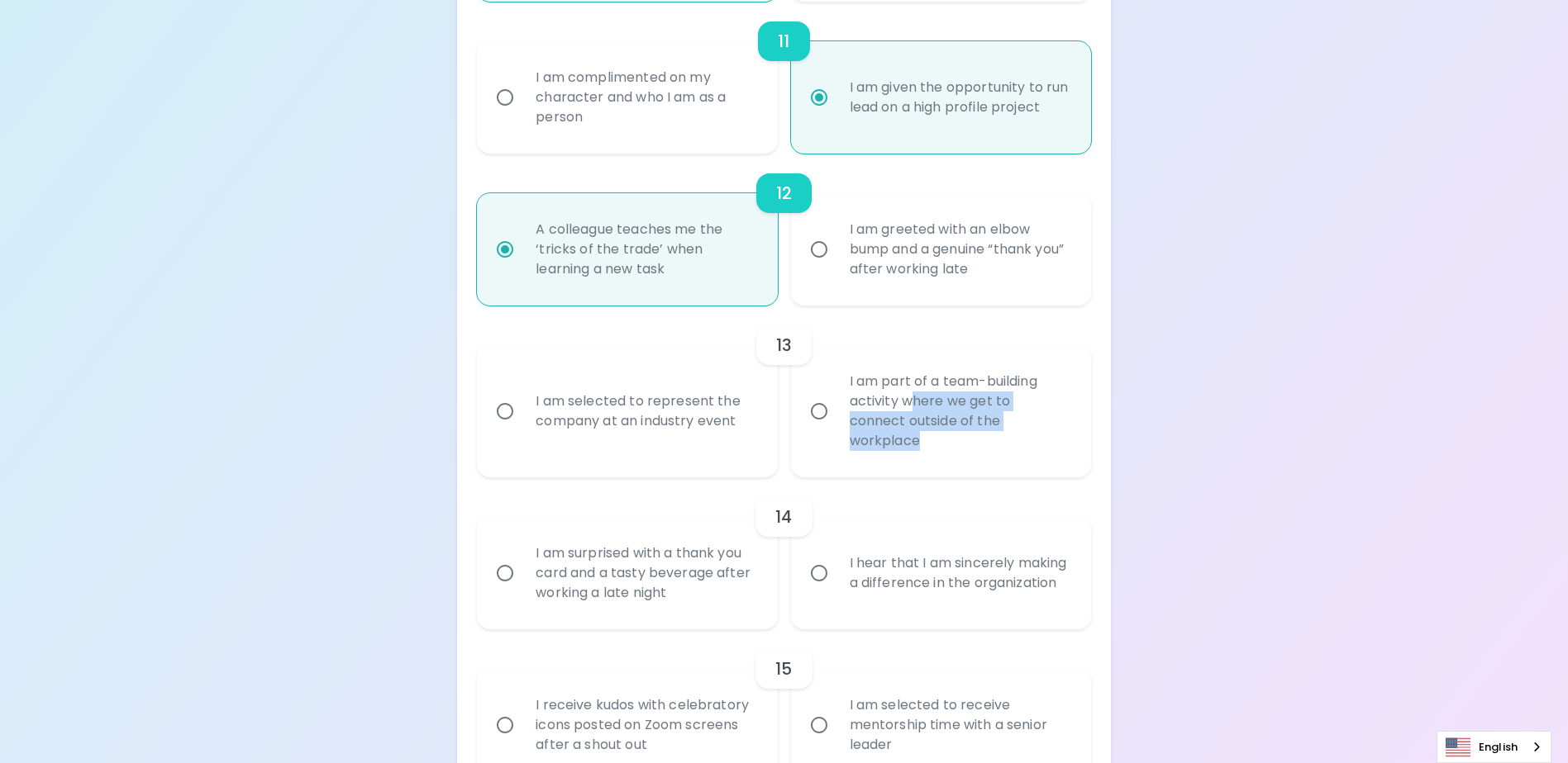
drag, startPoint x: 913, startPoint y: 418, endPoint x: 1029, endPoint y: 450, distance: 120.3
click at [1029, 450] on div "I am part of a team-building activity where we get to connect outside of the wo…" at bounding box center [958, 412] width 245 height 119
click at [820, 418] on input "I am part of a team-building activity where we get to connect outside of the wo…" at bounding box center [819, 411] width 35 height 35
radio input "false"
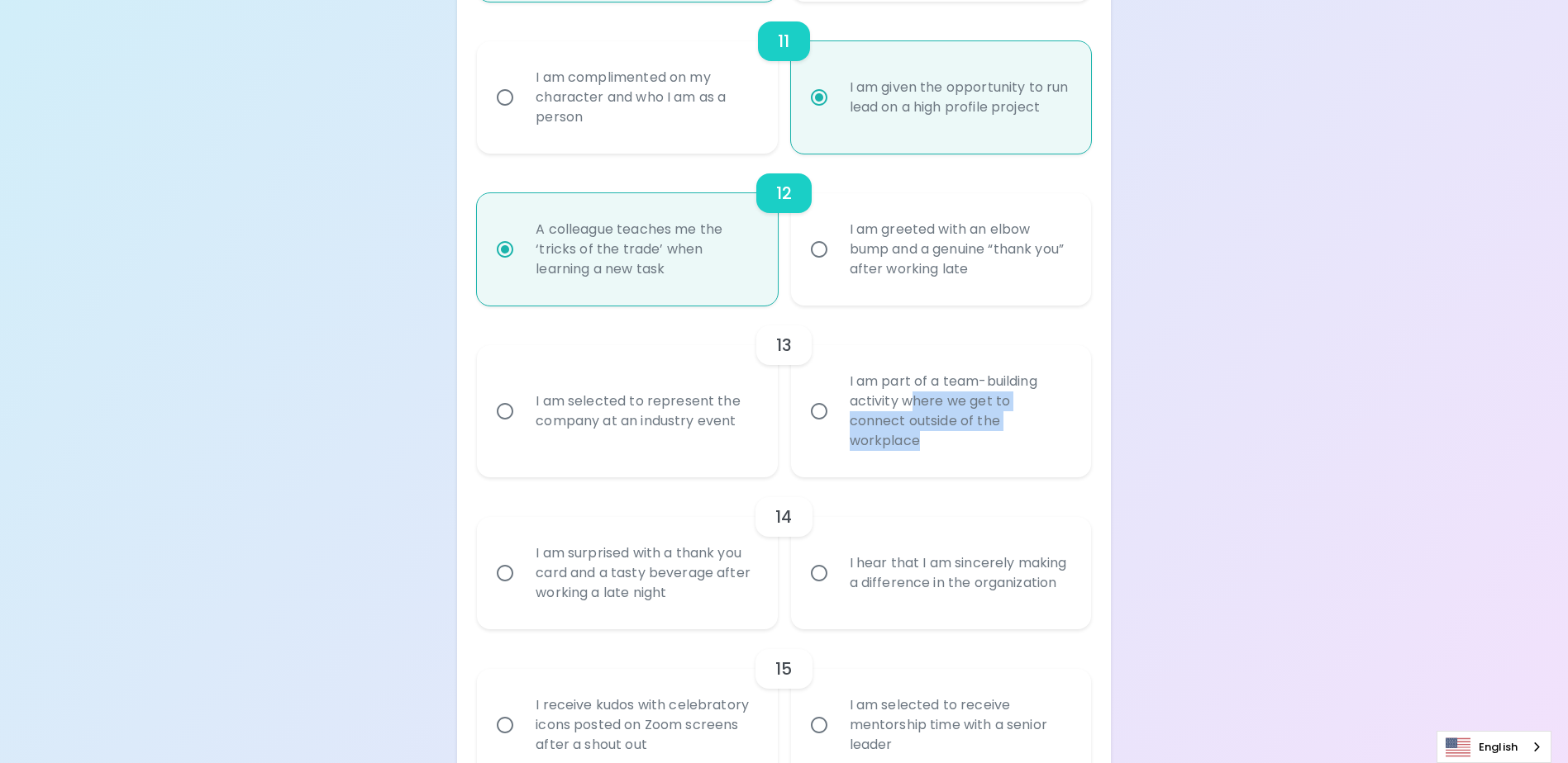
radio input "false"
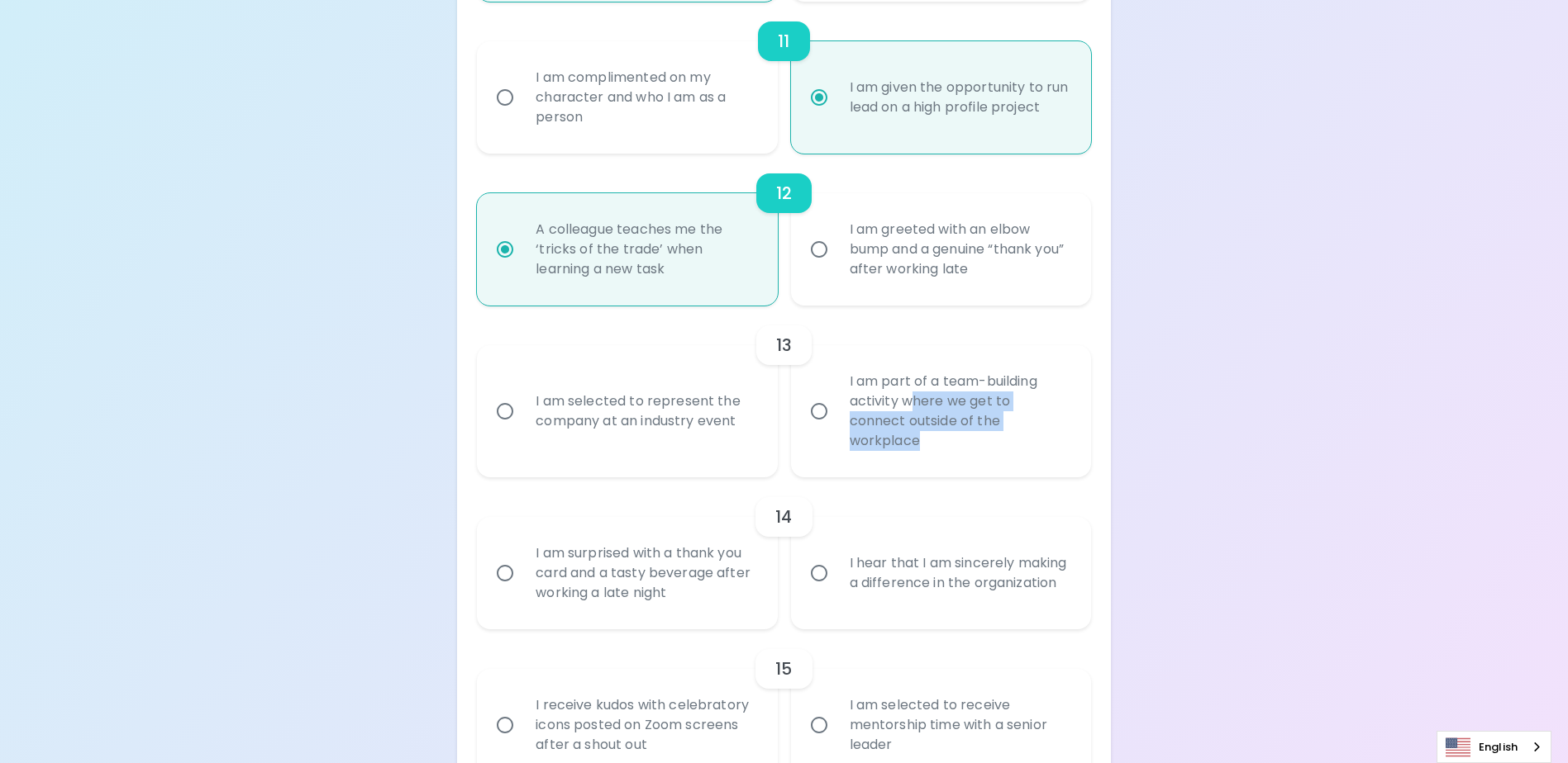
radio input "false"
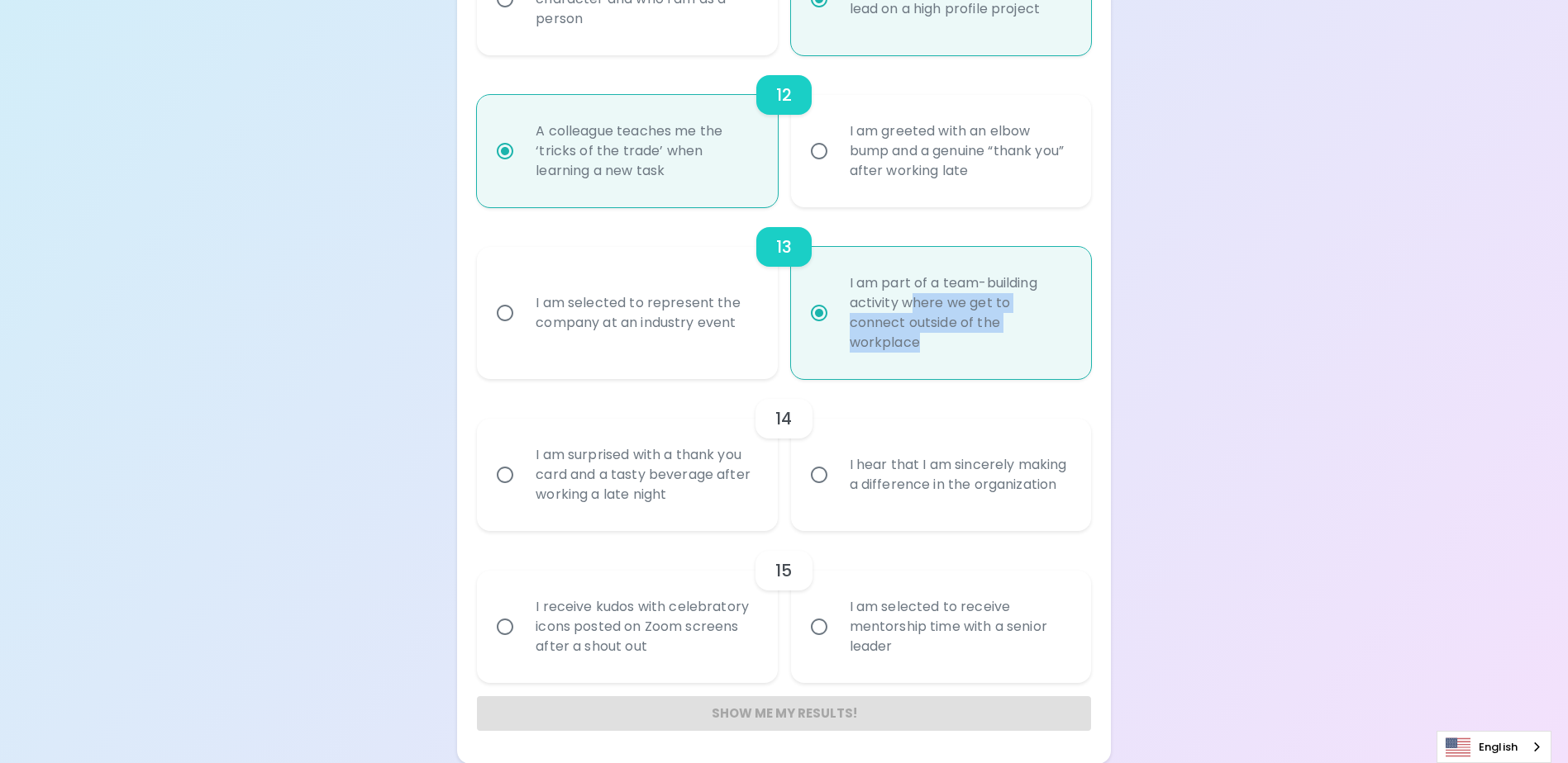
scroll to position [2013, 0]
radio input "true"
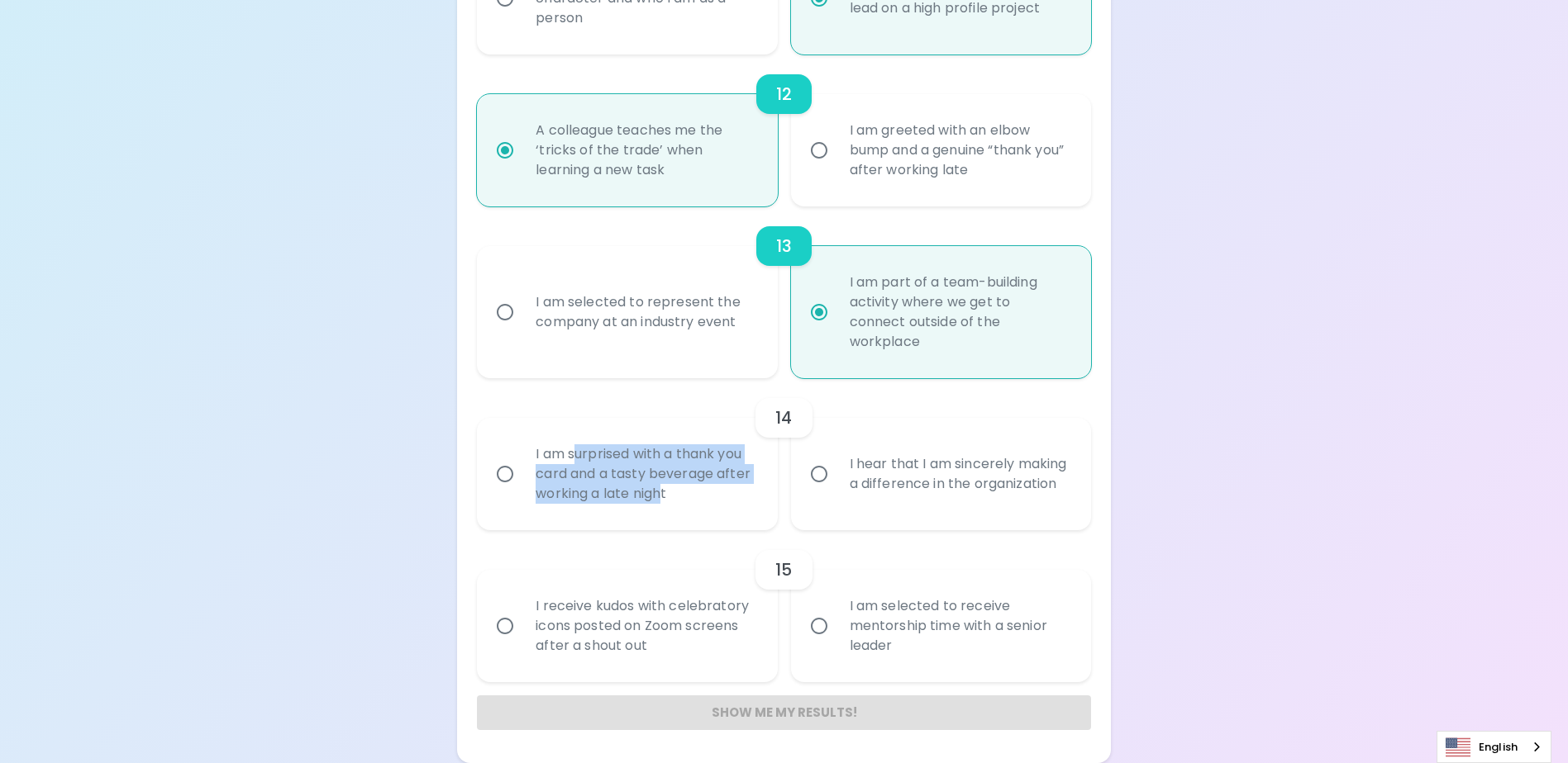
drag, startPoint x: 579, startPoint y: 455, endPoint x: 659, endPoint y: 509, distance: 96.5
click at [659, 509] on div "I am surprised with a thank you card and a tasty beverage after working a late …" at bounding box center [645, 474] width 245 height 99
drag, startPoint x: 659, startPoint y: 509, endPoint x: 744, endPoint y: 516, distance: 85.3
click at [744, 516] on div "I am surprised with a thank you card and a tasty beverage after working a late …" at bounding box center [645, 474] width 245 height 99
click at [522, 492] on input "I am surprised with a thank you card and a tasty beverage after working a late …" at bounding box center [504, 474] width 35 height 35
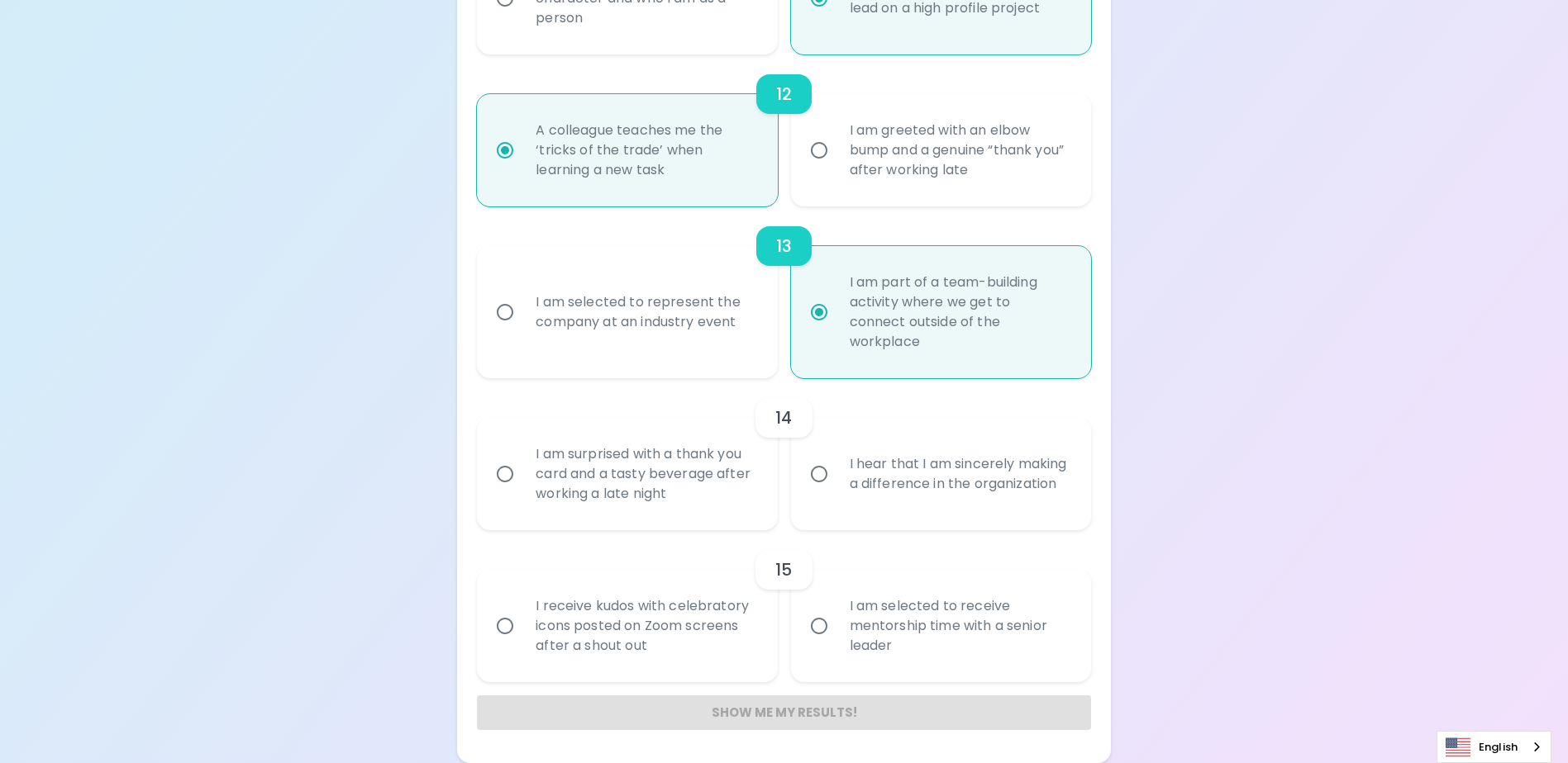
radio input "false"
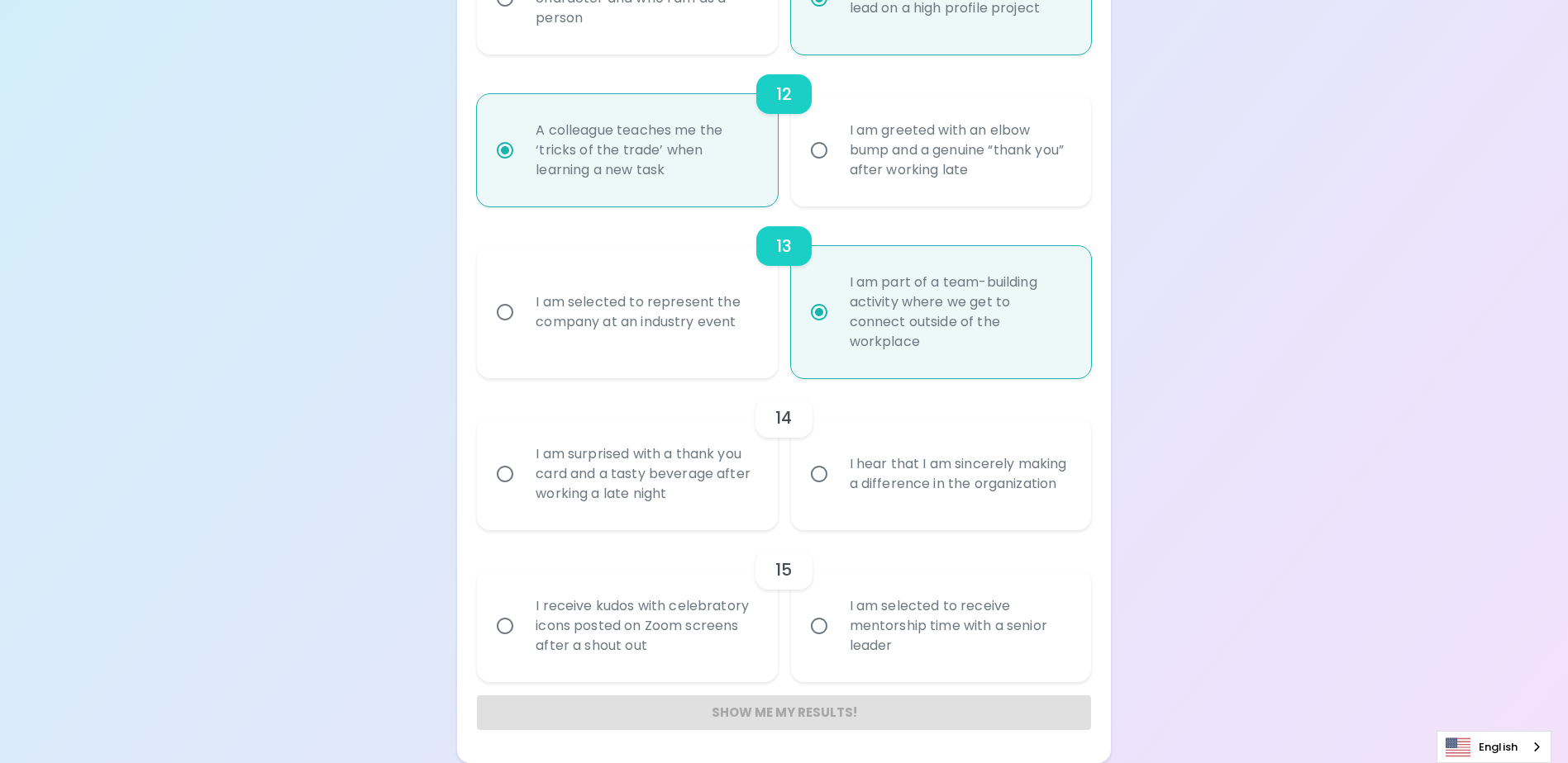
radio input "false"
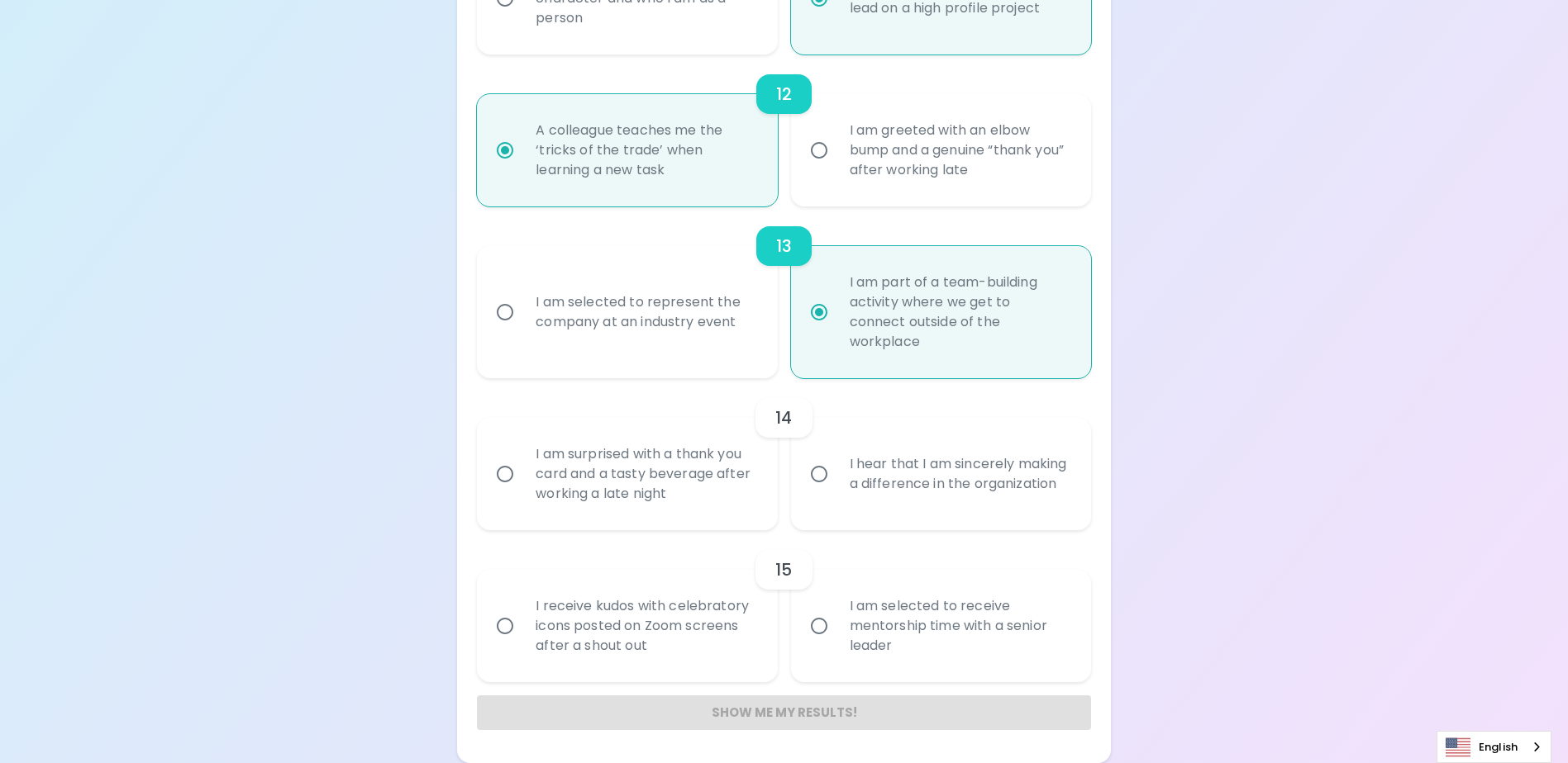
radio input "false"
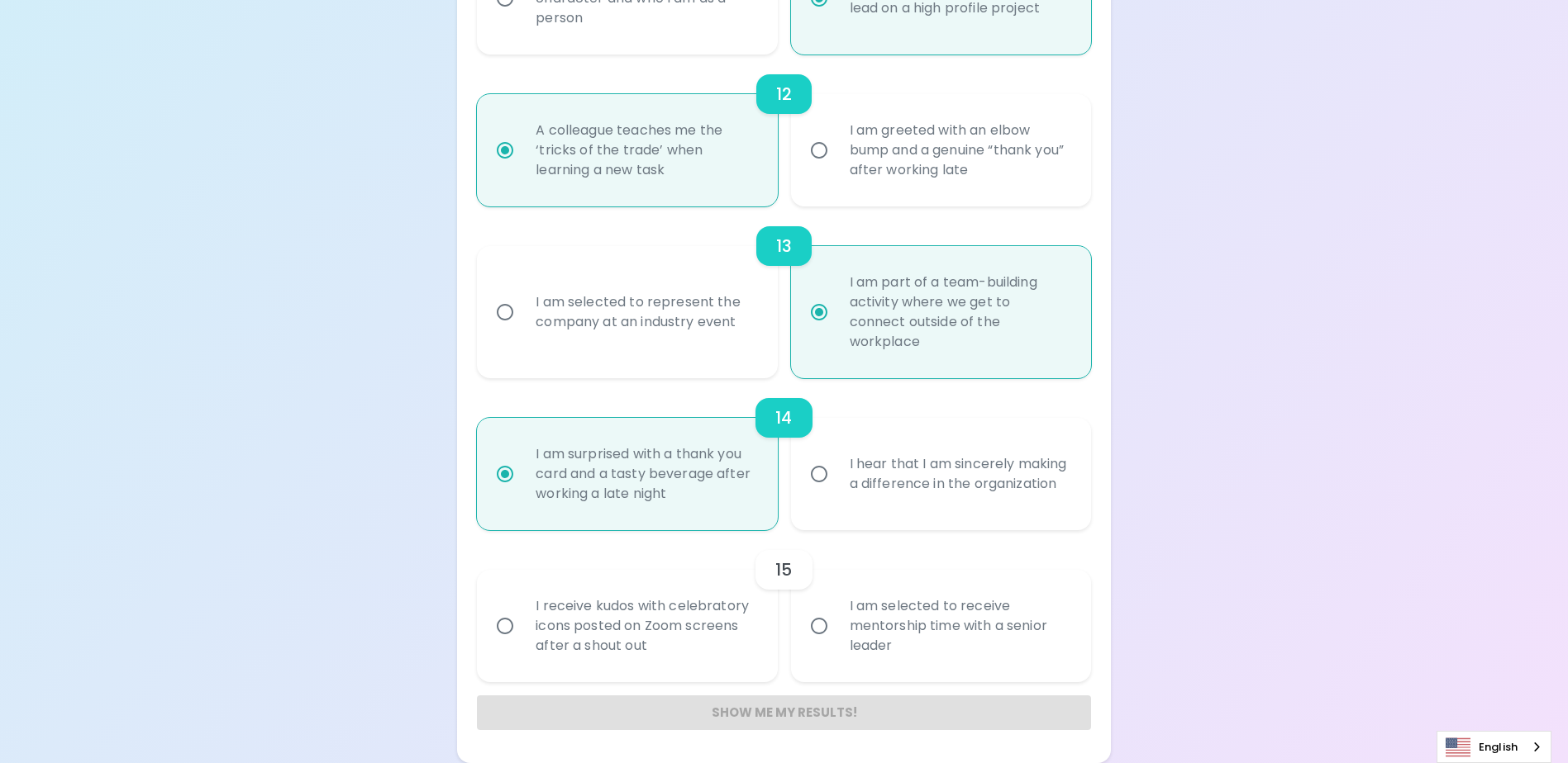
radio input "true"
click at [809, 475] on input "I hear that I am sincerely making a difference in the organization" at bounding box center [819, 474] width 35 height 35
radio input "false"
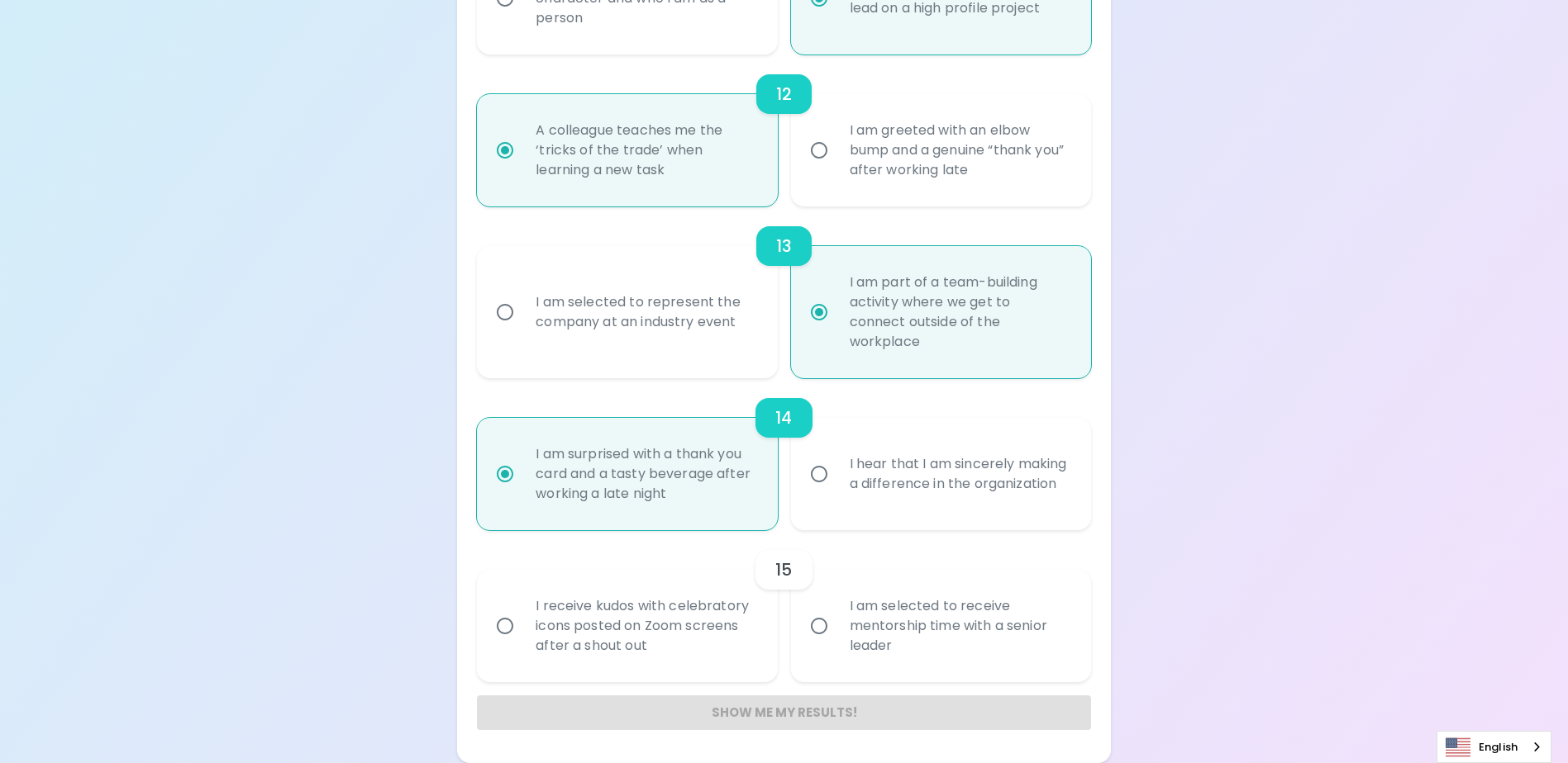
radio input "false"
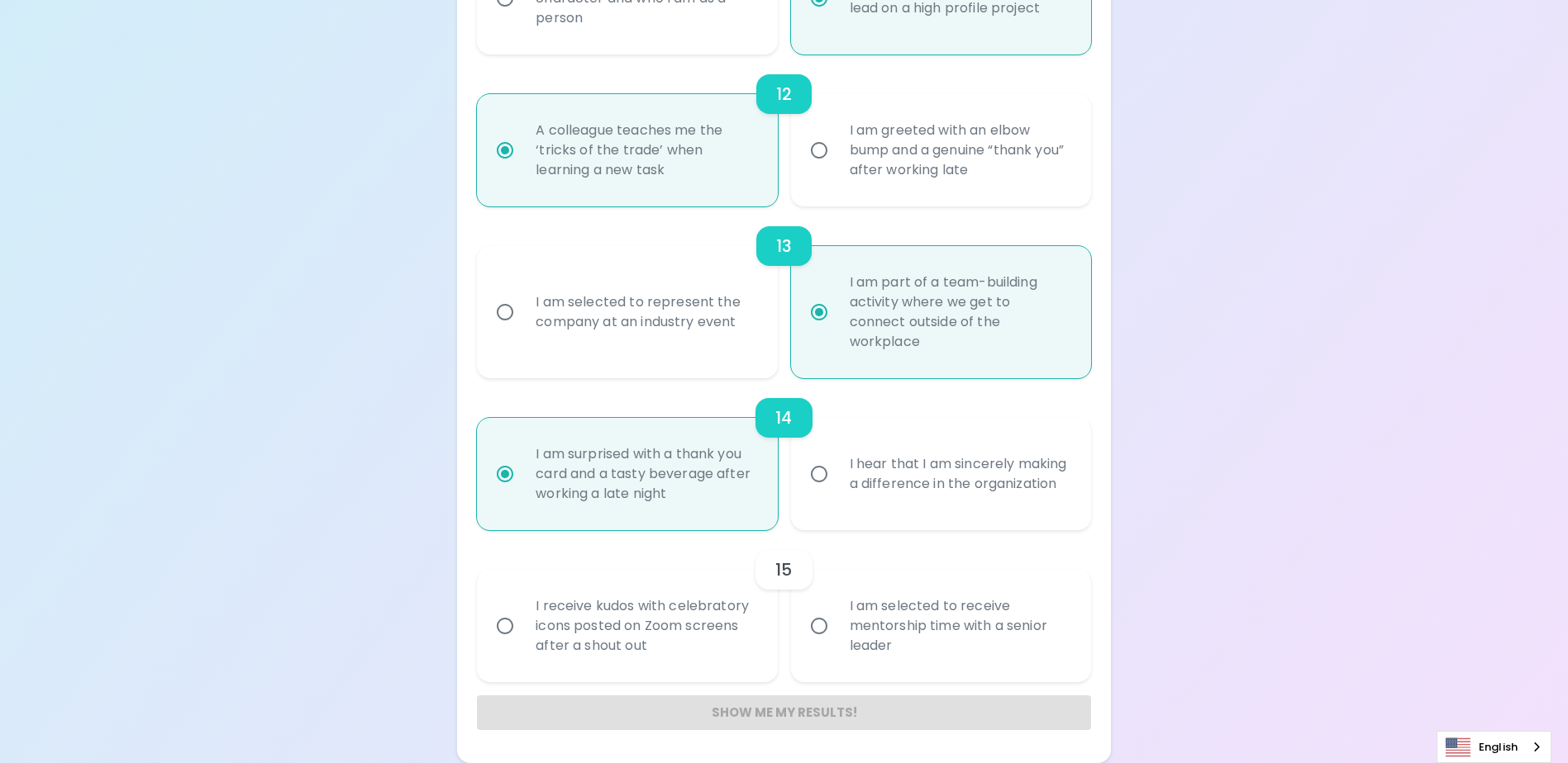
radio input "false"
radio input "true"
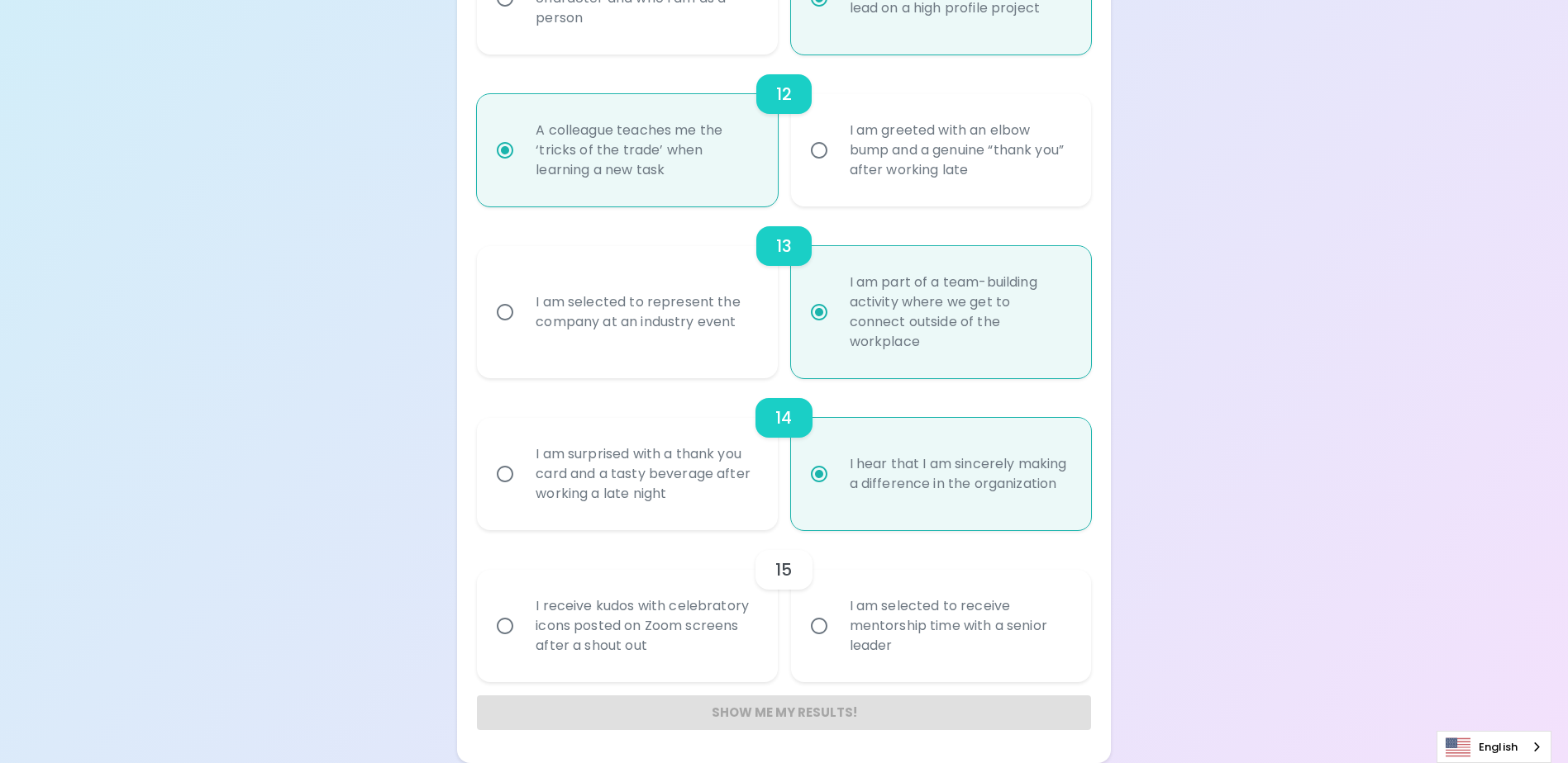
radio input "true"
drag, startPoint x: 955, startPoint y: 496, endPoint x: 836, endPoint y: 444, distance: 129.9
click at [836, 444] on div "I hear that I am sincerely making a difference in the organization" at bounding box center [958, 474] width 245 height 79
click at [815, 626] on input "I am selected to receive mentorship time with a senior leader" at bounding box center [819, 625] width 35 height 35
radio input "false"
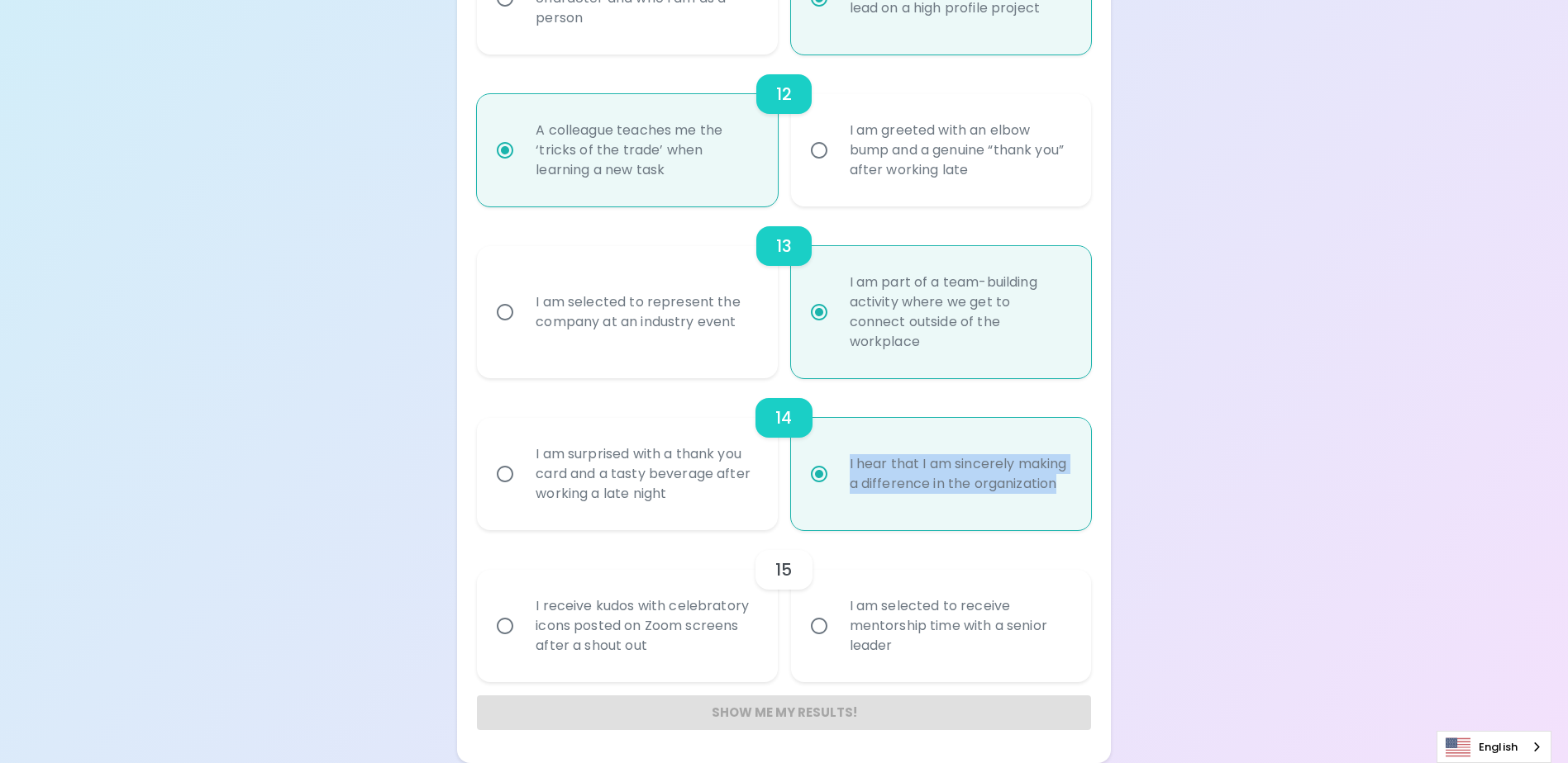
radio input "false"
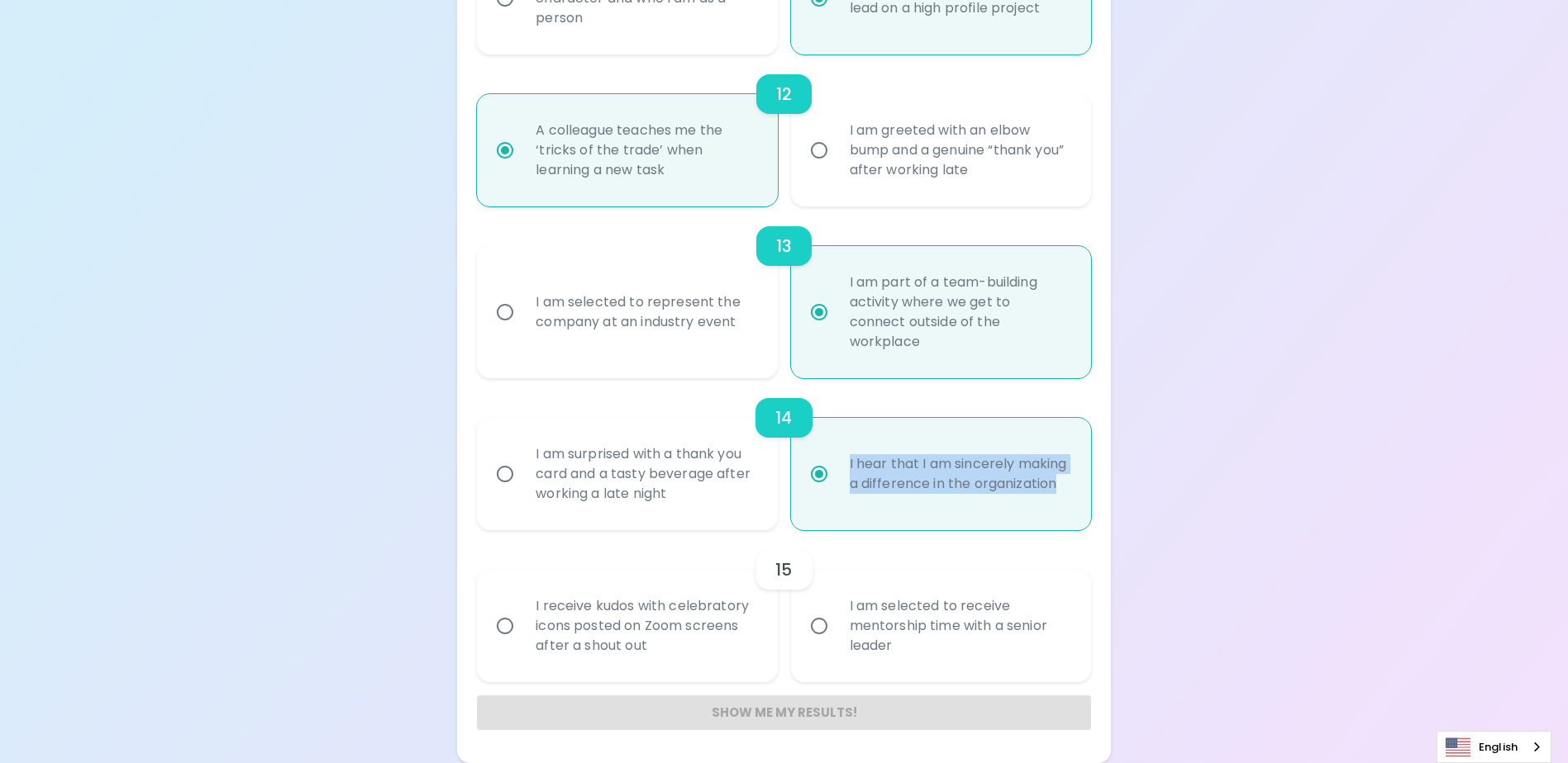
radio input "false"
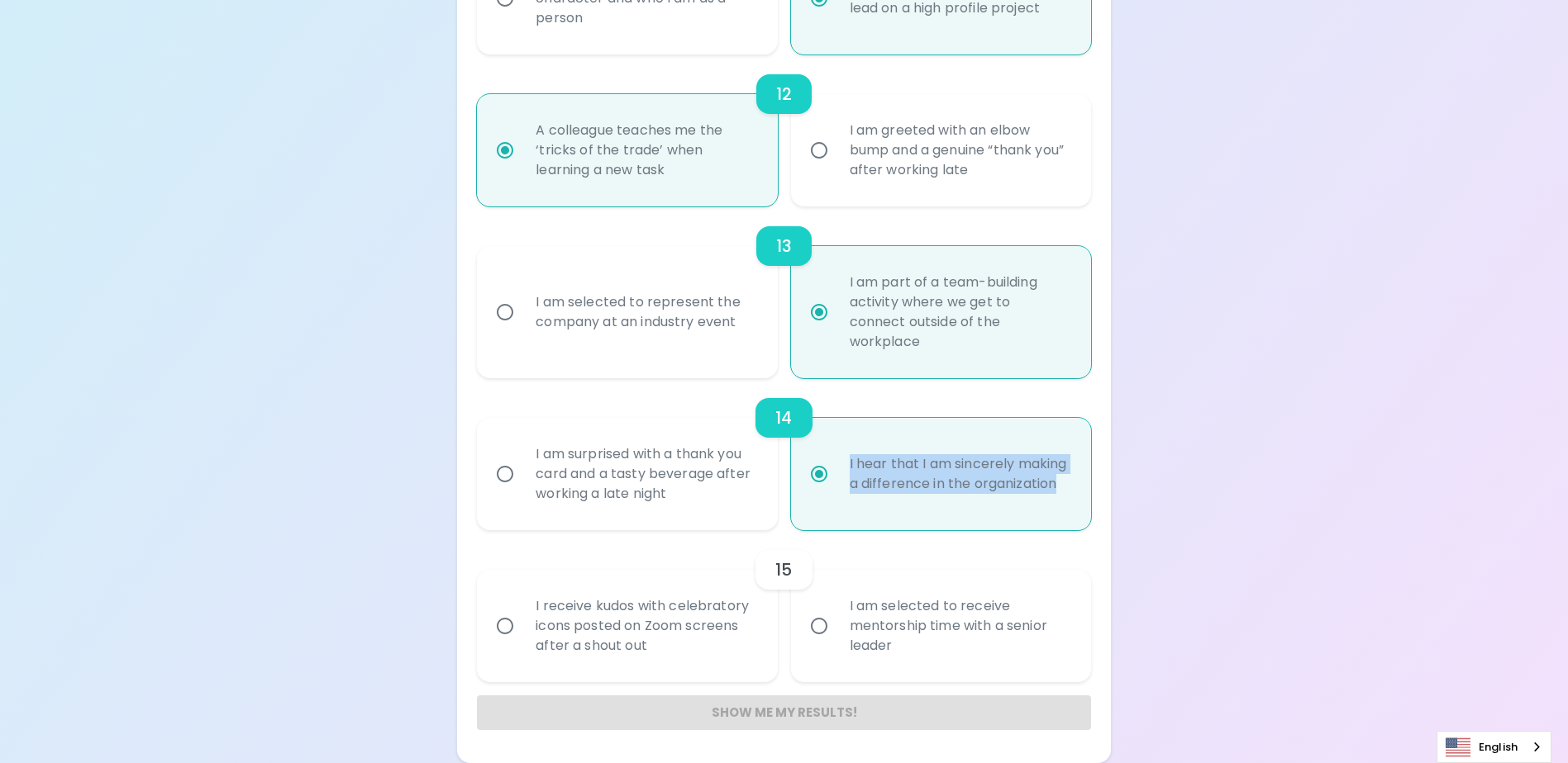
radio input "false"
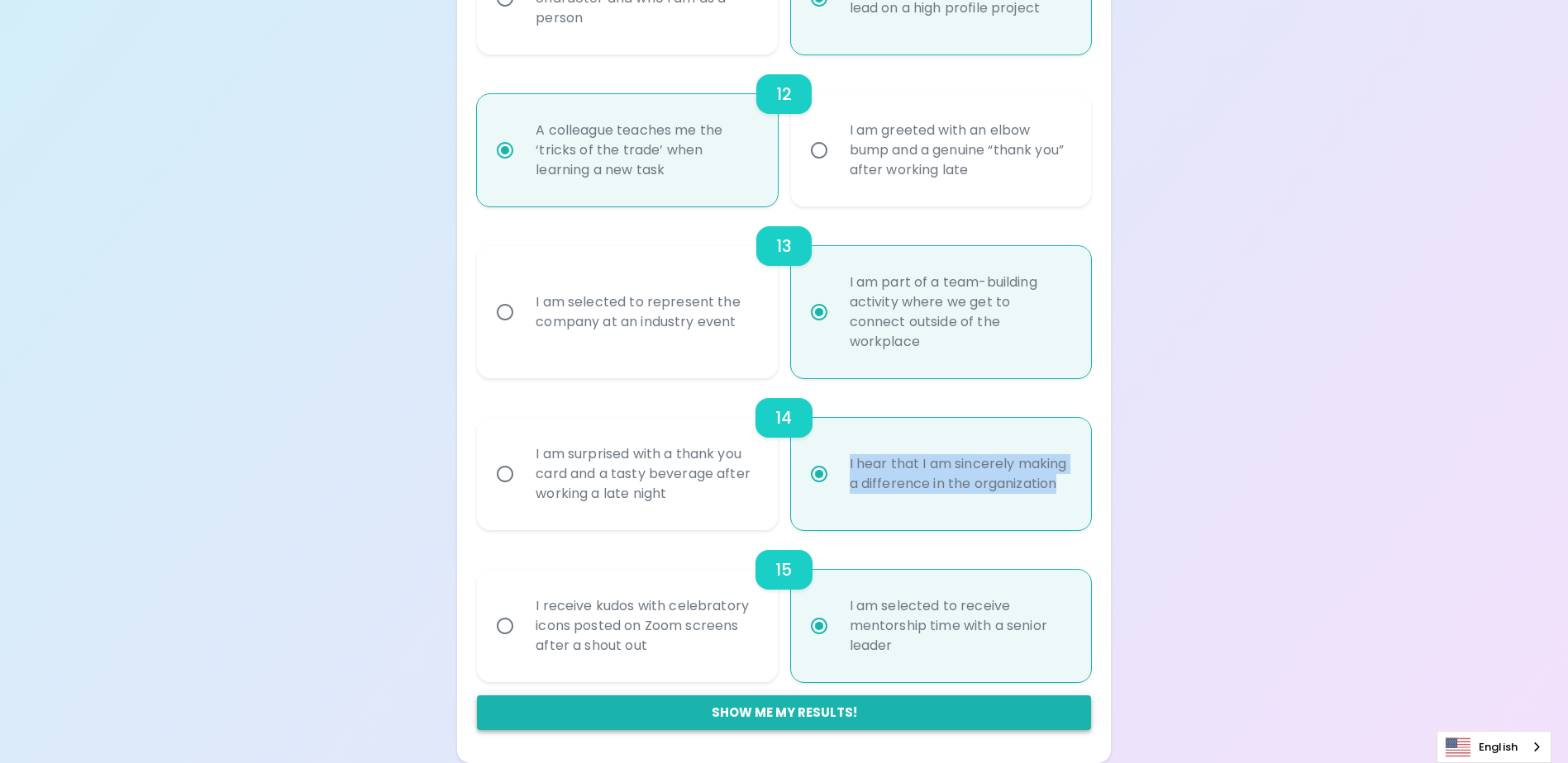
radio input "true"
click at [826, 712] on button "Show me my results!" at bounding box center [783, 713] width 613 height 35
radio input "false"
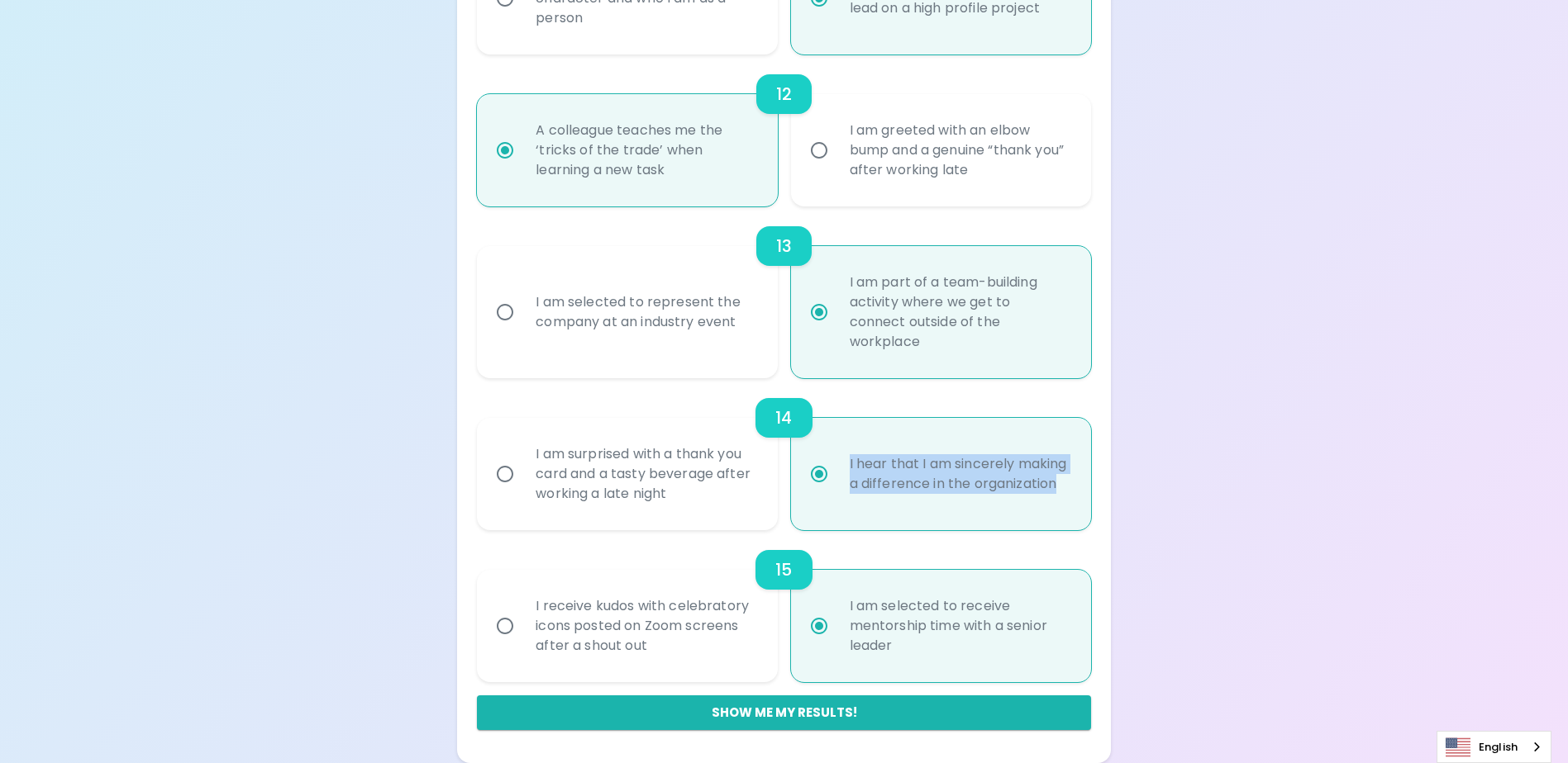
radio input "false"
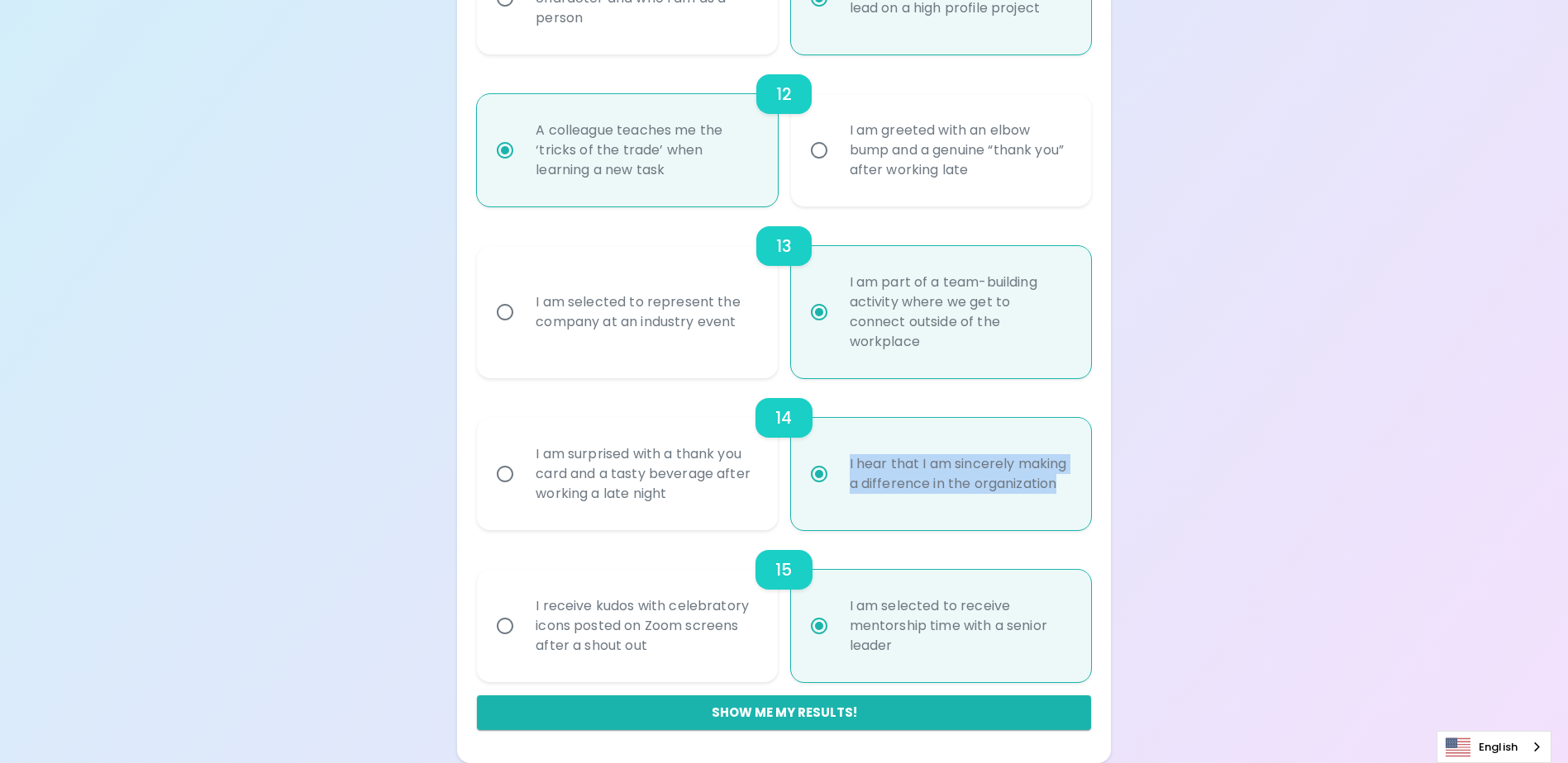
radio input "false"
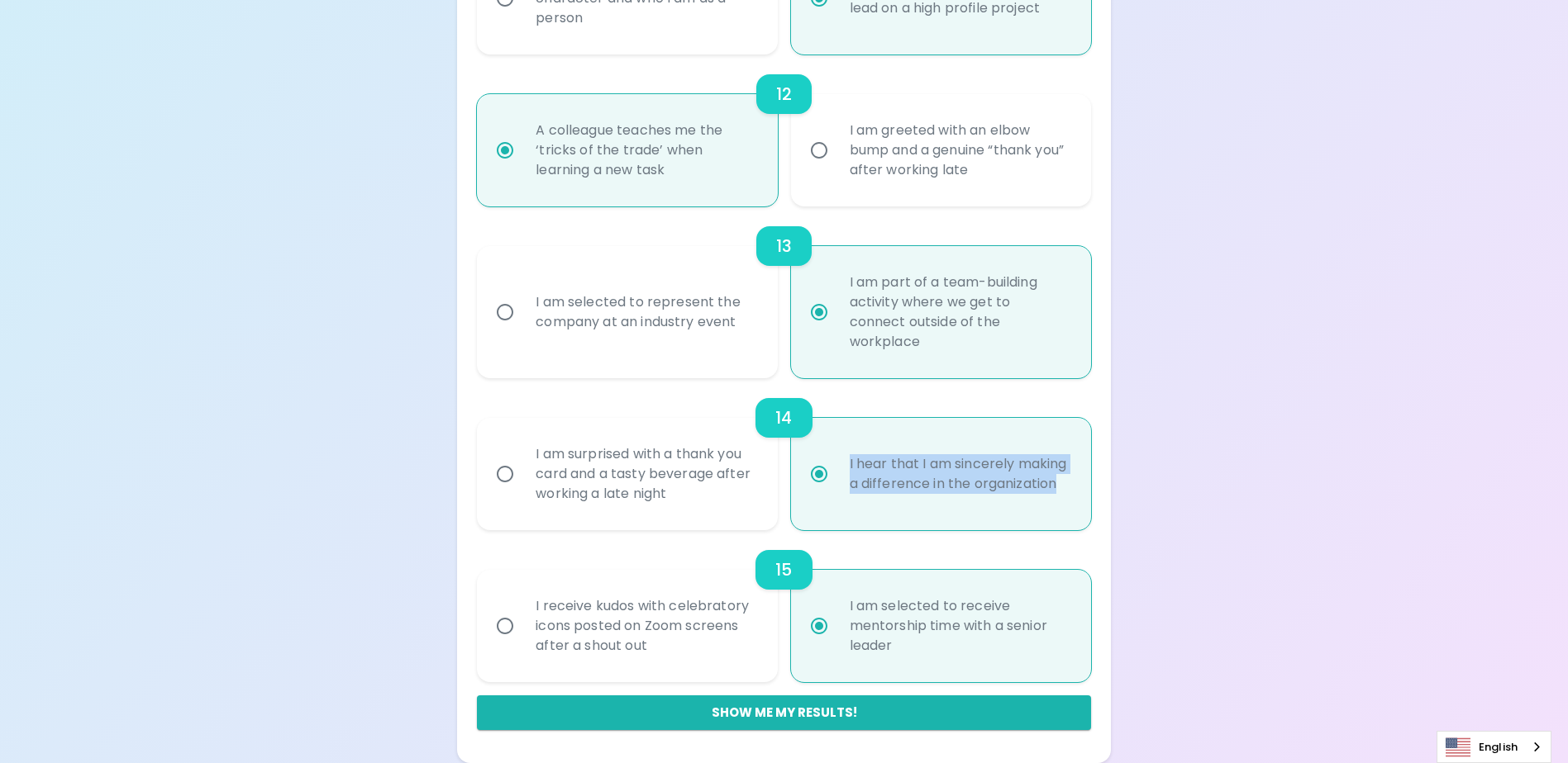
radio input "false"
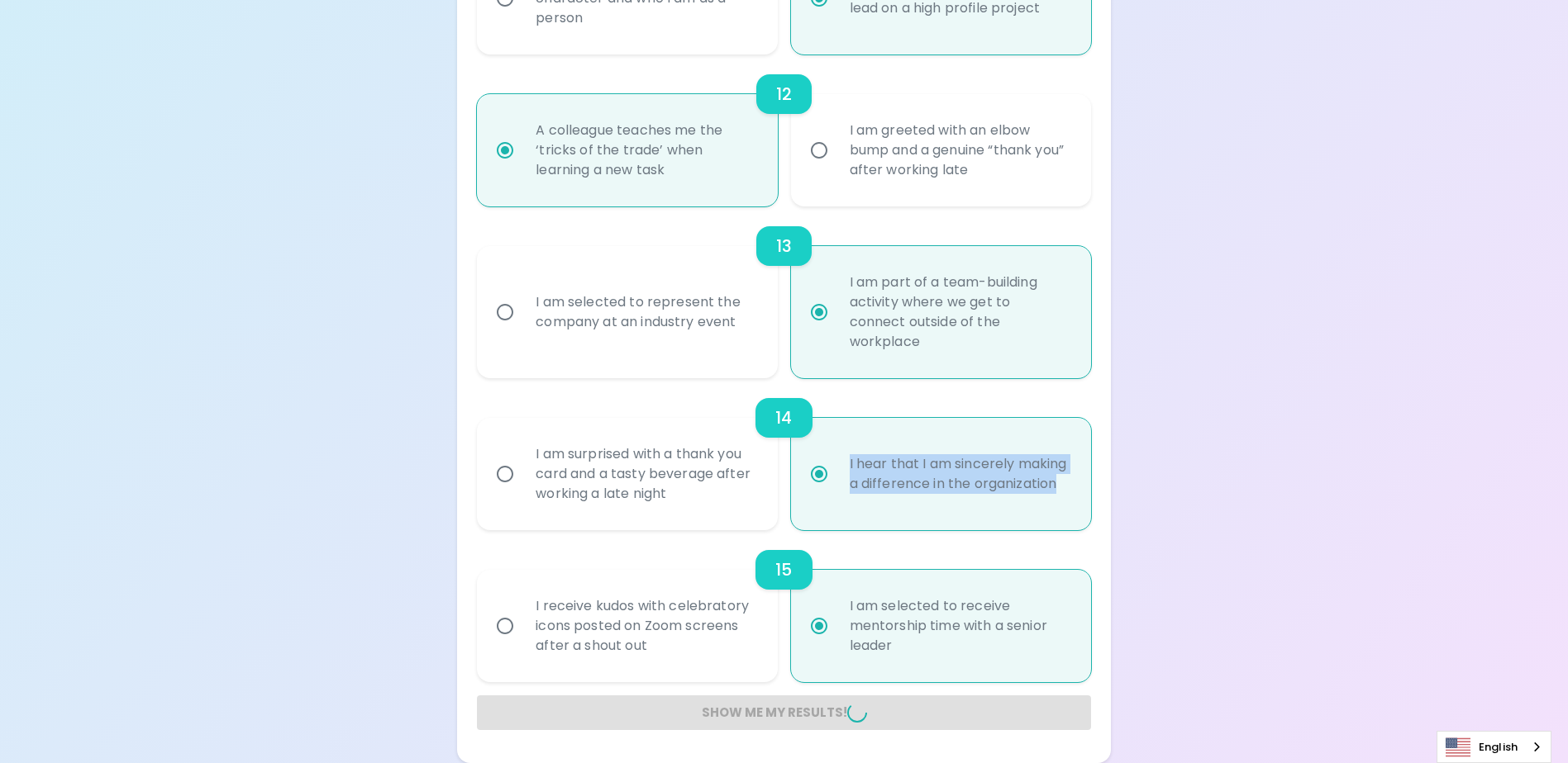
radio input "false"
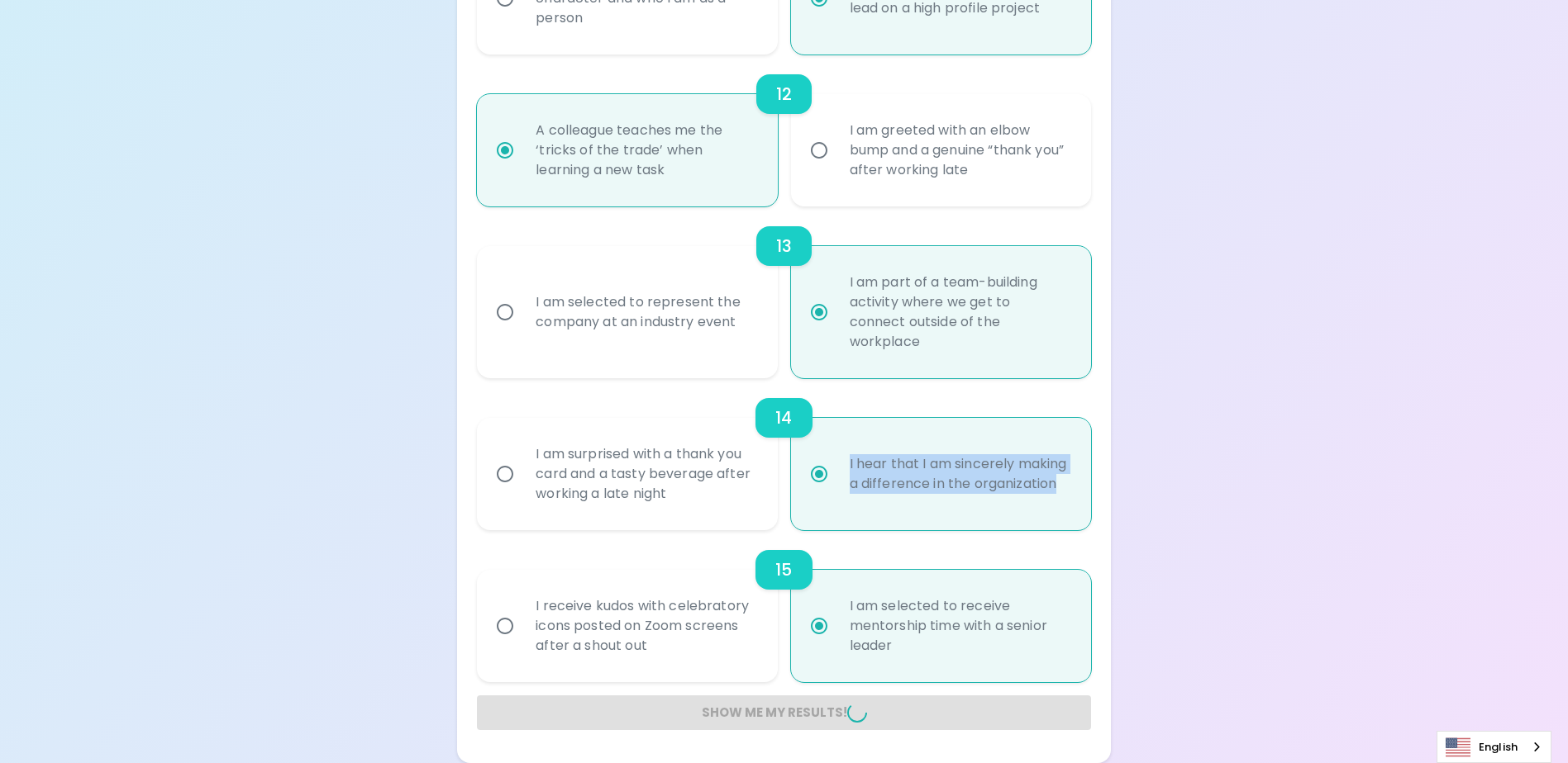
radio input "false"
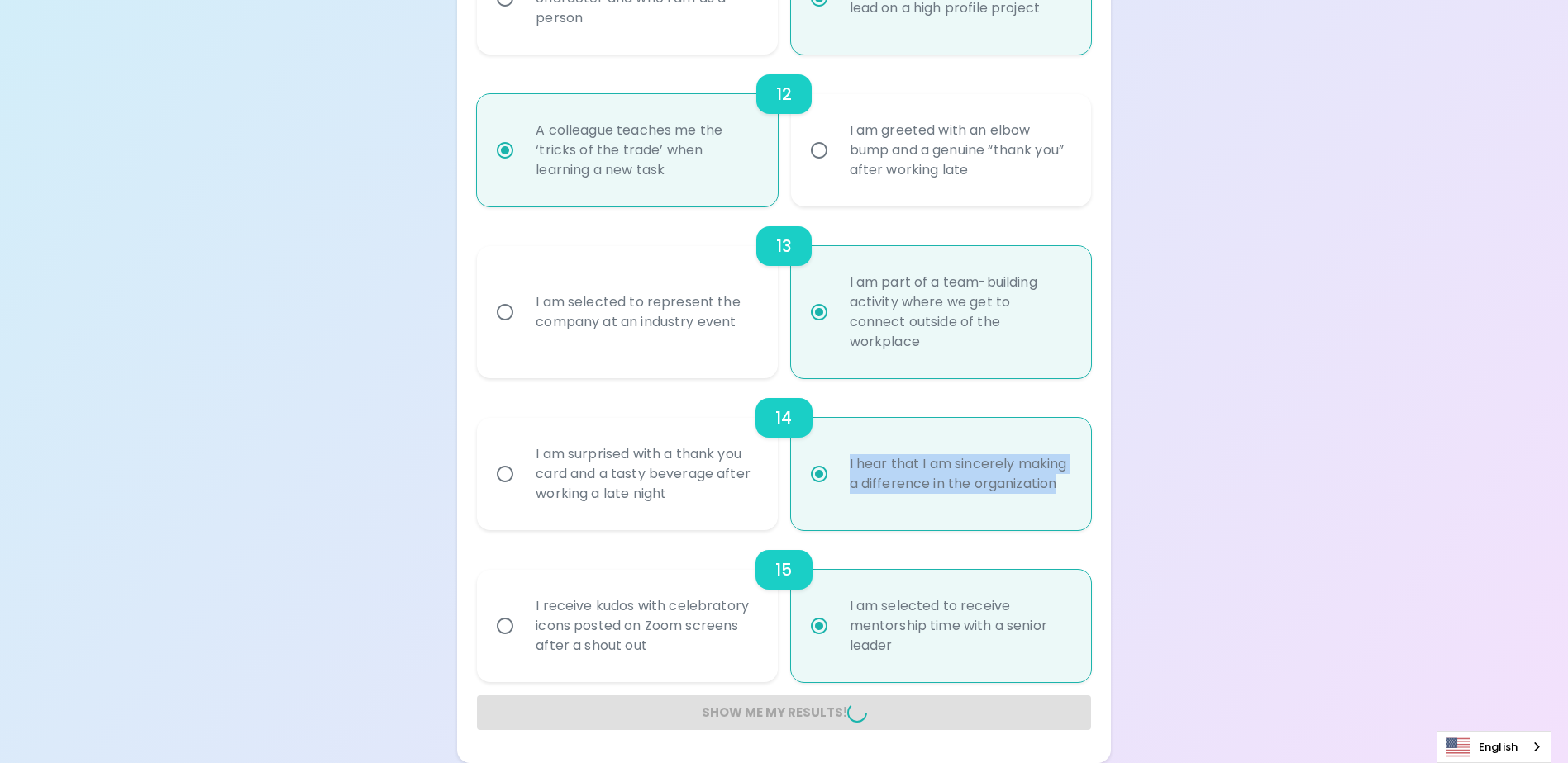
radio input "false"
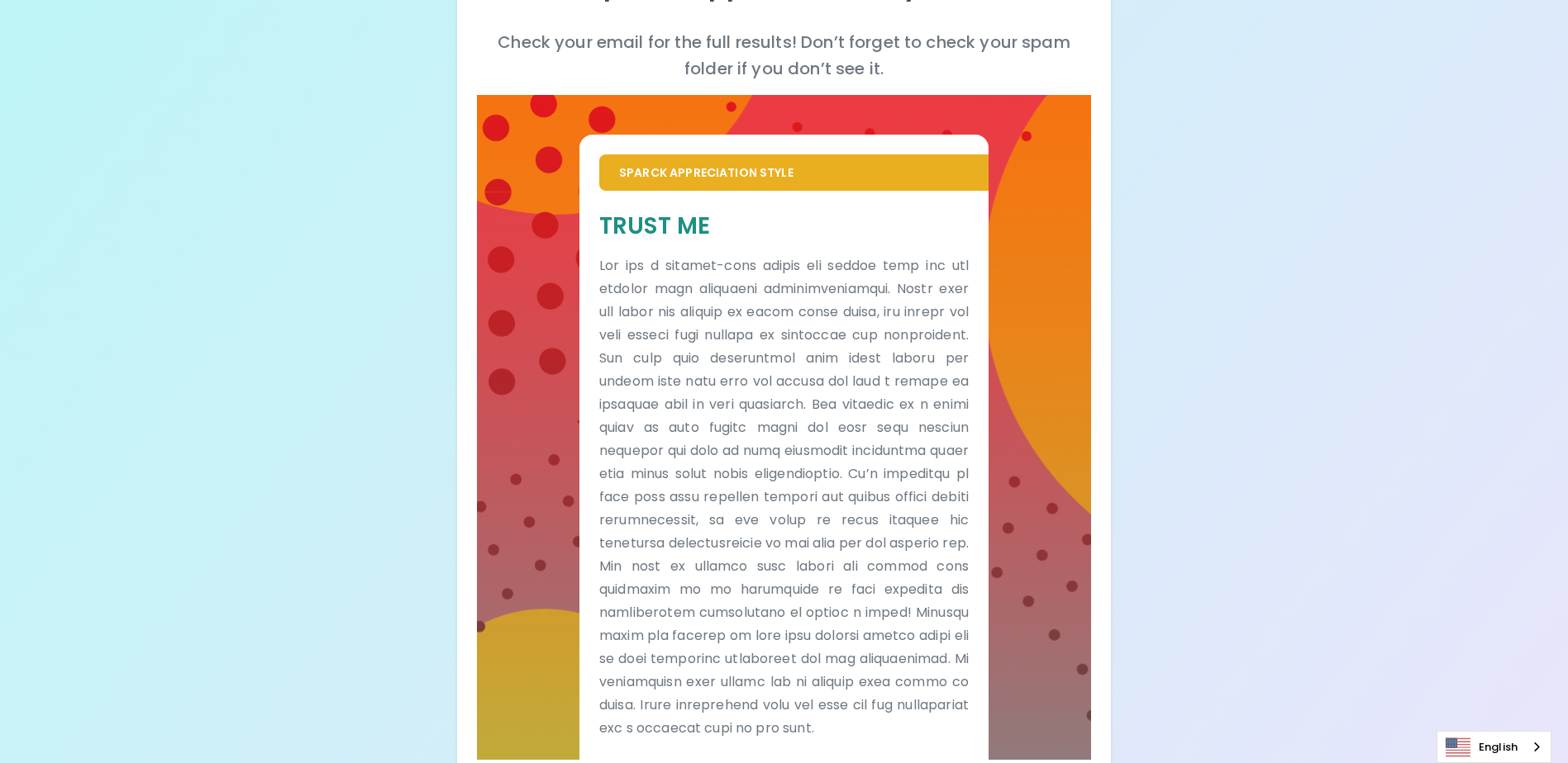
scroll to position [0, 0]
